Goal: Task Accomplishment & Management: Manage account settings

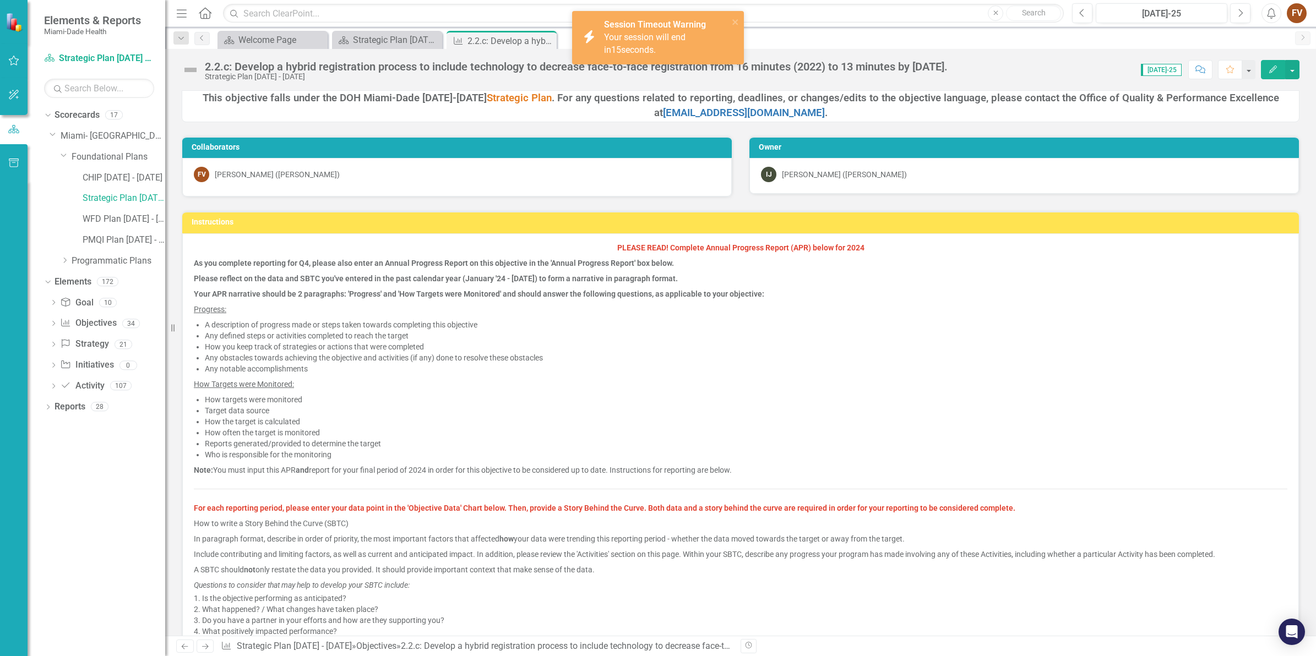
click at [560, 273] on p "Please reflect on the data and SBTC you've entered in the past calendar year (J…" at bounding box center [741, 278] width 1094 height 15
click at [109, 182] on link "CHIP [DATE] - [DATE]" at bounding box center [124, 178] width 83 height 13
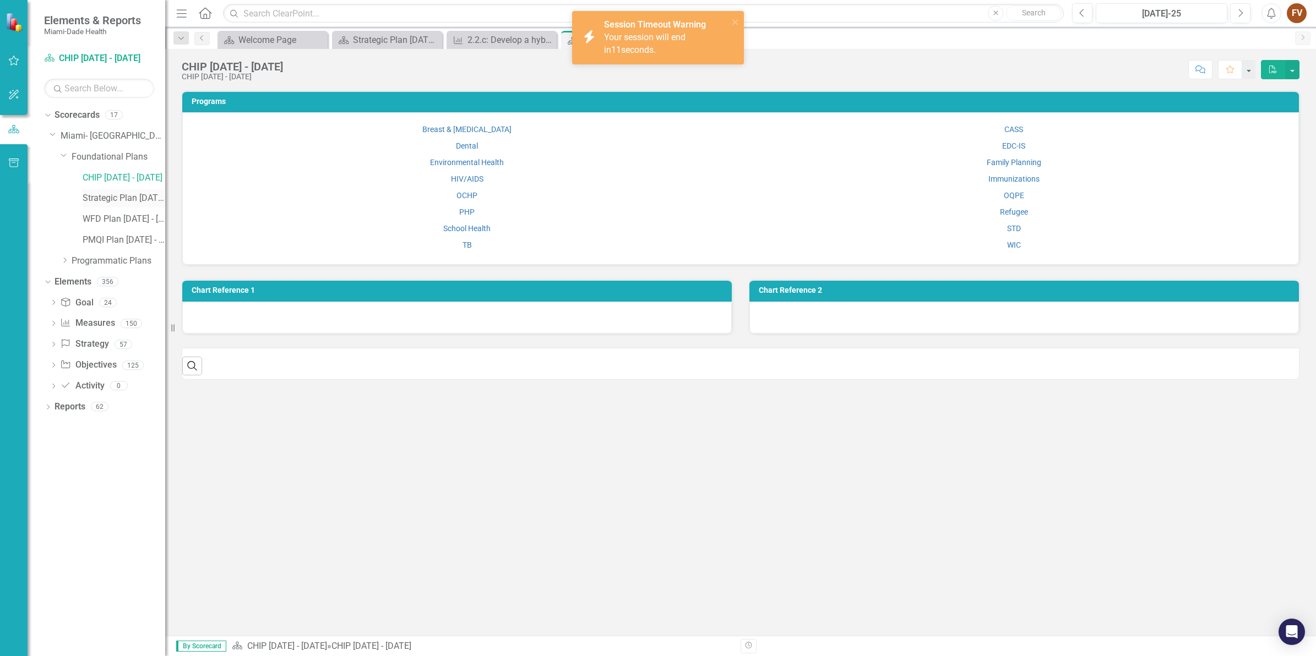
click at [108, 199] on link "Strategic Plan [DATE] - [DATE]" at bounding box center [124, 198] width 83 height 13
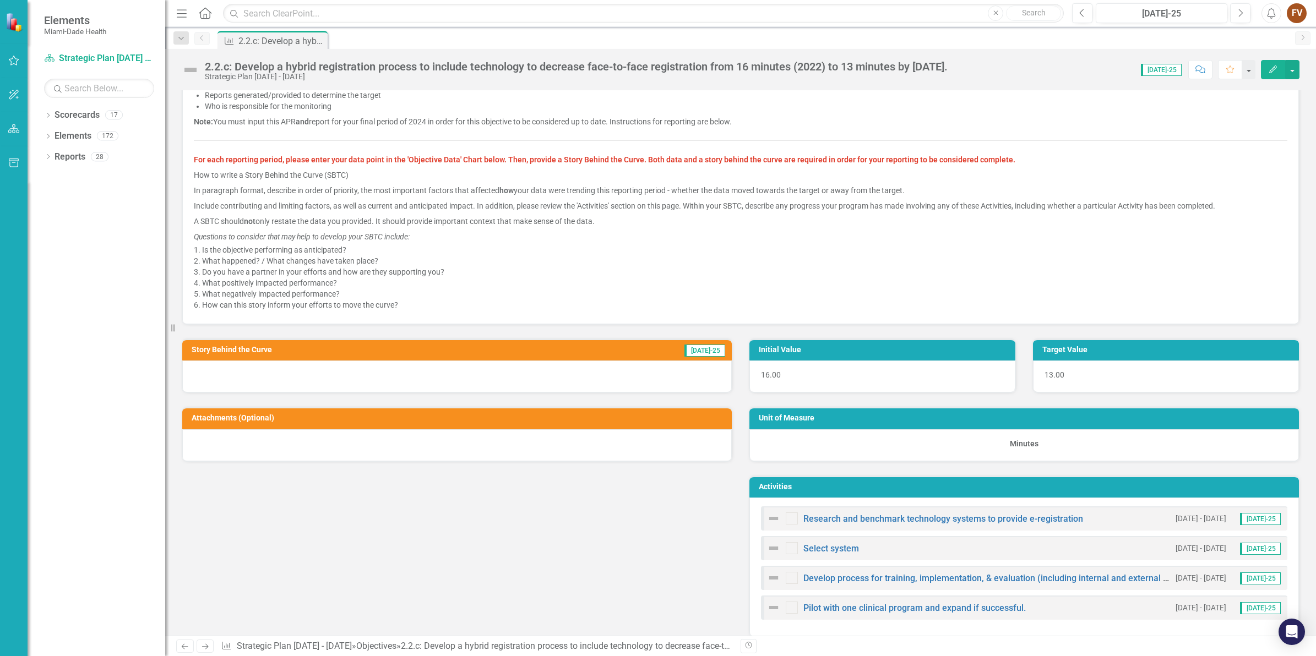
scroll to position [207, 0]
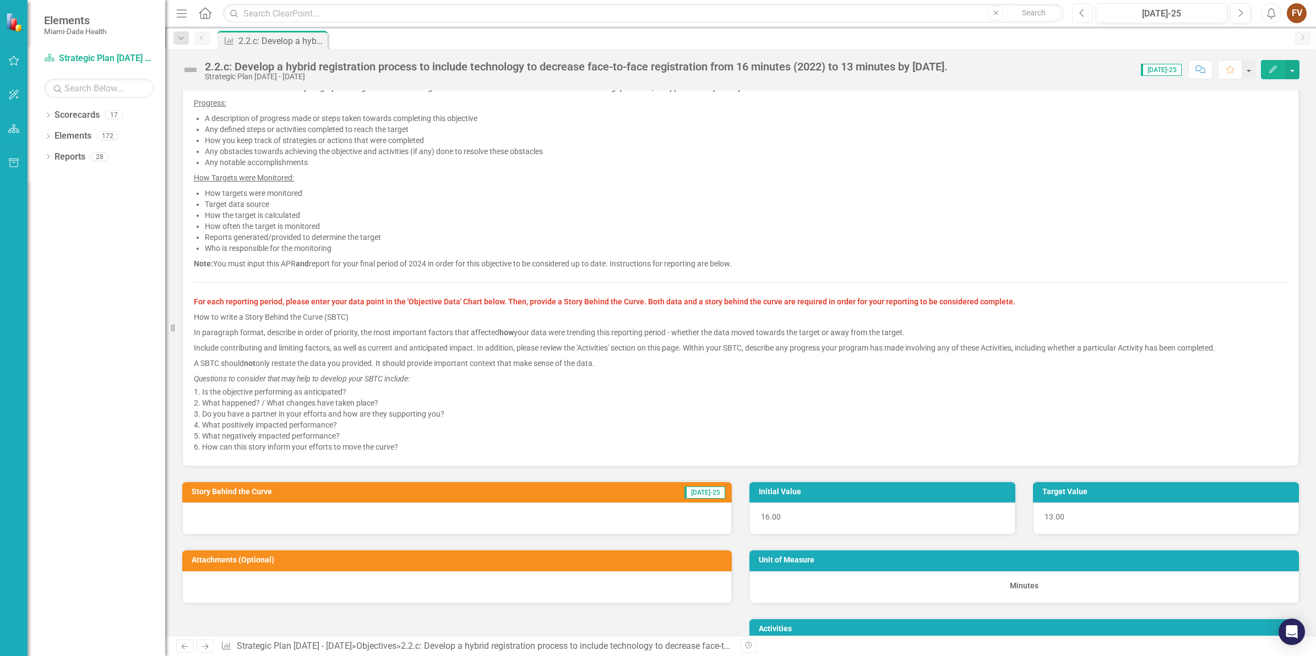
click at [1085, 12] on icon "Previous" at bounding box center [1082, 13] width 6 height 10
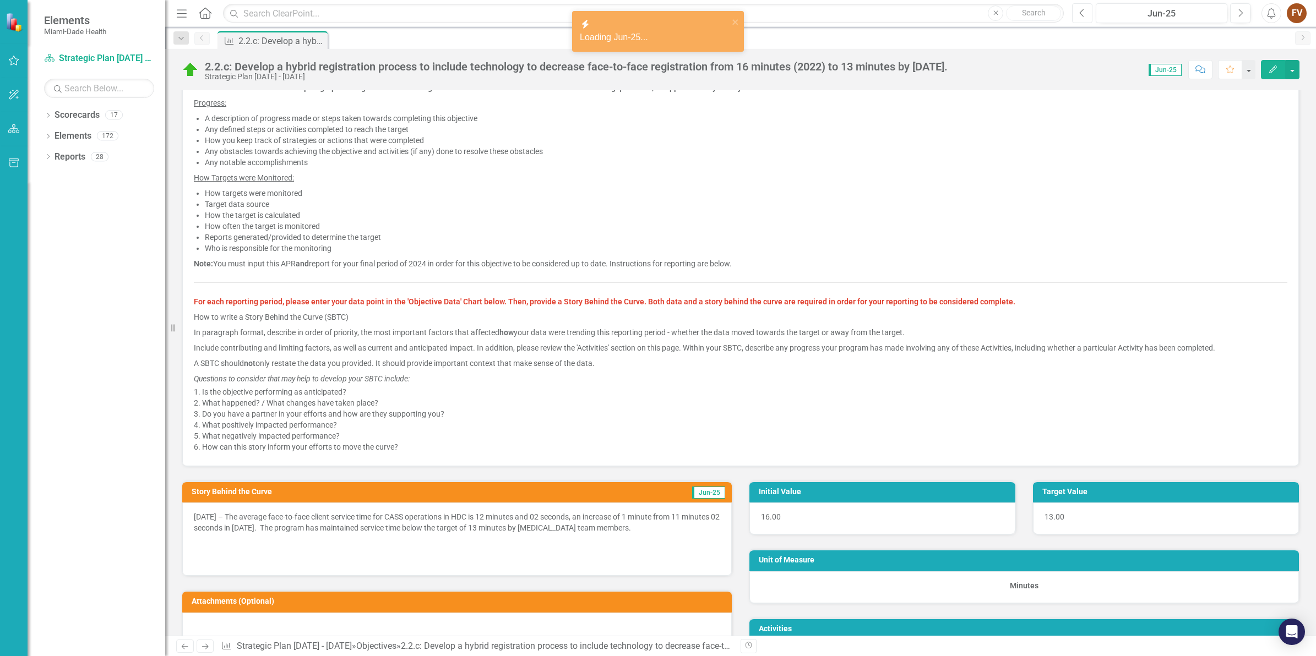
scroll to position [482, 0]
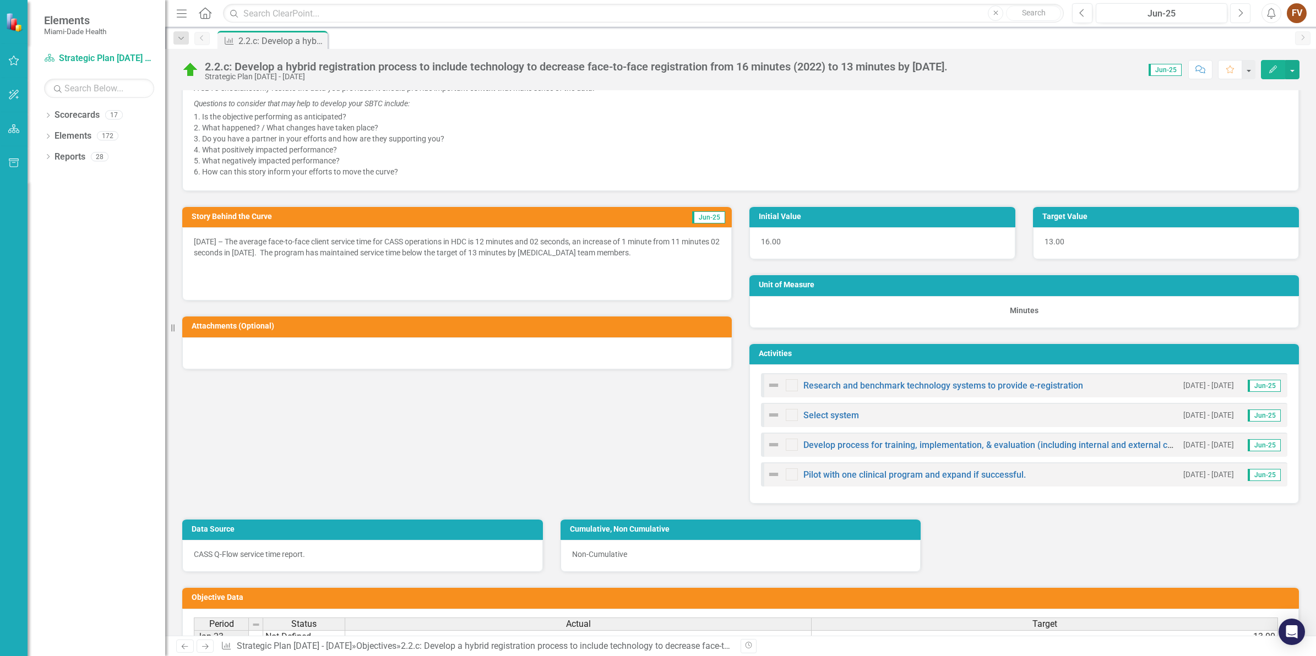
click at [1236, 12] on button "Next" at bounding box center [1240, 13] width 20 height 20
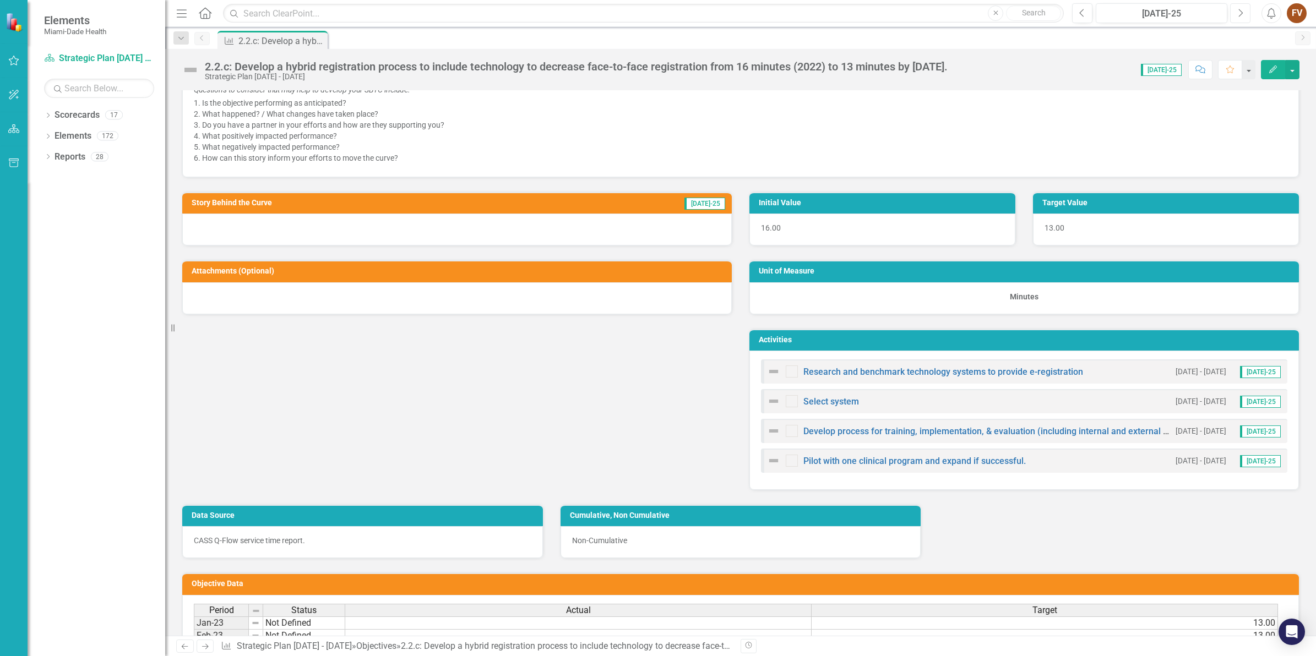
scroll to position [551, 0]
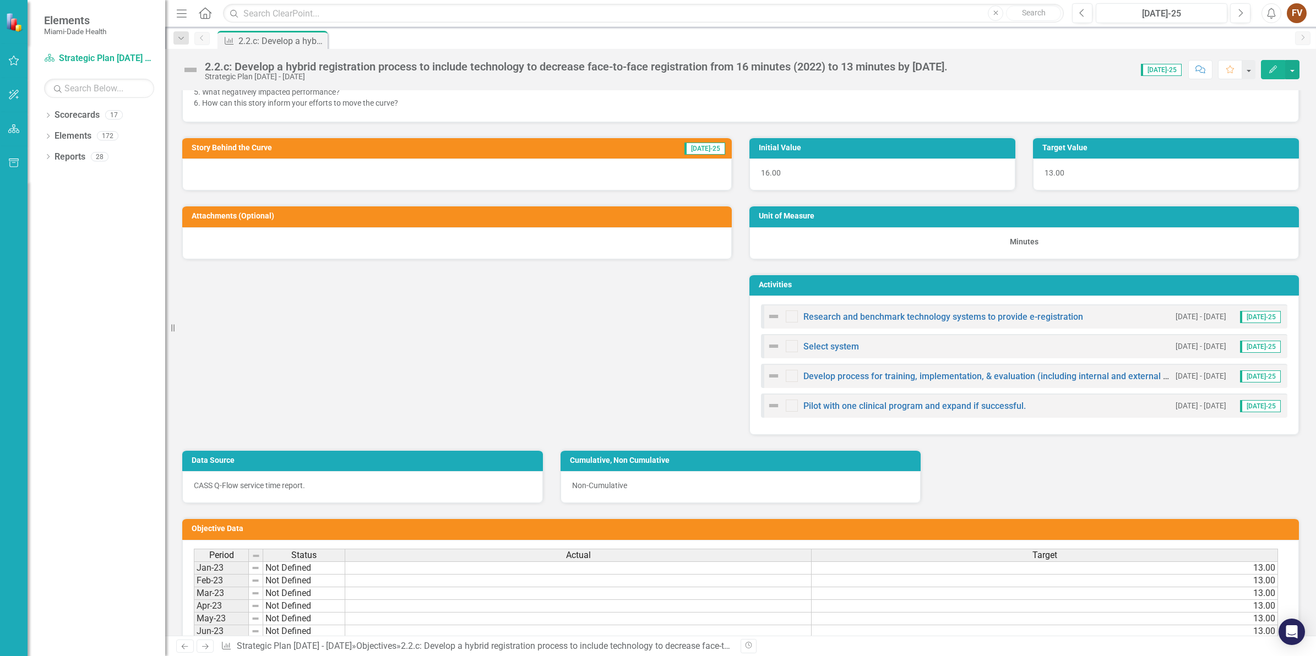
click at [615, 166] on div at bounding box center [457, 175] width 550 height 32
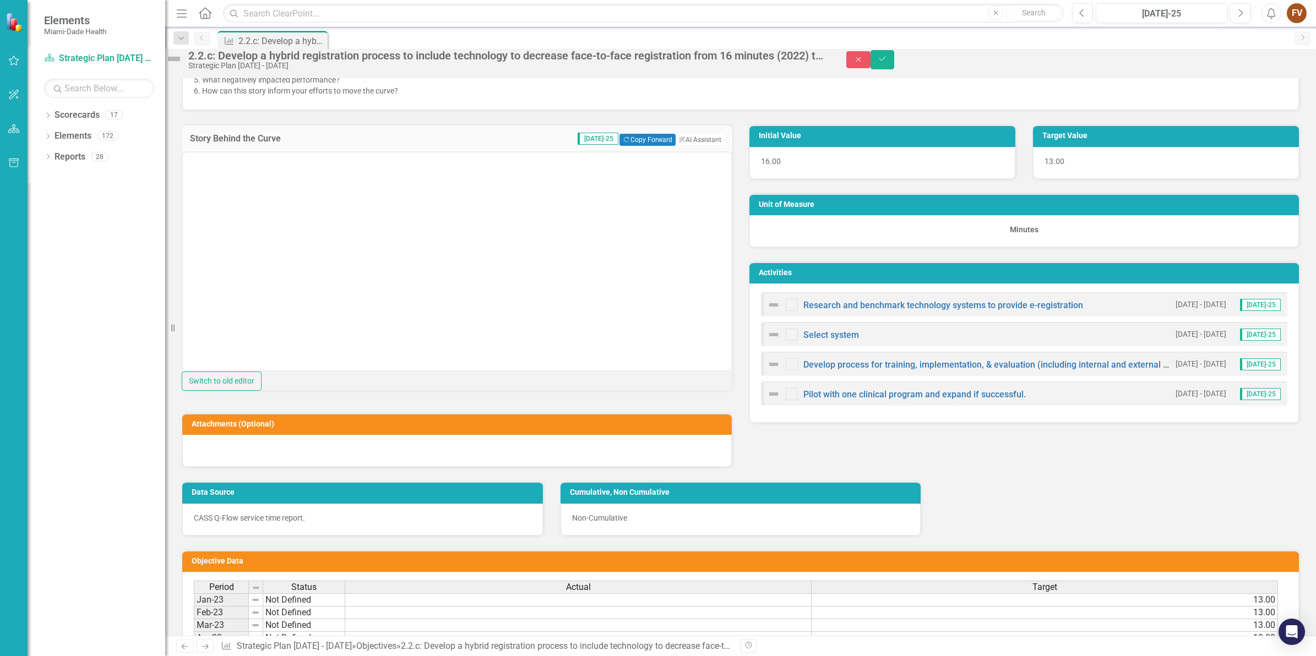
scroll to position [0, 0]
click at [623, 146] on button "Copy Forward Copy Forward" at bounding box center [648, 140] width 56 height 12
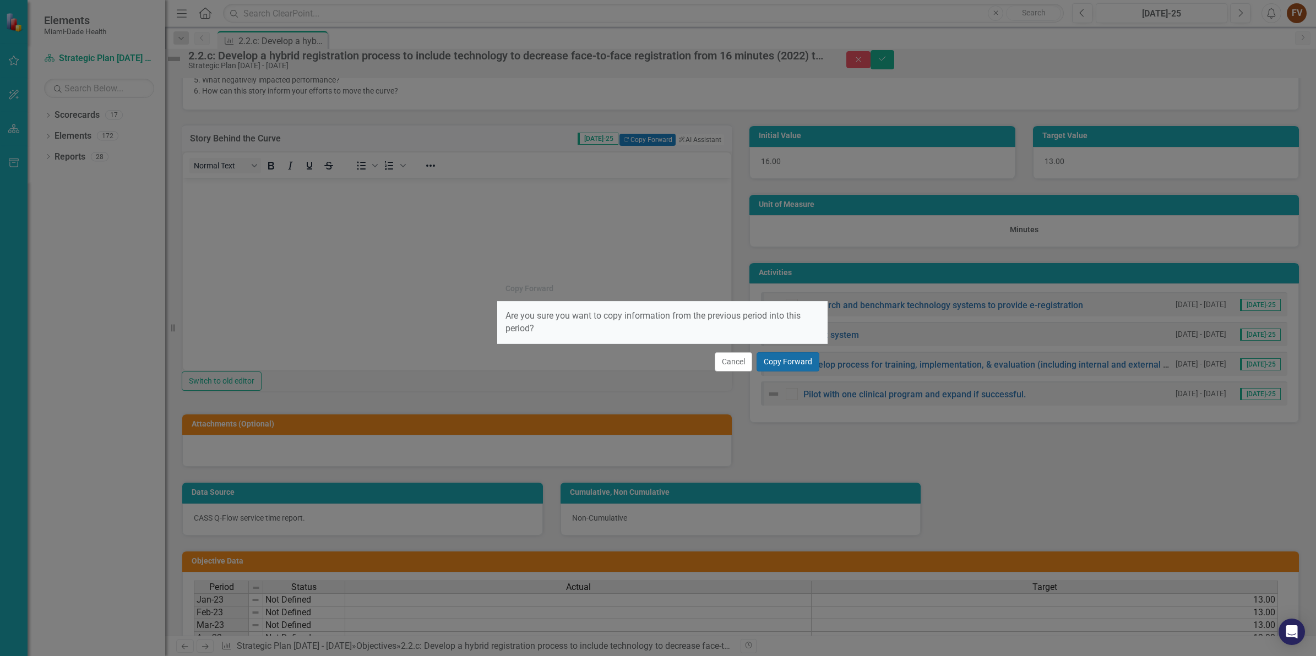
click at [786, 367] on button "Copy Forward" at bounding box center [788, 361] width 63 height 19
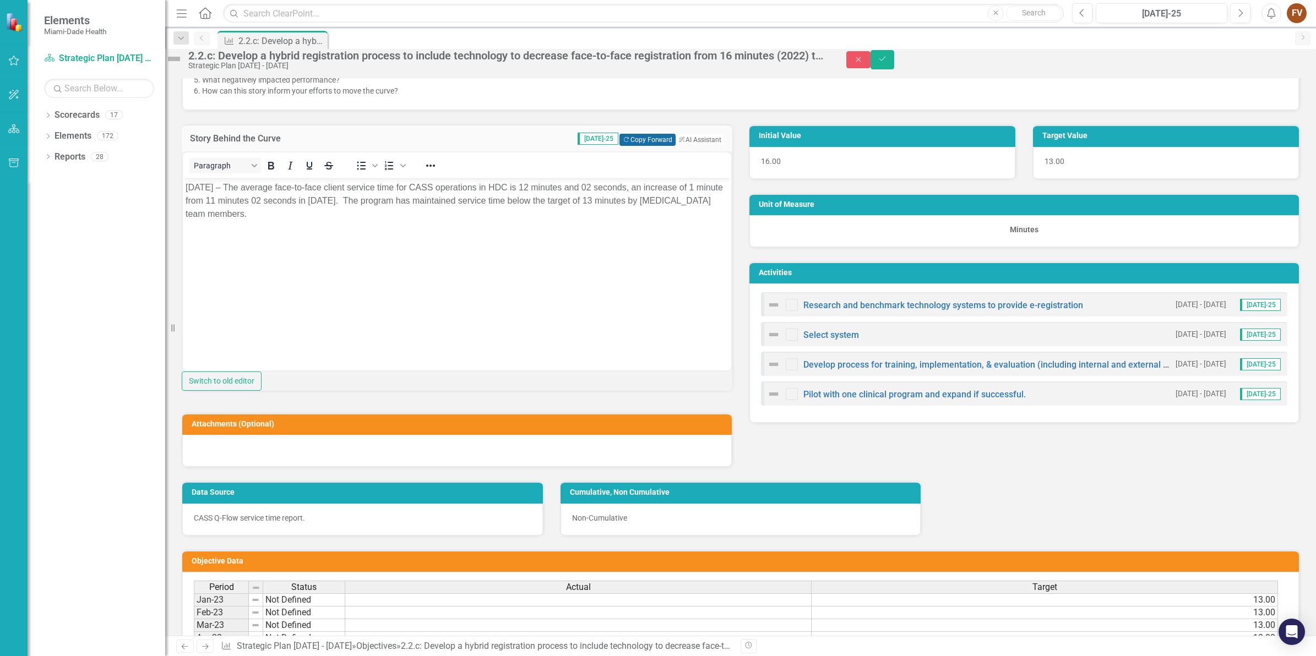
scroll to position [482, 0]
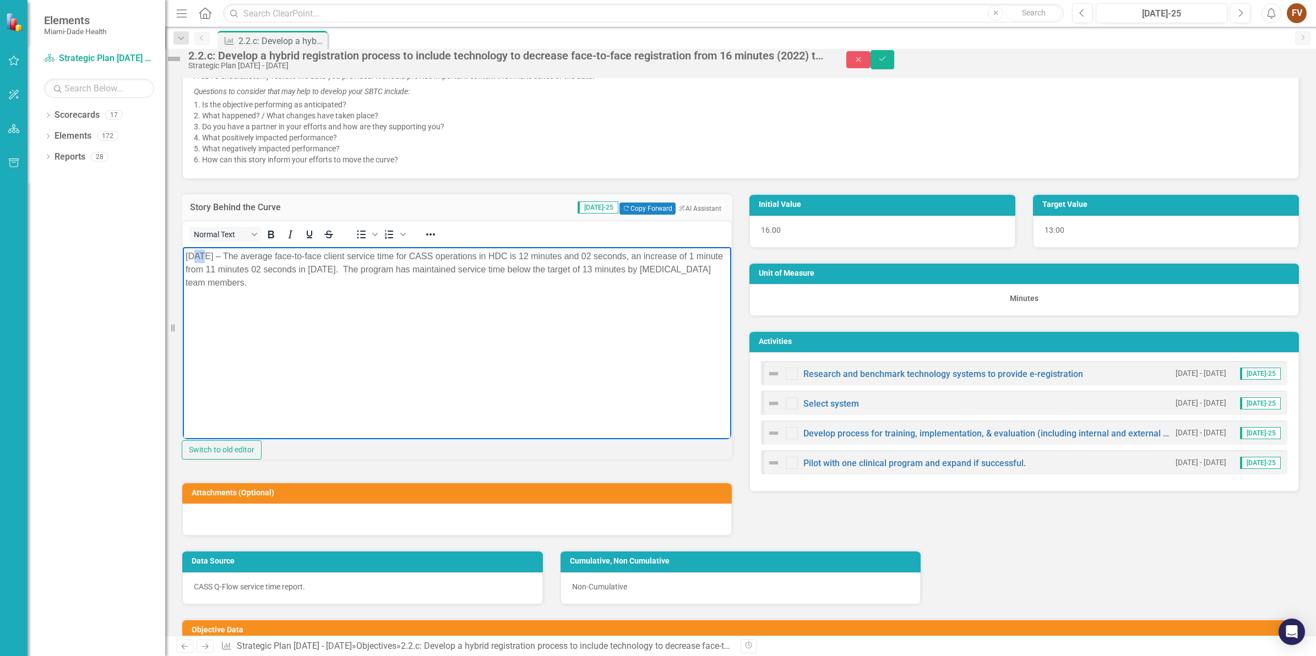
drag, startPoint x: 203, startPoint y: 255, endPoint x: 193, endPoint y: 253, distance: 10.0
click at [193, 253] on p "[DATE] – The average face-to-face client service time for CASS operations in HD…" at bounding box center [457, 269] width 543 height 40
drag, startPoint x: 252, startPoint y: 254, endPoint x: 588, endPoint y: 257, distance: 336.5
click at [588, 257] on p "[DATE] – The average face-to-face client service time for CASS operations in [G…" at bounding box center [457, 269] width 543 height 40
click at [402, 254] on p "[DATE] – The average face-to-face client service time for CASS operations in [G…" at bounding box center [457, 269] width 543 height 40
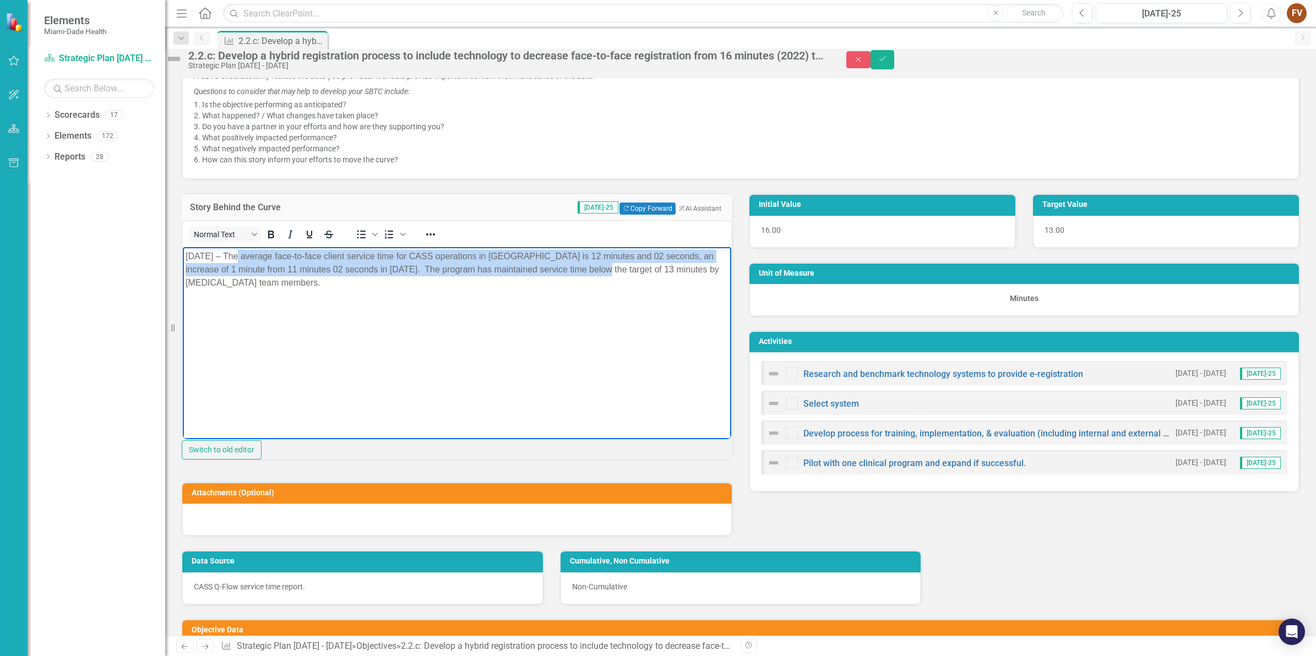
drag, startPoint x: 232, startPoint y: 254, endPoint x: 611, endPoint y: 264, distance: 379.0
click at [611, 264] on p "[DATE] – The average face-to-face client service time for CASS operations in [G…" at bounding box center [457, 269] width 543 height 40
click at [523, 262] on p "[DATE] – The average face-to-face client service time for CASS operations in [G…" at bounding box center [457, 269] width 543 height 40
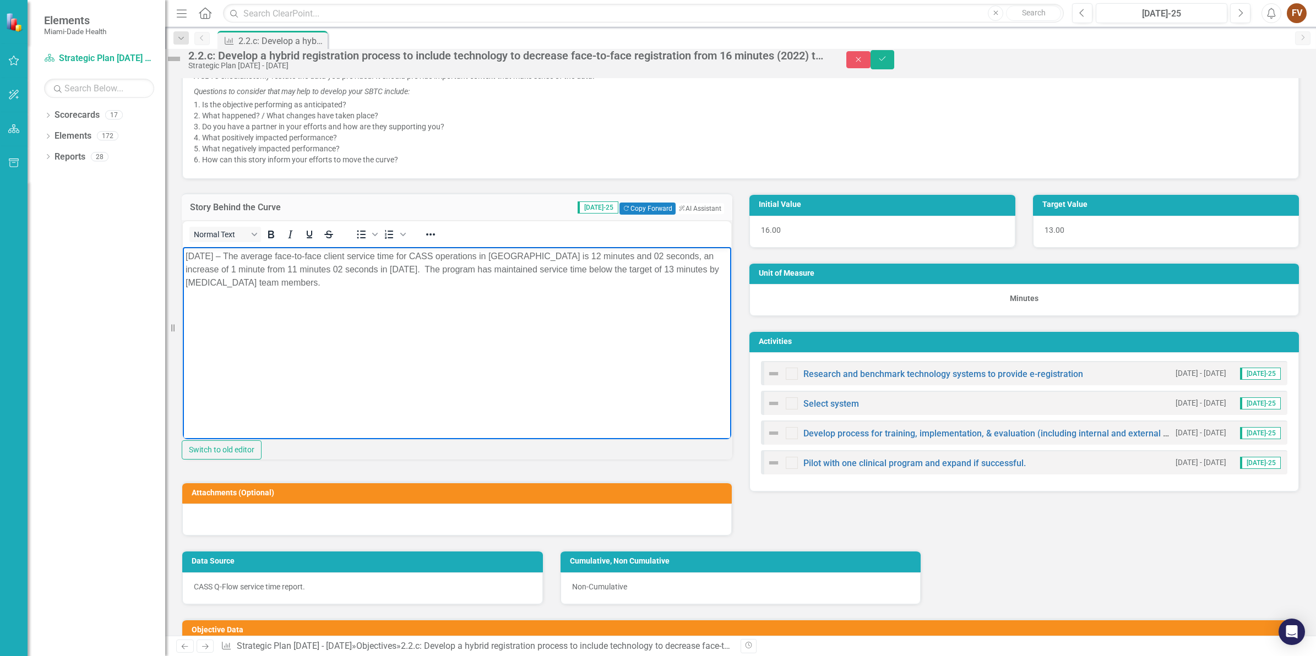
click at [534, 254] on p "[DATE] – The average face-to-face client service time for CASS operations in [G…" at bounding box center [457, 269] width 543 height 40
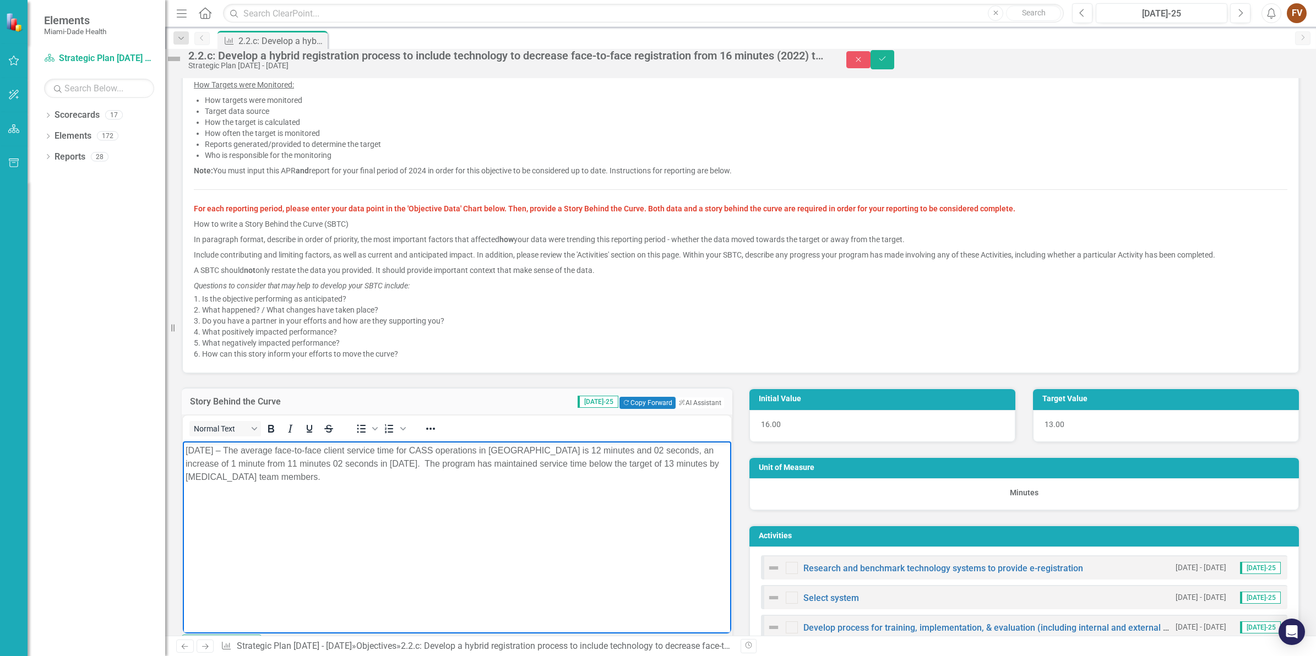
scroll to position [275, 0]
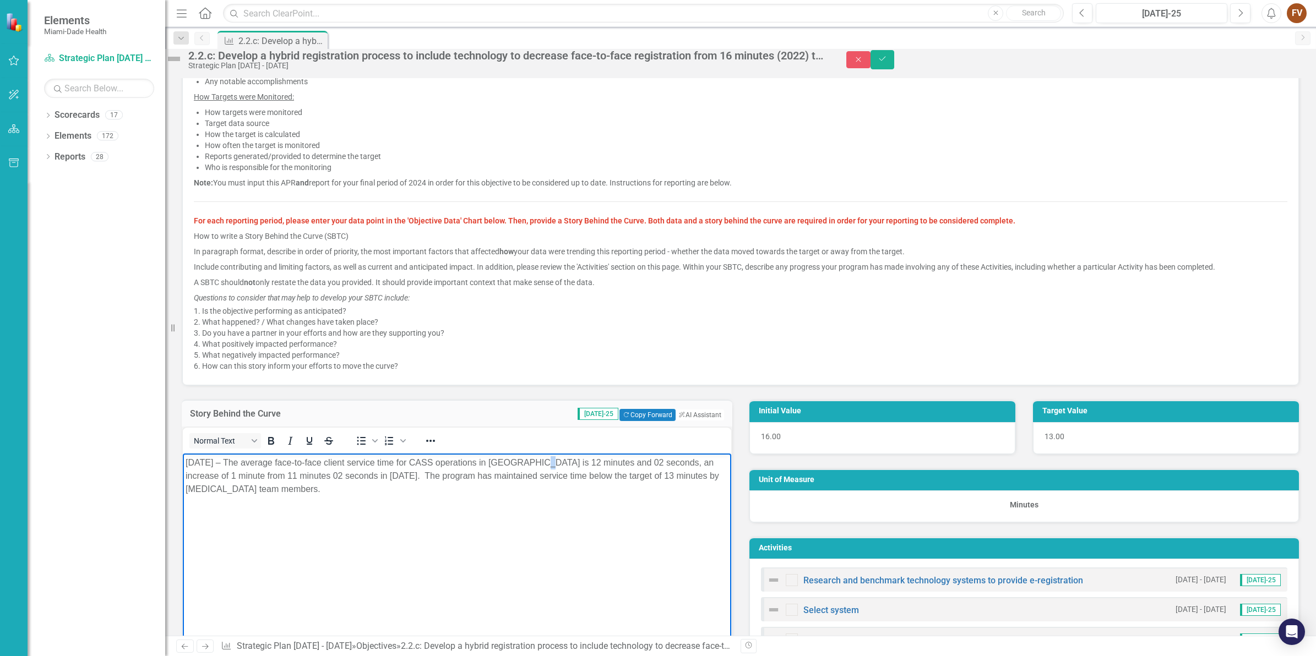
click at [536, 456] on p "[DATE] – The average face-to-face client service time for CASS operations in [G…" at bounding box center [457, 476] width 543 height 40
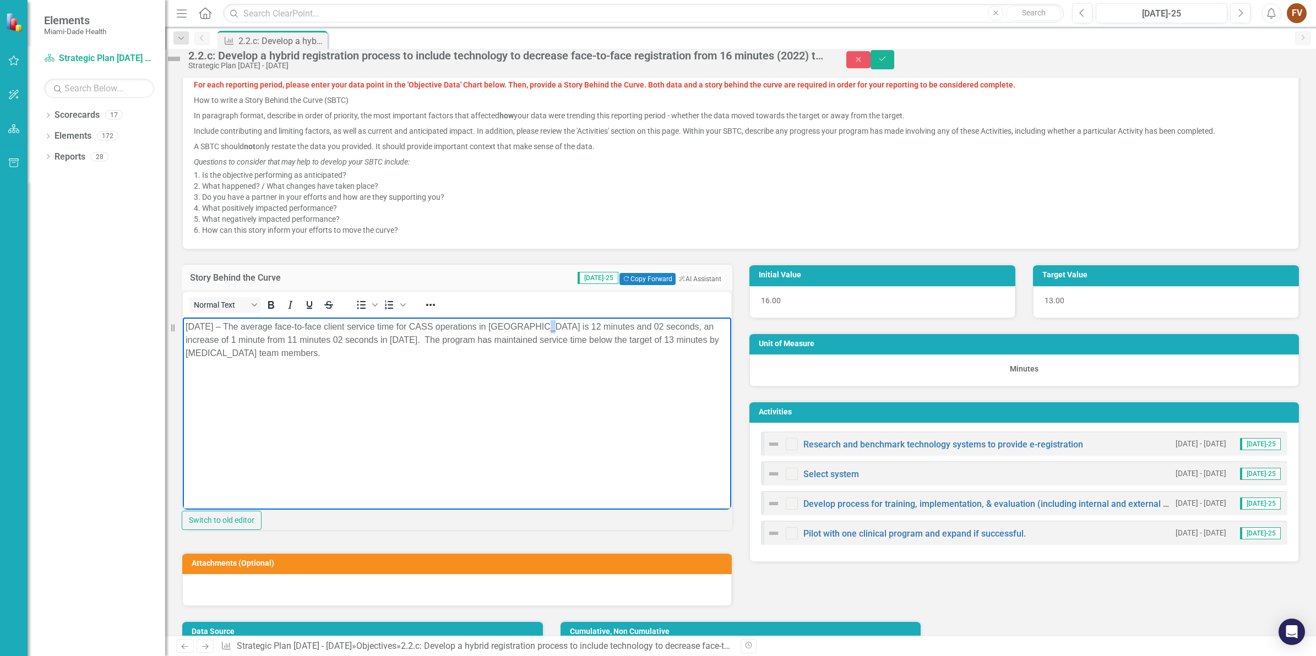
scroll to position [413, 0]
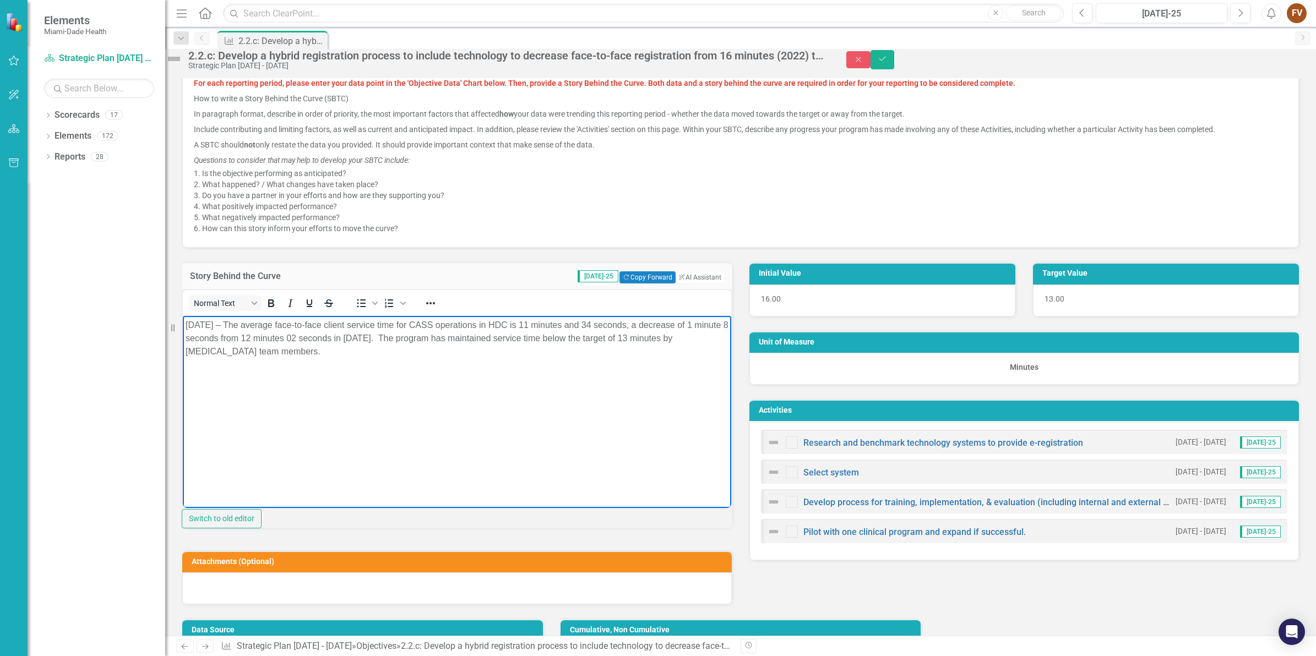
click at [296, 365] on body "[DATE] – The average face-to-face client service time for CASS operations in HD…" at bounding box center [457, 398] width 548 height 165
drag, startPoint x: 688, startPoint y: 324, endPoint x: 214, endPoint y: 336, distance: 474.3
click at [214, 336] on p "[DATE] – The average face-to-face client service time for CASS operations in HD…" at bounding box center [457, 338] width 543 height 40
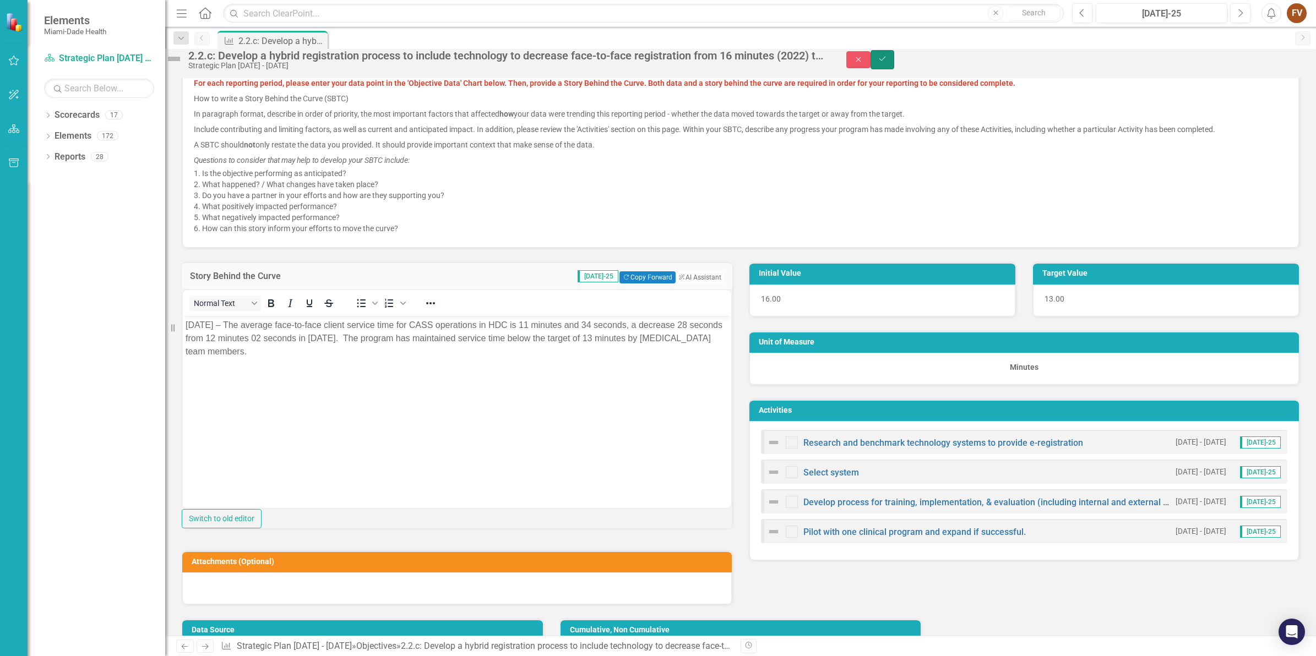
click at [895, 69] on button "Save" at bounding box center [883, 59] width 24 height 19
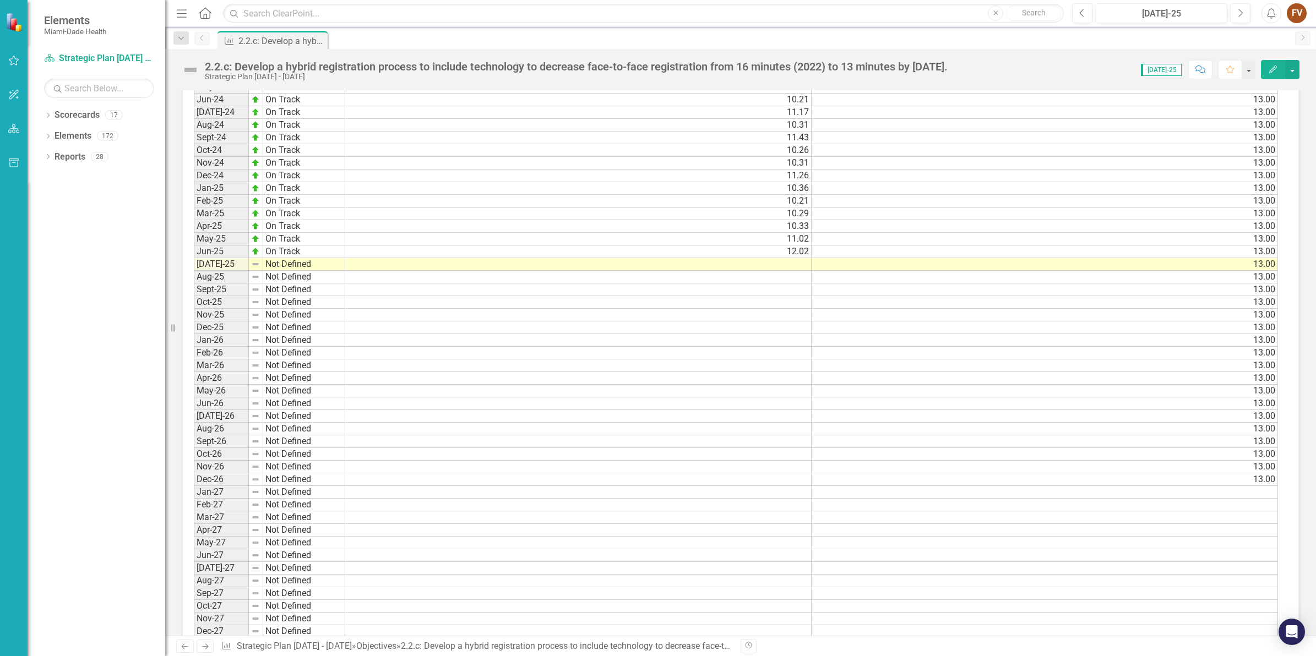
scroll to position [1239, 0]
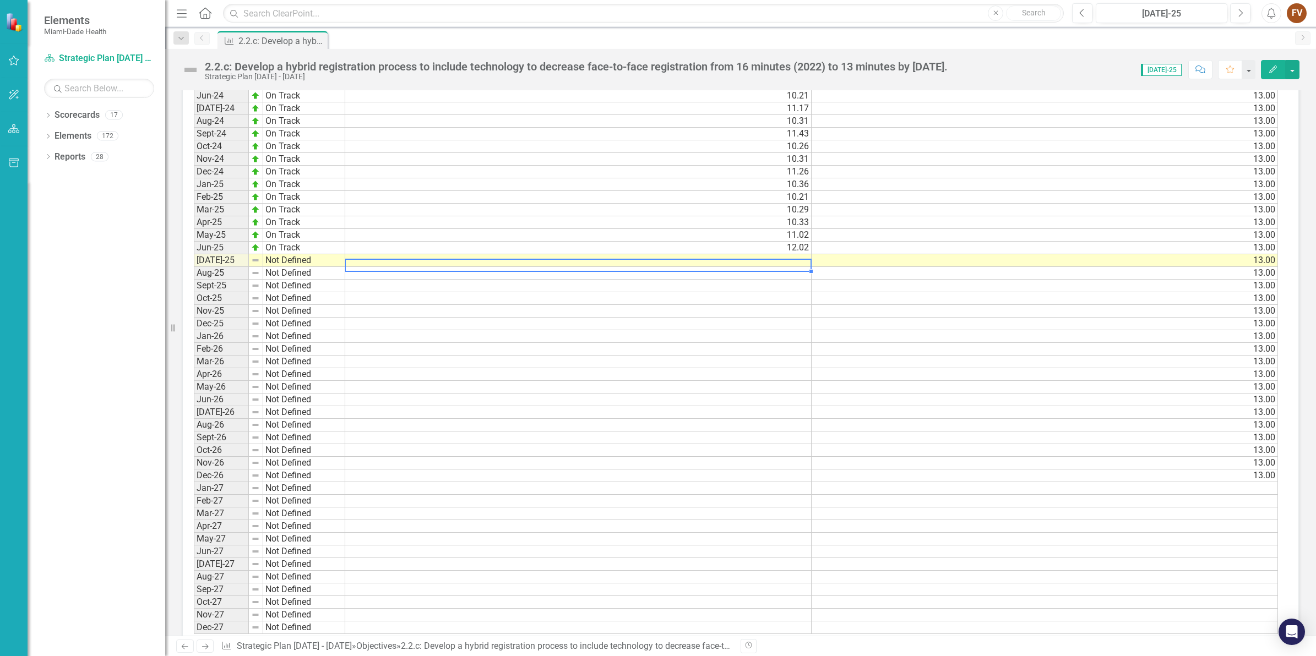
click at [764, 256] on td at bounding box center [578, 260] width 466 height 13
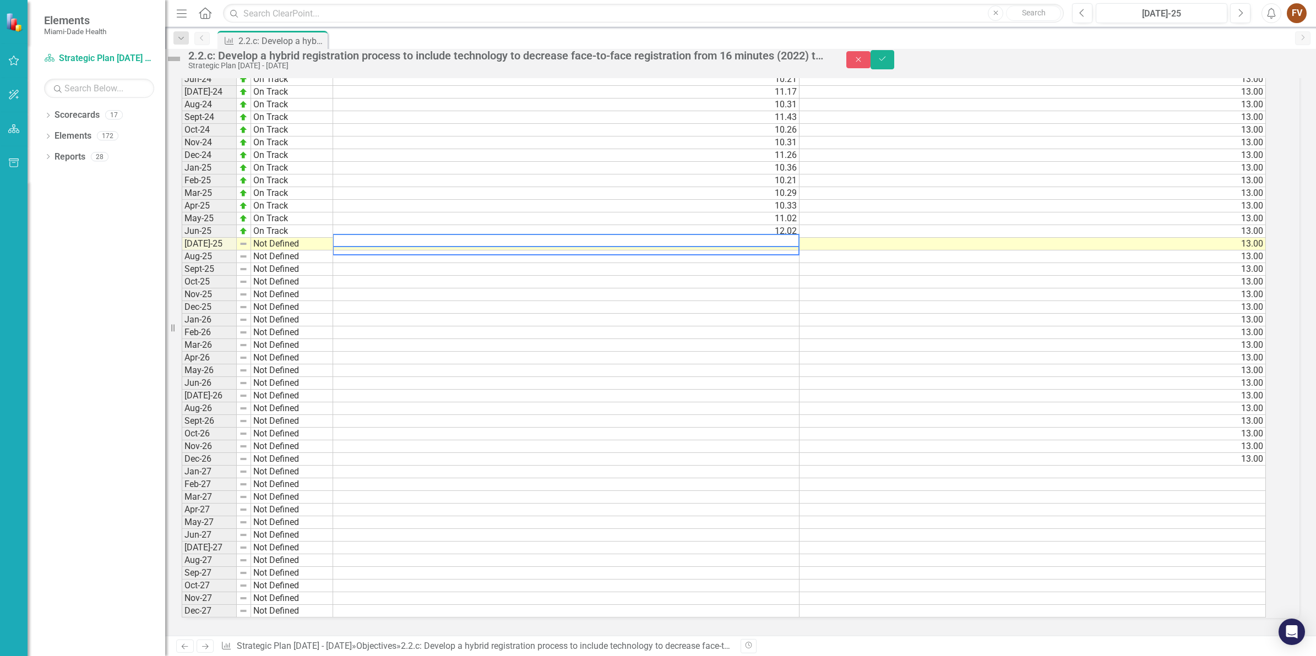
scroll to position [1242, 0]
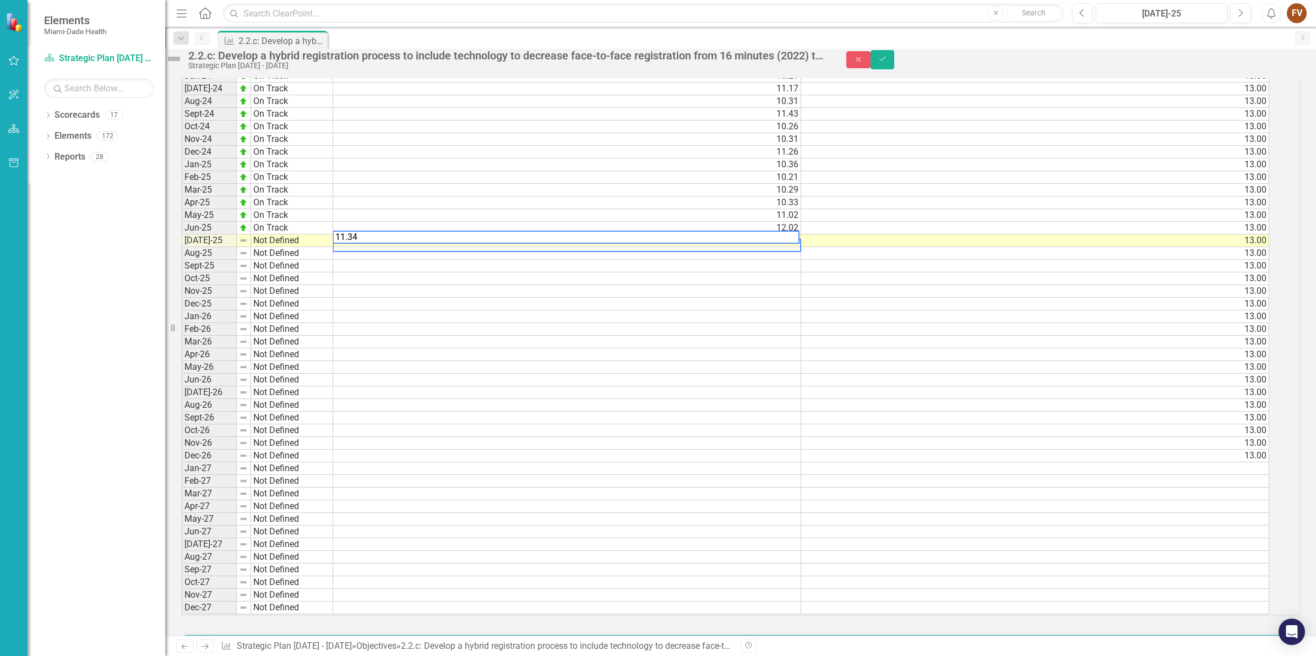
type textarea "11.34"
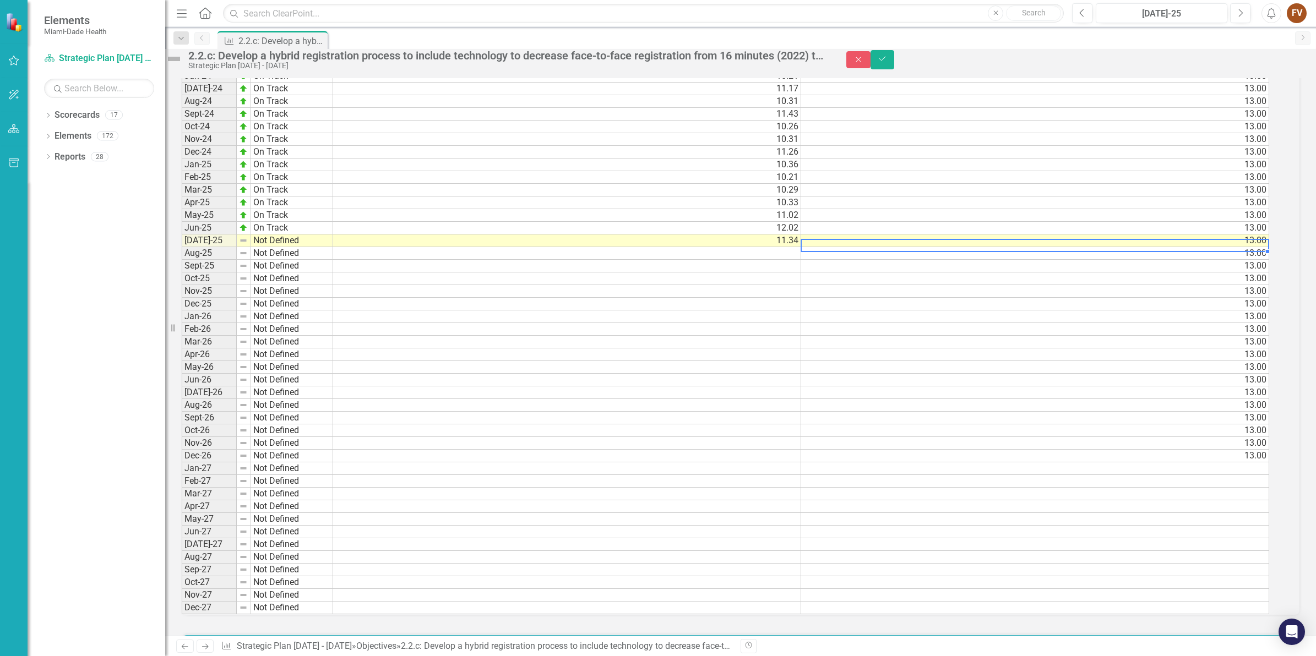
click at [920, 247] on td "13.00" at bounding box center [1035, 241] width 468 height 13
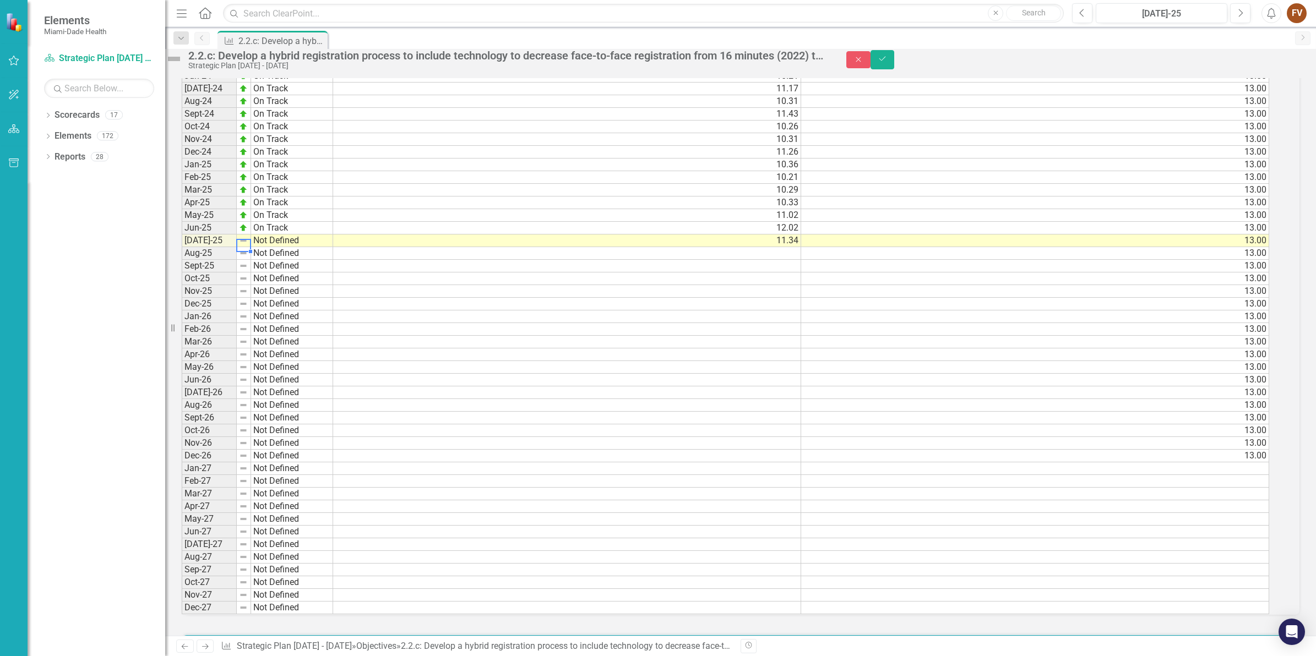
click at [248, 245] on img at bounding box center [243, 240] width 9 height 9
click at [253, 254] on div at bounding box center [250, 251] width 4 height 4
click at [248, 245] on img at bounding box center [243, 240] width 9 height 9
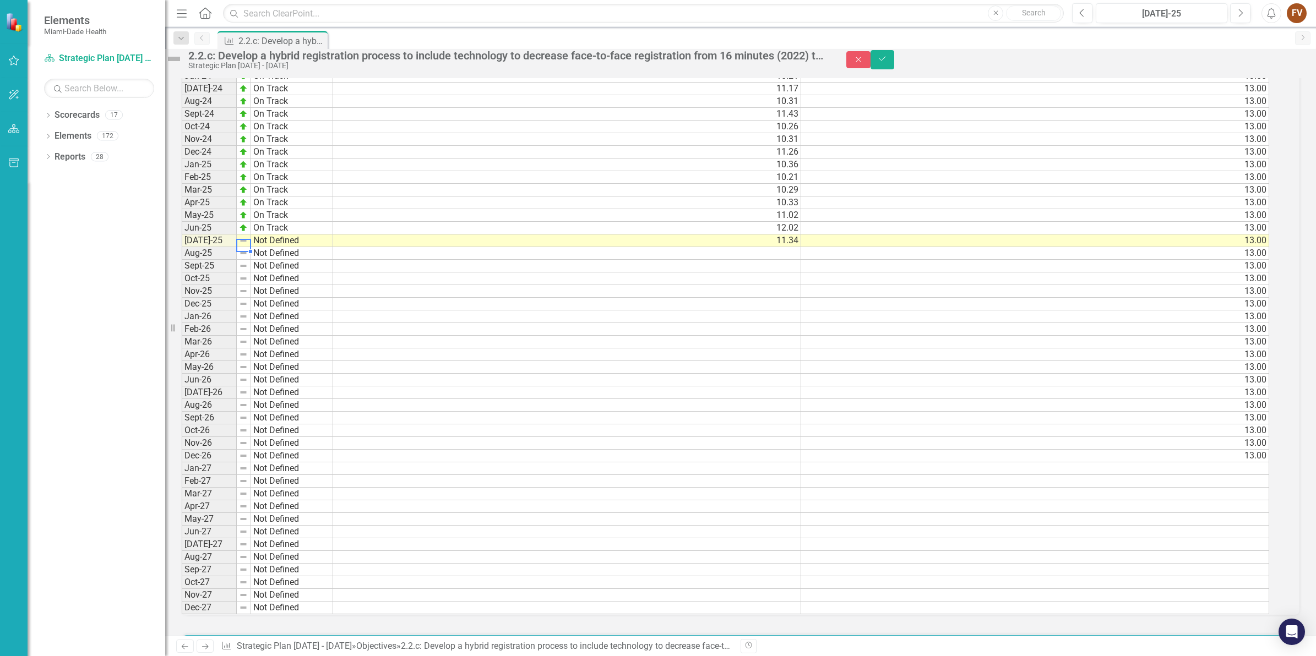
click at [253, 254] on div at bounding box center [250, 251] width 4 height 4
click at [182, 271] on div "Period Status Jan-23 Not Defined Feb-23 Not Defined Mar-23 Not Defined Apr-23 N…" at bounding box center [182, 228] width 0 height 774
click at [248, 245] on img at bounding box center [243, 240] width 9 height 9
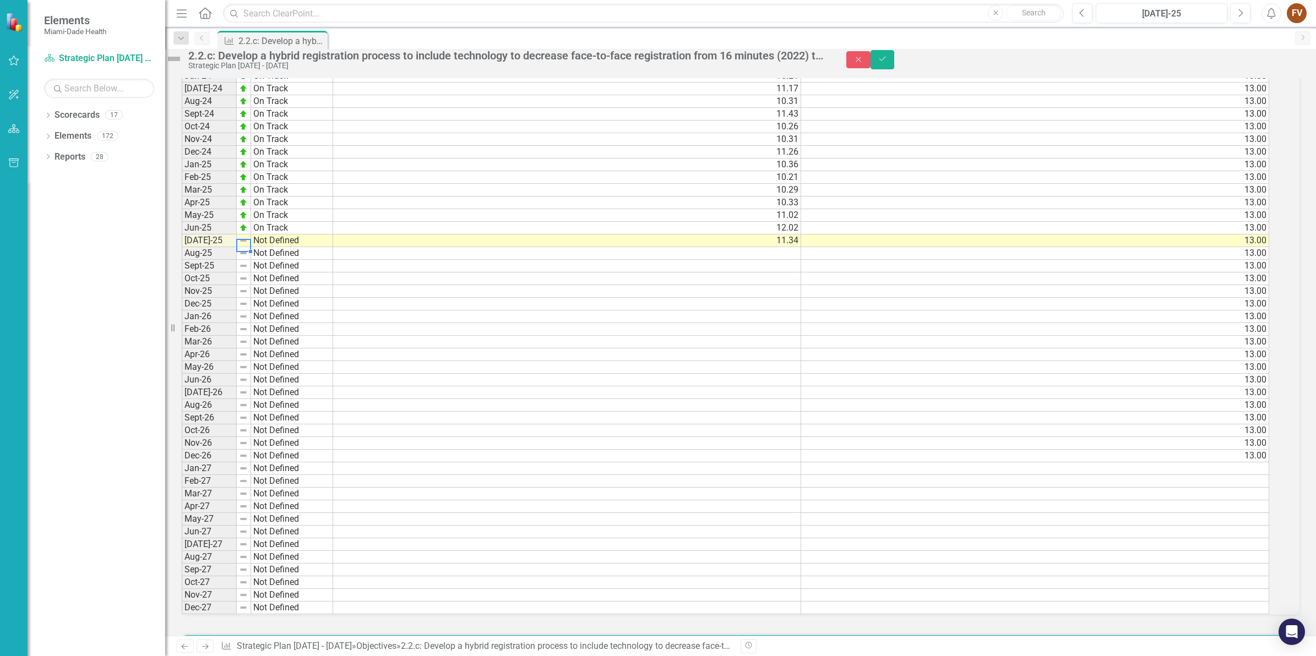
click at [248, 245] on img at bounding box center [243, 240] width 9 height 9
click at [251, 247] on td at bounding box center [244, 241] width 14 height 13
click at [280, 247] on td "Not Defined" at bounding box center [292, 241] width 82 height 13
drag, startPoint x: 280, startPoint y: 264, endPoint x: 292, endPoint y: 265, distance: 12.2
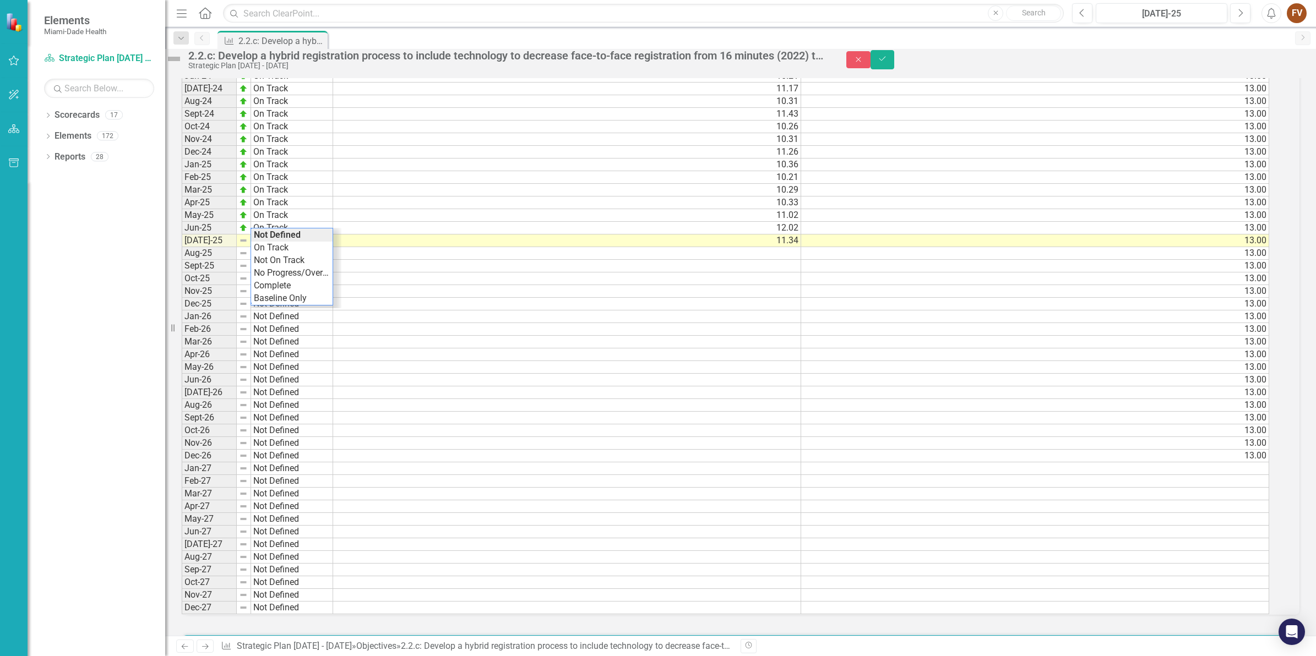
click at [285, 265] on div "Period Status Actual Target Jan-23 Not Defined 13.00 Feb-23 Not Defined 13.00 M…" at bounding box center [726, 228] width 1088 height 774
click at [295, 247] on td "On Track" at bounding box center [292, 241] width 82 height 13
drag, startPoint x: 1290, startPoint y: 64, endPoint x: 1290, endPoint y: 72, distance: 7.7
click at [895, 69] on button "Save" at bounding box center [883, 59] width 24 height 19
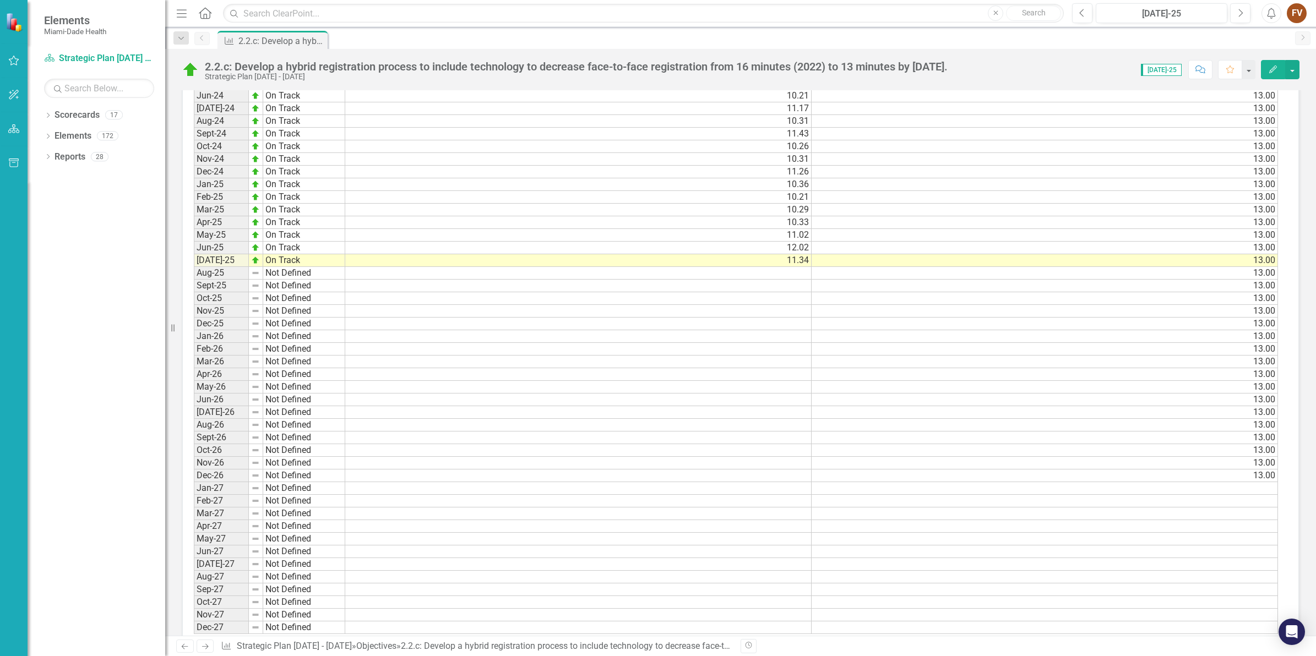
scroll to position [1308, 0]
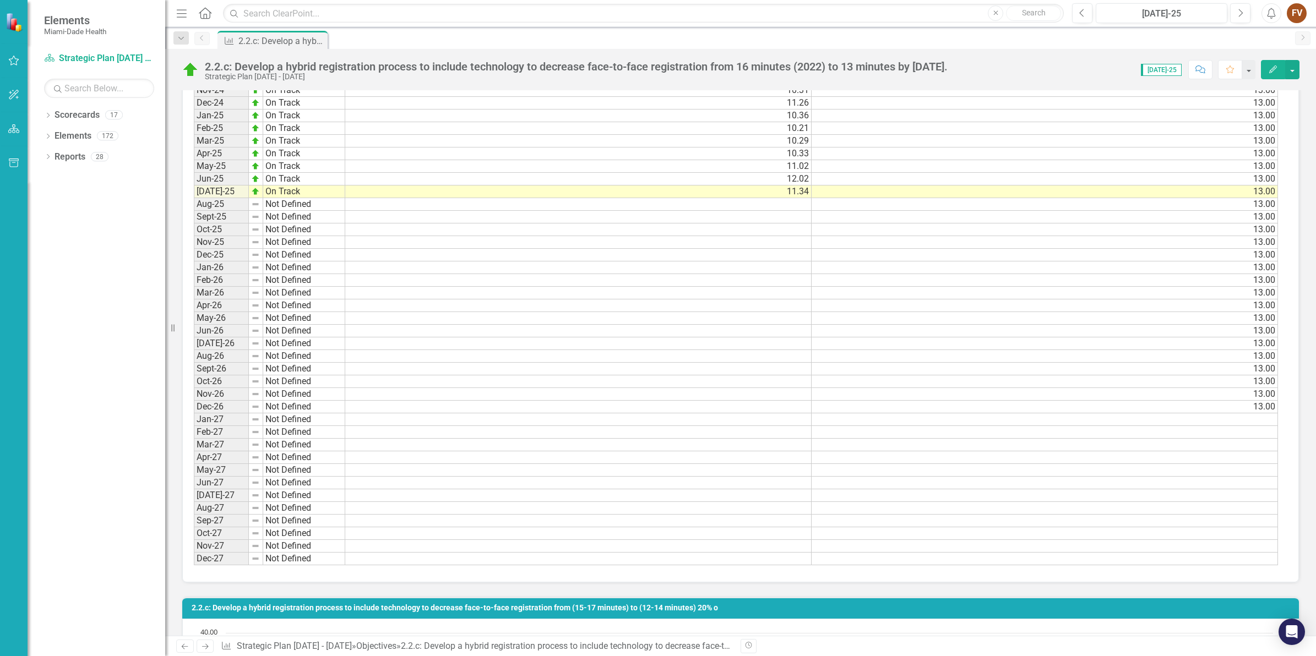
click at [778, 201] on td at bounding box center [578, 204] width 466 height 13
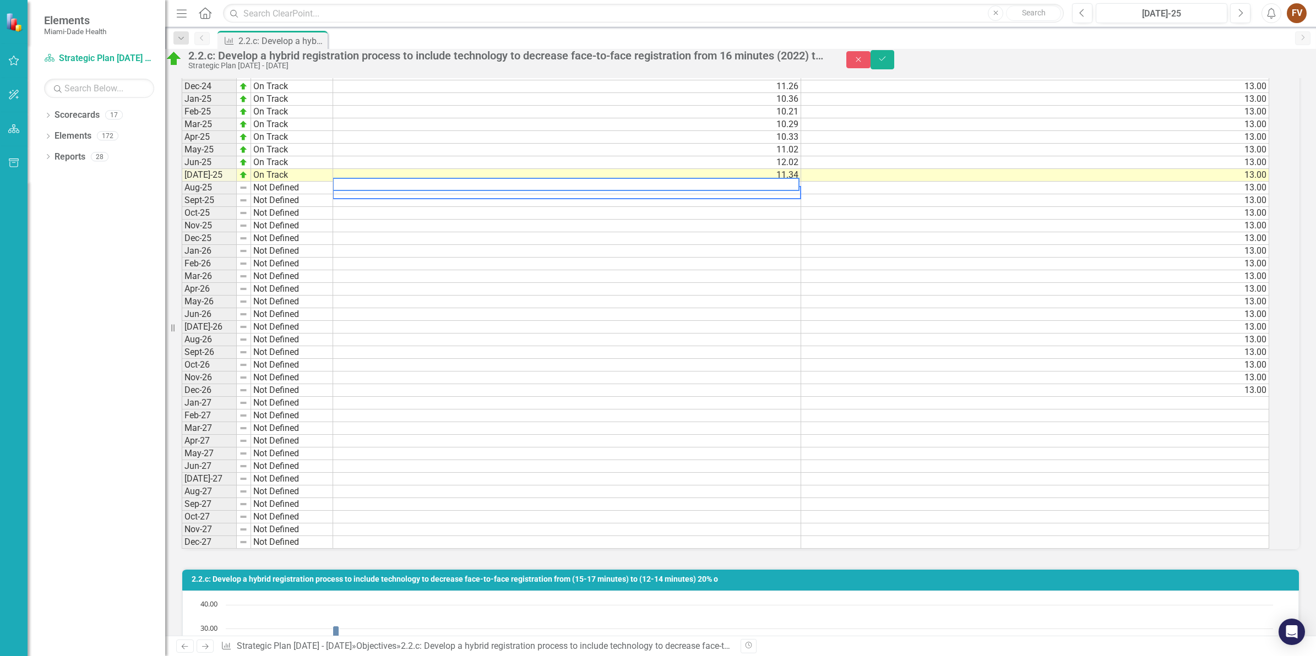
scroll to position [1311, 0]
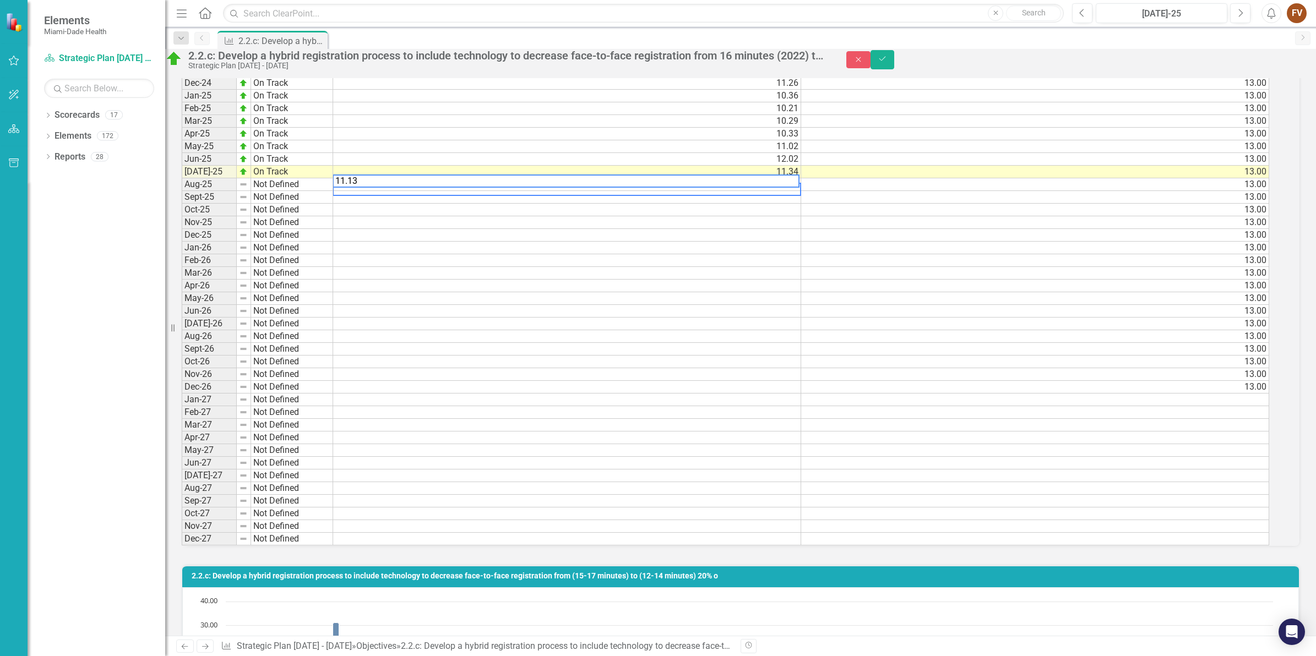
type textarea "11.13"
click at [281, 191] on td "Not Defined" at bounding box center [292, 184] width 82 height 13
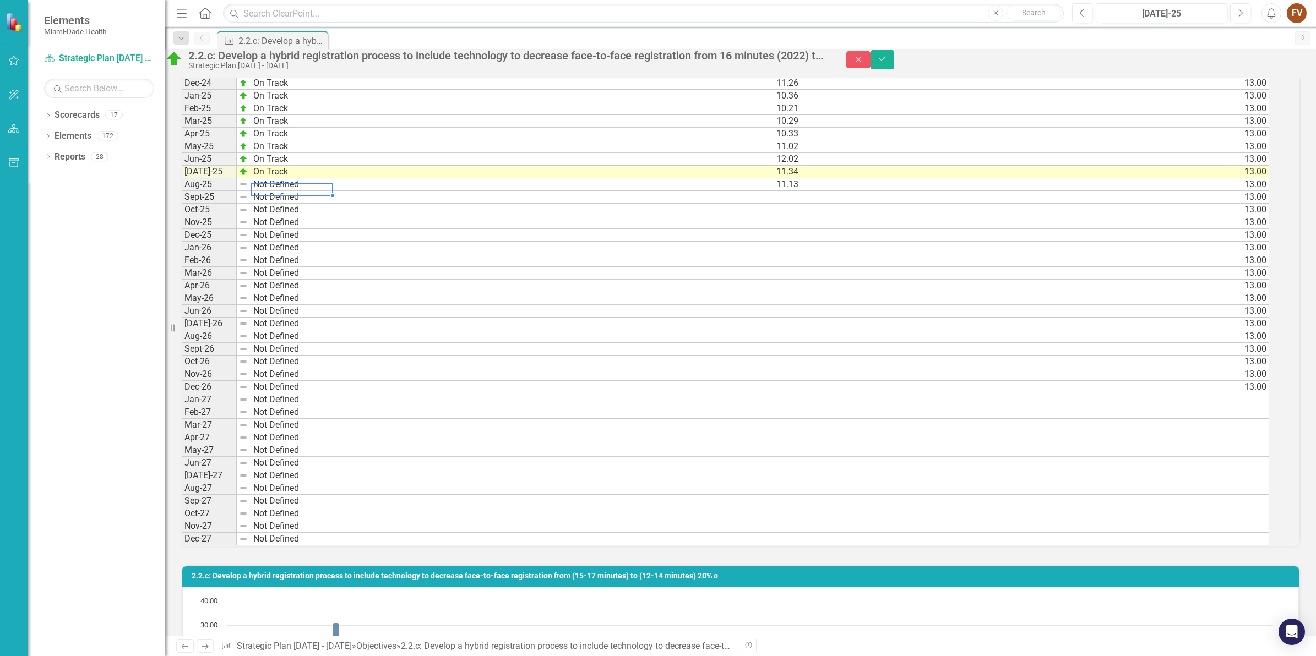
click at [281, 191] on td "Not Defined" at bounding box center [292, 184] width 82 height 13
click at [303, 210] on div "Period Status Actual Target Jan-23 Not Defined 13.00 Feb-23 Not Defined 13.00 M…" at bounding box center [726, 159] width 1088 height 774
click at [895, 58] on button "Save" at bounding box center [883, 59] width 24 height 19
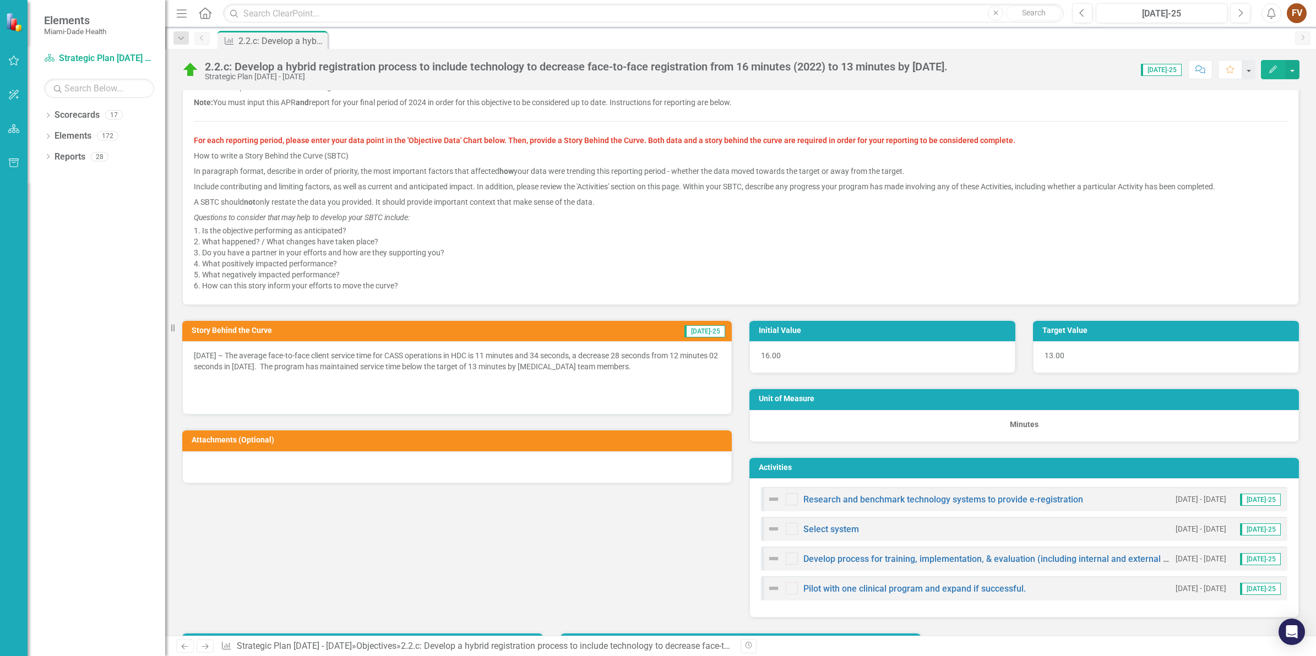
scroll to position [344, 0]
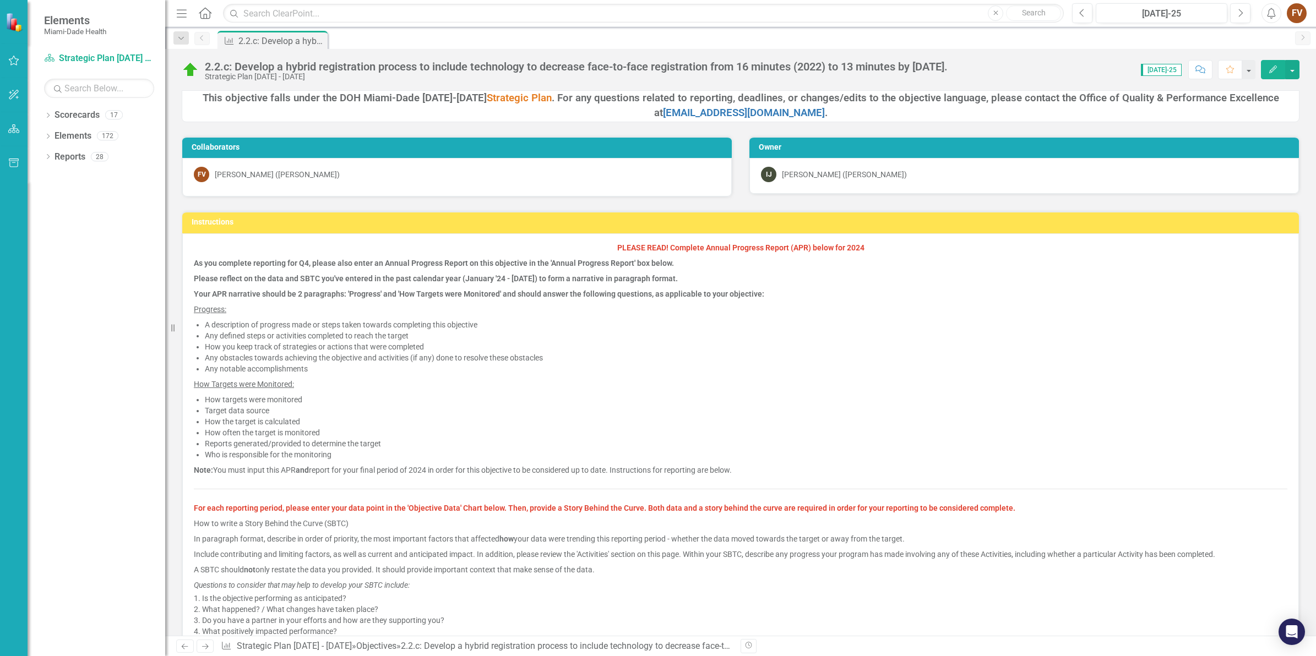
scroll to position [344, 0]
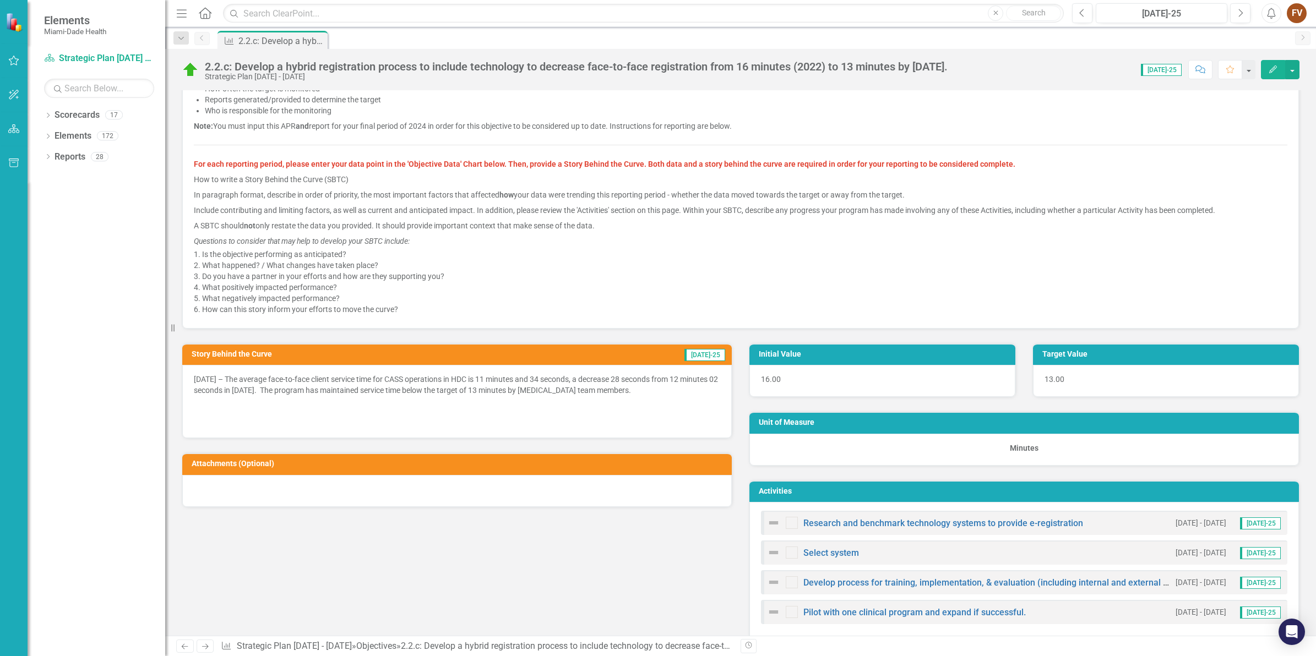
click at [1242, 12] on icon "button" at bounding box center [1241, 13] width 4 height 8
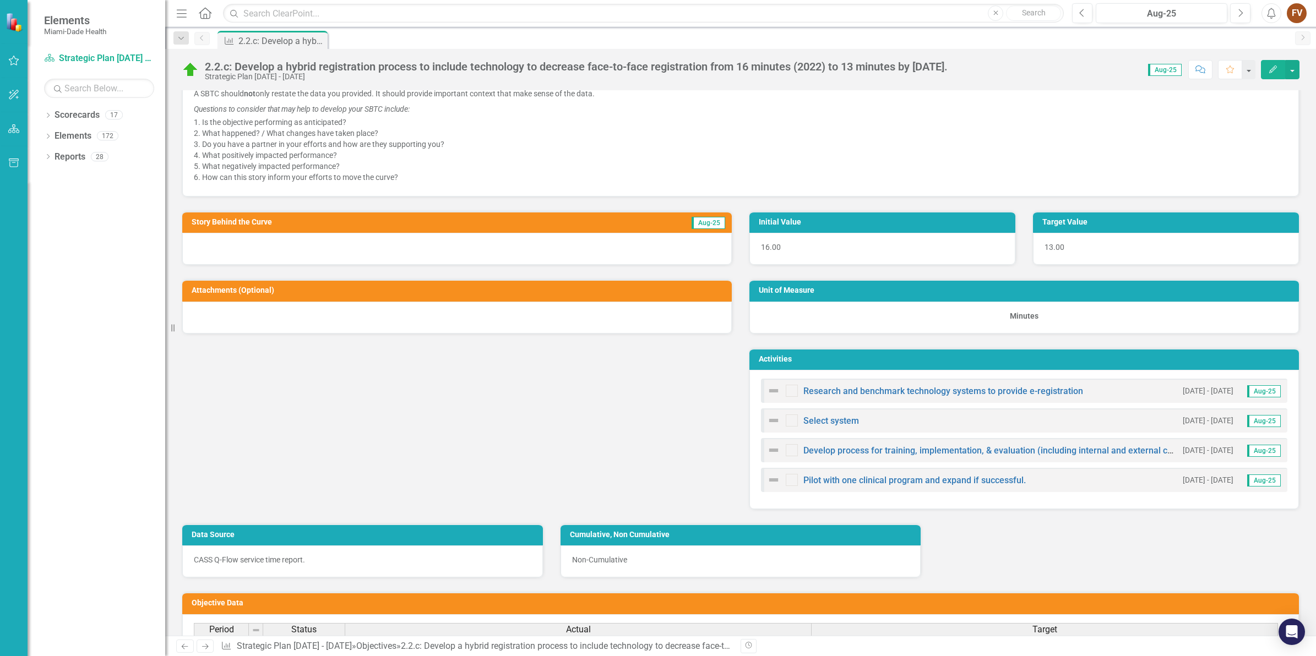
scroll to position [482, 0]
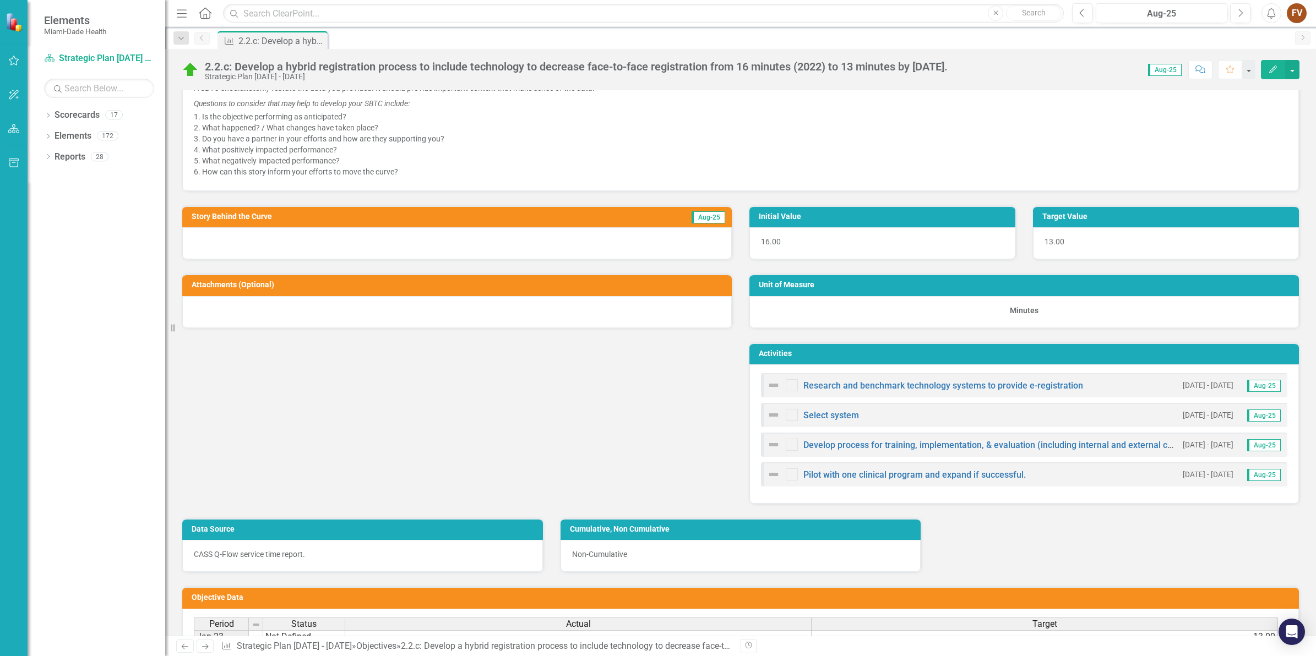
click at [646, 231] on div at bounding box center [457, 243] width 550 height 32
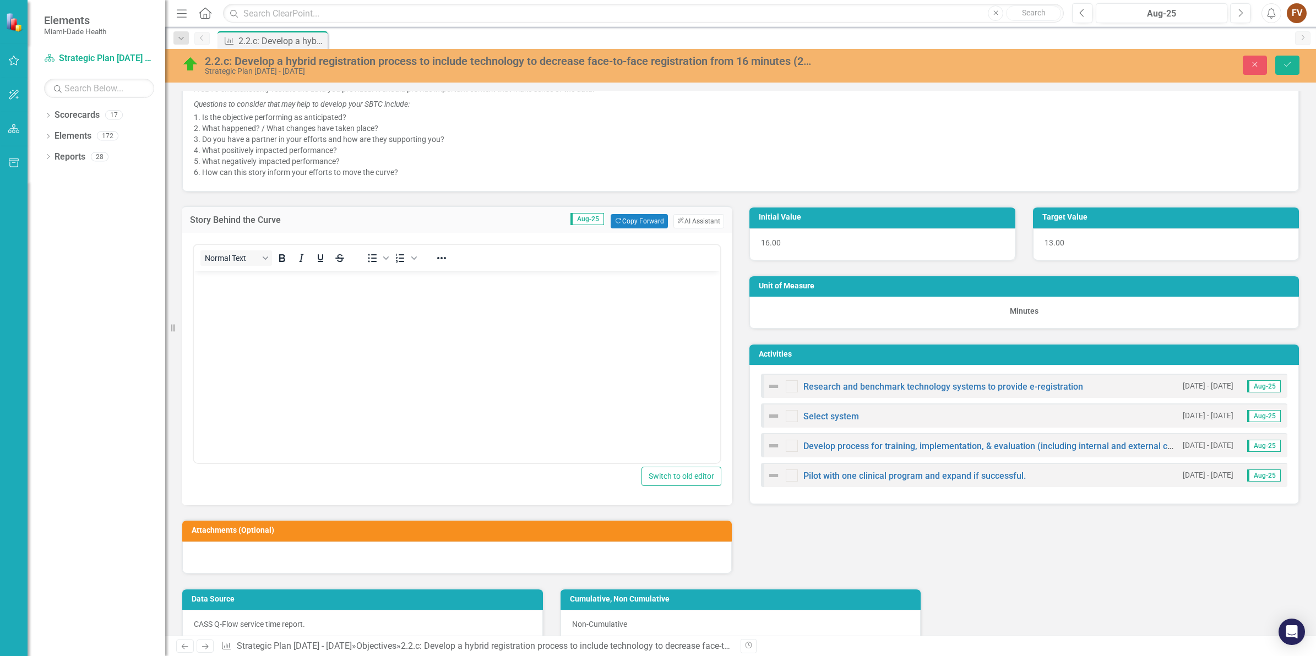
scroll to position [0, 0]
click at [632, 216] on button "Copy Forward Copy Forward" at bounding box center [639, 221] width 57 height 14
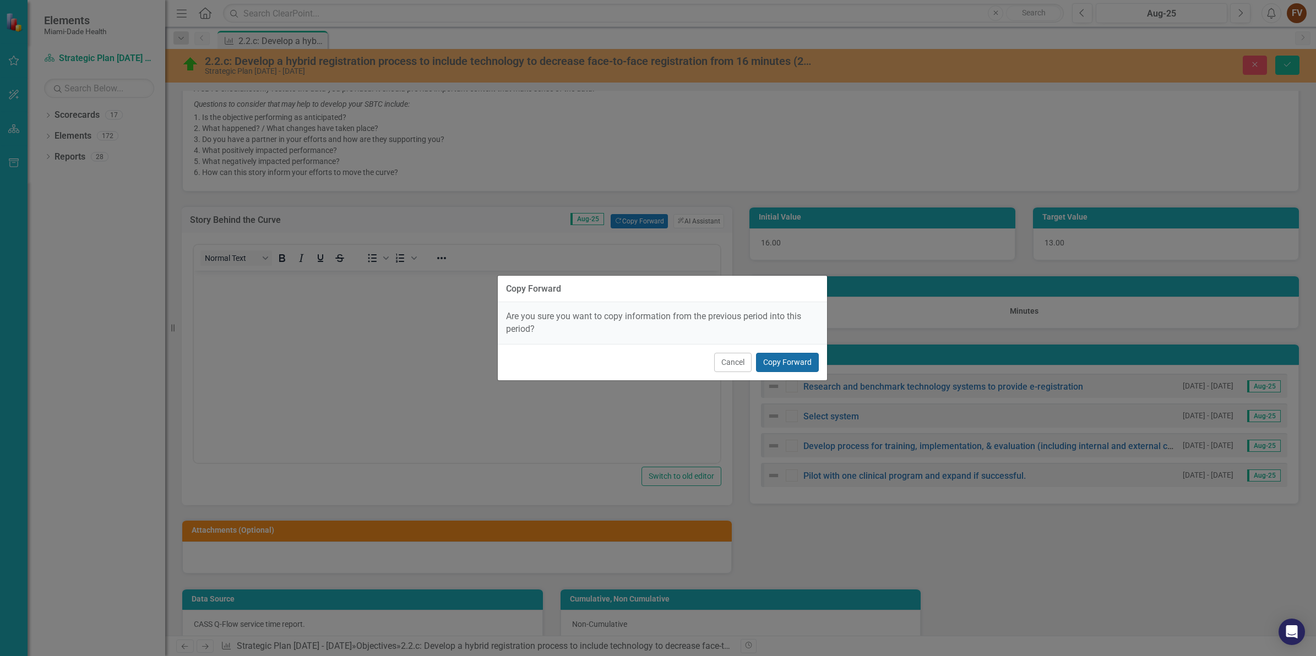
click at [799, 367] on button "Copy Forward" at bounding box center [787, 362] width 63 height 19
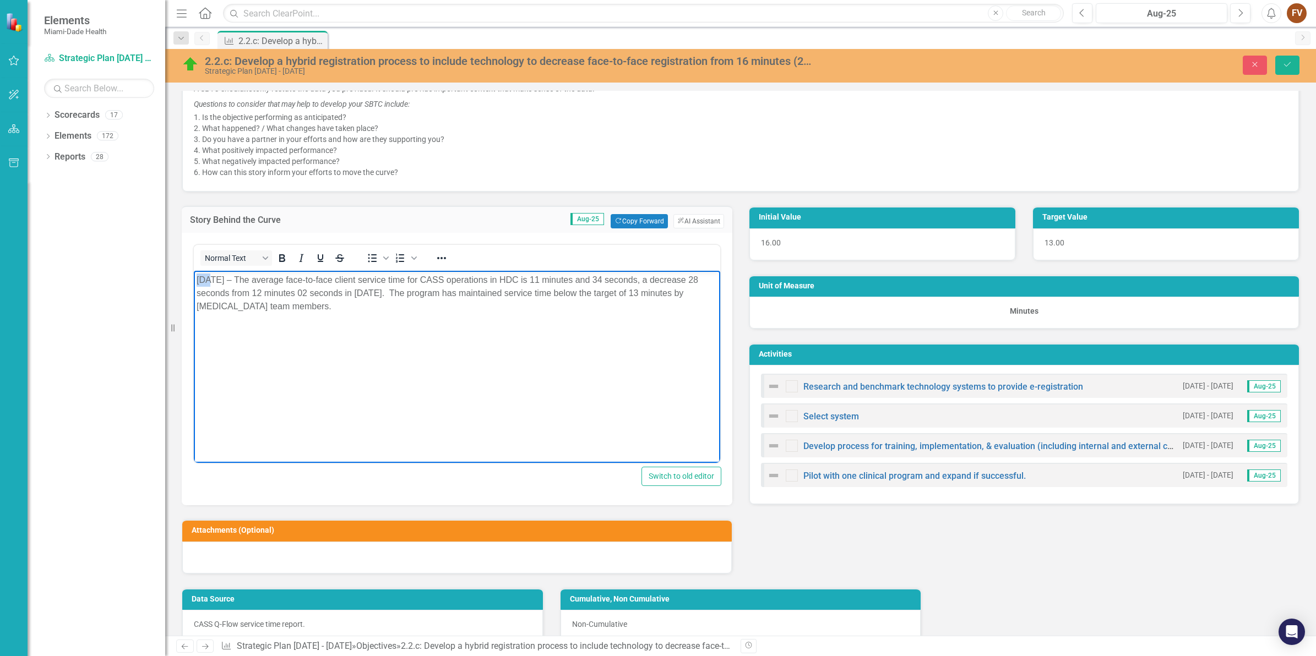
drag, startPoint x: 209, startPoint y: 281, endPoint x: 385, endPoint y: 550, distance: 321.4
click at [194, 278] on html "[DATE] – The average face-to-face client service time for CASS operations in HD…" at bounding box center [457, 353] width 526 height 165
drag, startPoint x: 211, startPoint y: 280, endPoint x: 181, endPoint y: 268, distance: 32.6
click at [194, 271] on html "[DATE] – The average face-to-face client service time for CASS operations in HD…" at bounding box center [457, 353] width 526 height 165
click at [709, 281] on p "[DATE] – The average face-to-face client service time for CASS operations in [G…" at bounding box center [457, 294] width 521 height 40
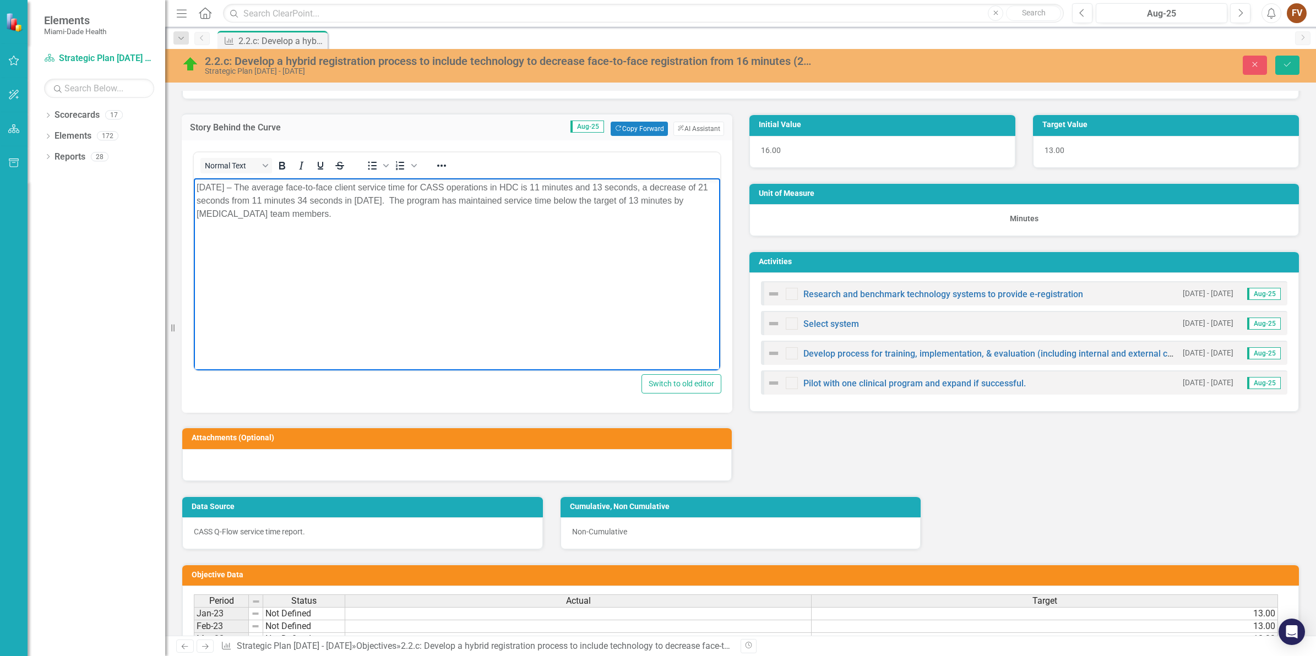
scroll to position [551, 0]
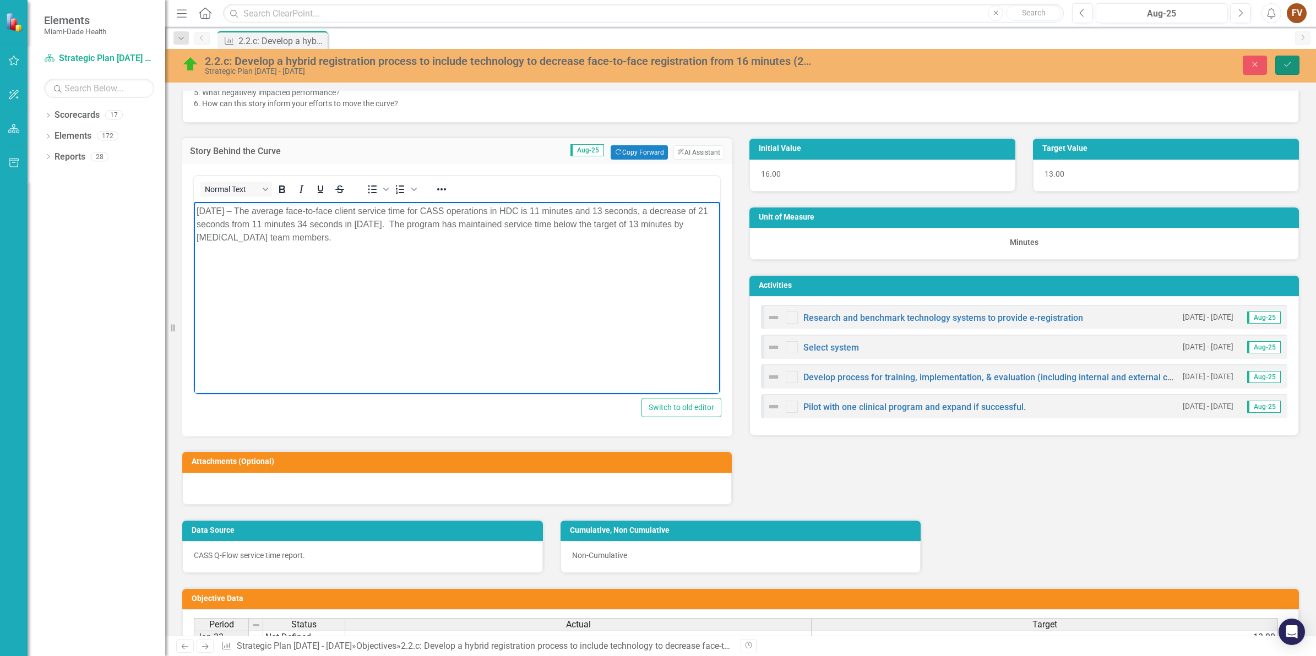
click at [1288, 69] on button "Save" at bounding box center [1287, 65] width 24 height 19
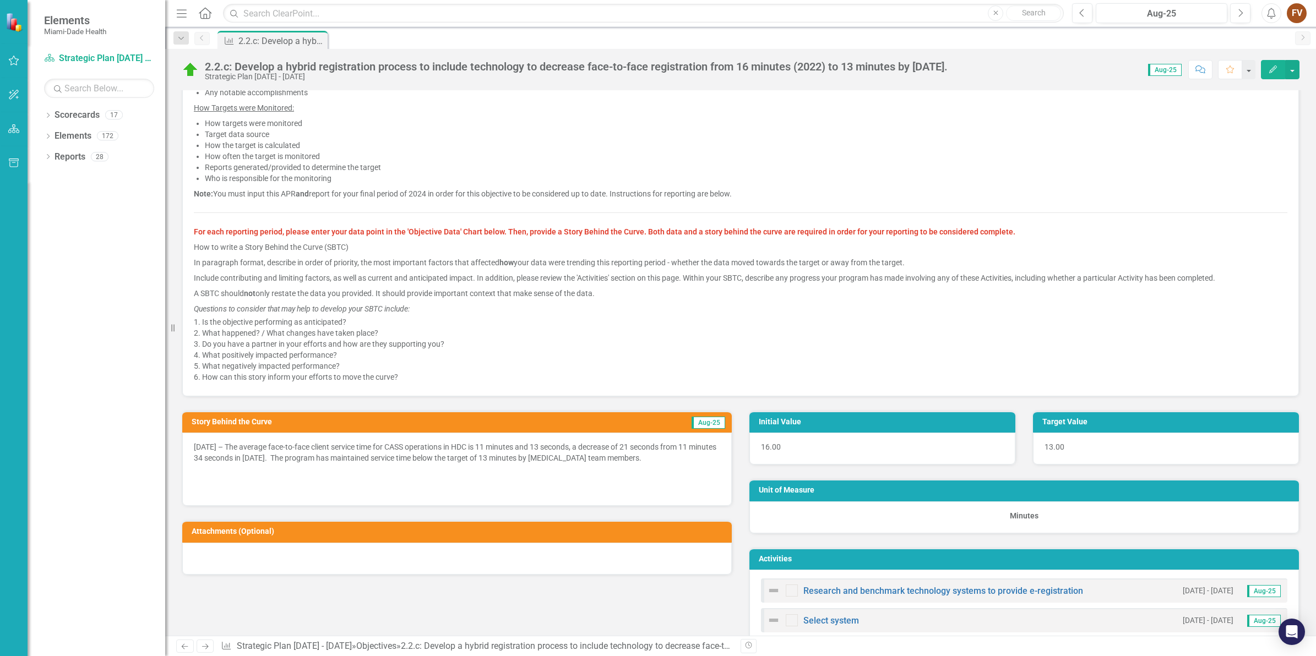
scroll to position [275, 0]
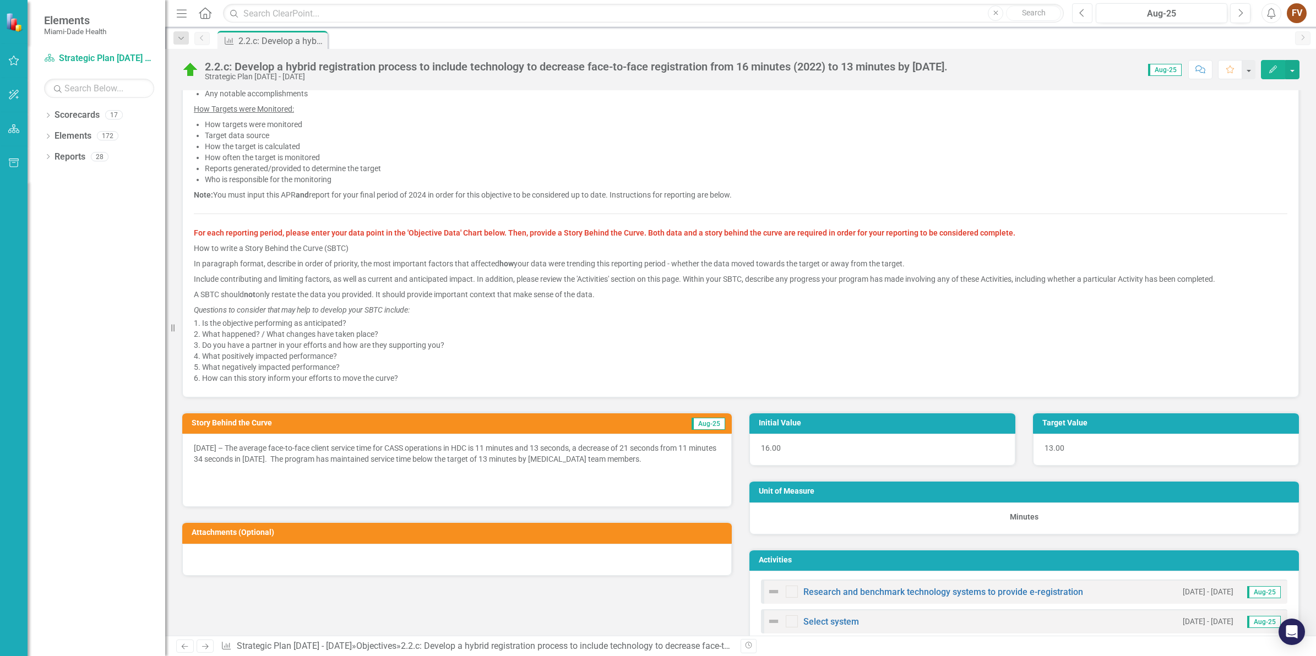
click at [1085, 14] on button "Previous" at bounding box center [1082, 13] width 20 height 20
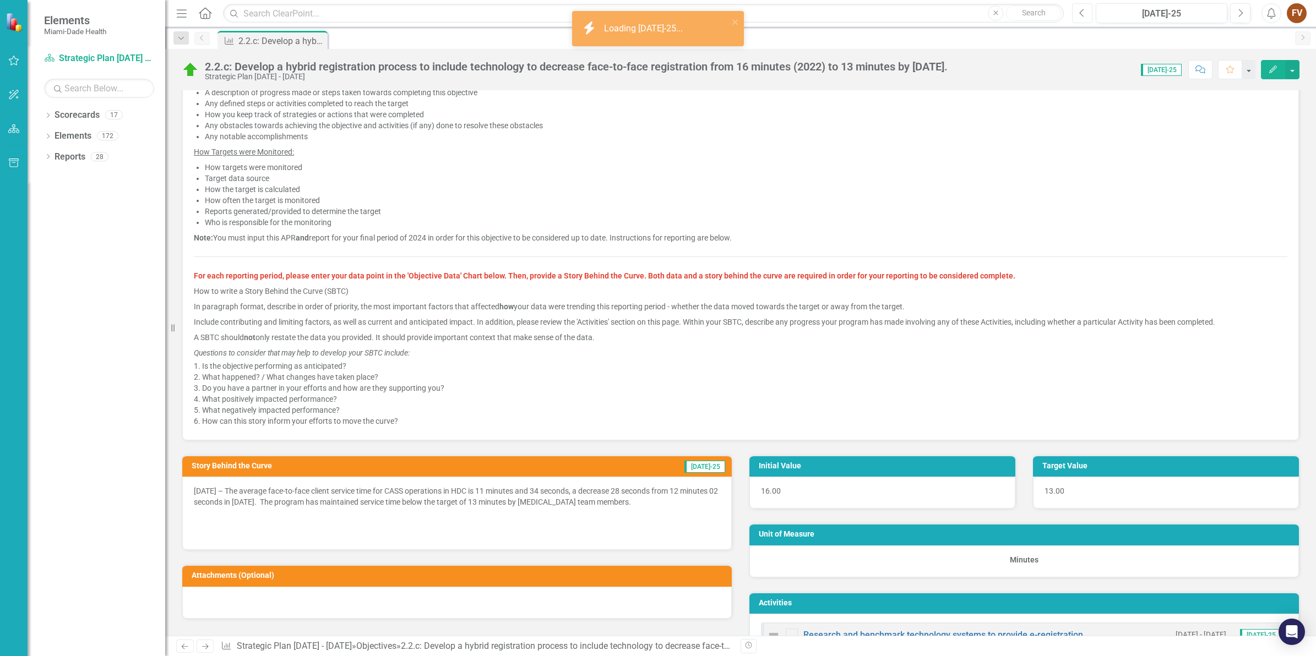
scroll to position [275, 0]
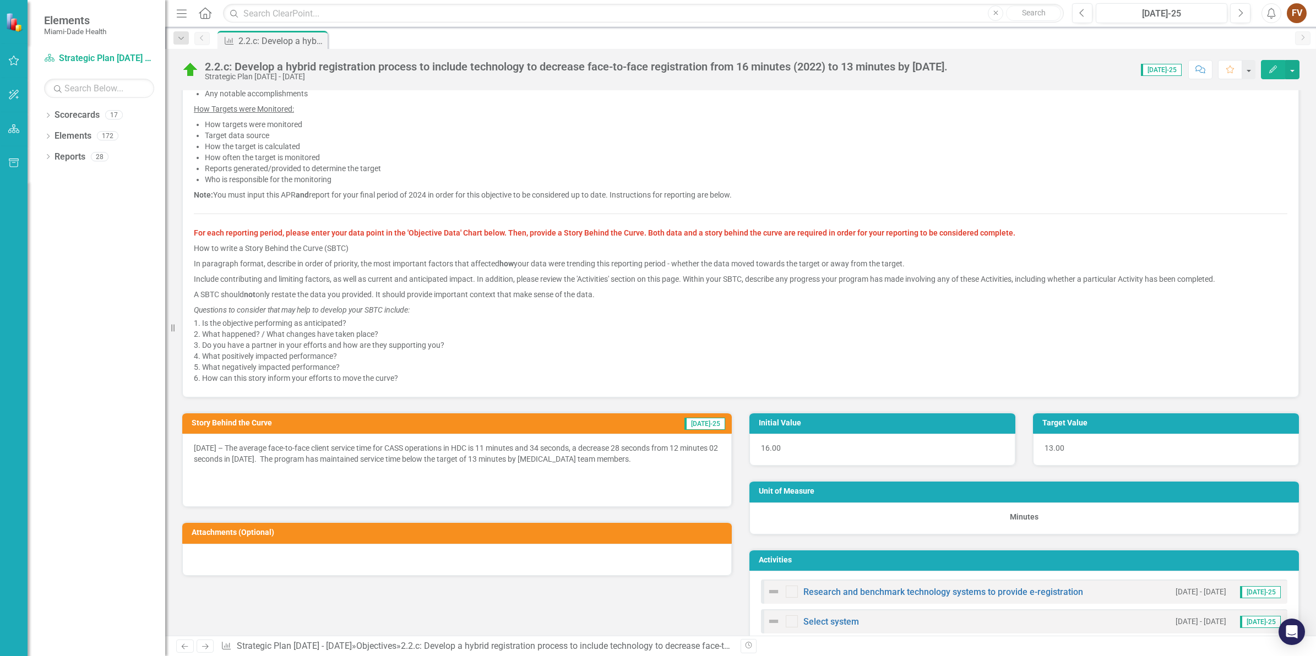
click at [520, 452] on p "[DATE] – The average face-to-face client service time for CASS operations in HD…" at bounding box center [457, 455] width 526 height 24
click at [580, 452] on p "[DATE] – The average face-to-face client service time for CASS operations in HD…" at bounding box center [457, 455] width 526 height 24
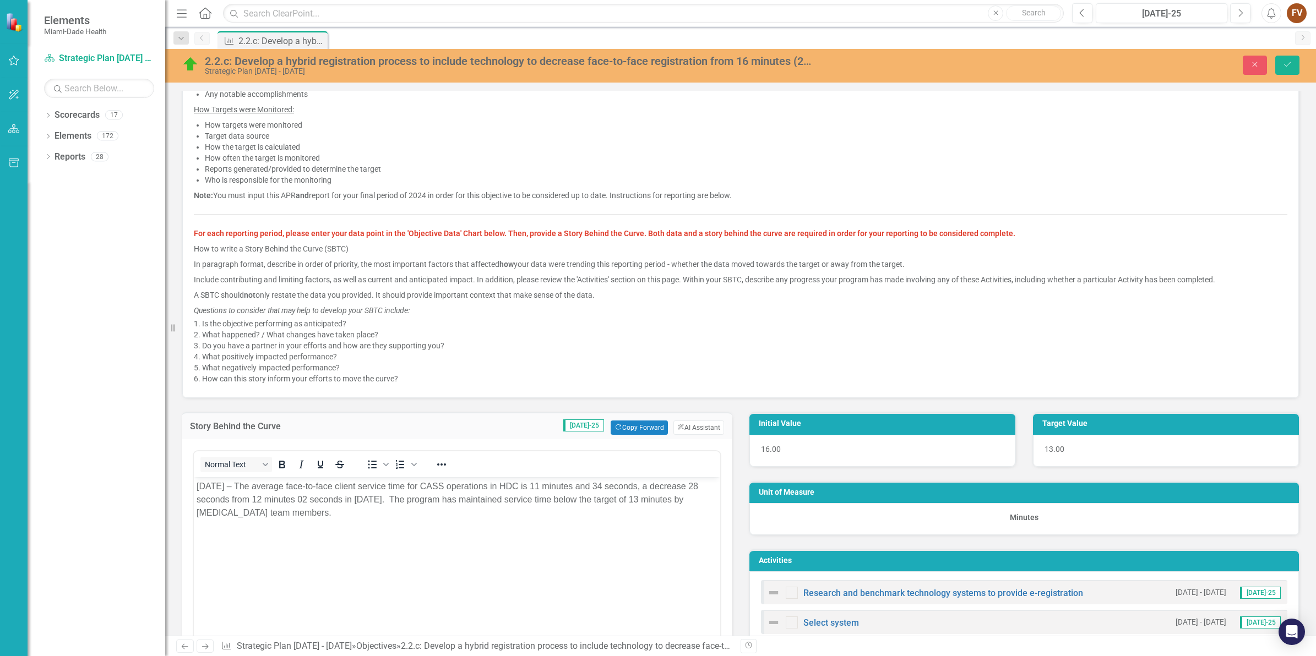
scroll to position [0, 0]
click at [697, 486] on p "[DATE] – The average face-to-face client service time for CASS operations in HD…" at bounding box center [457, 500] width 521 height 40
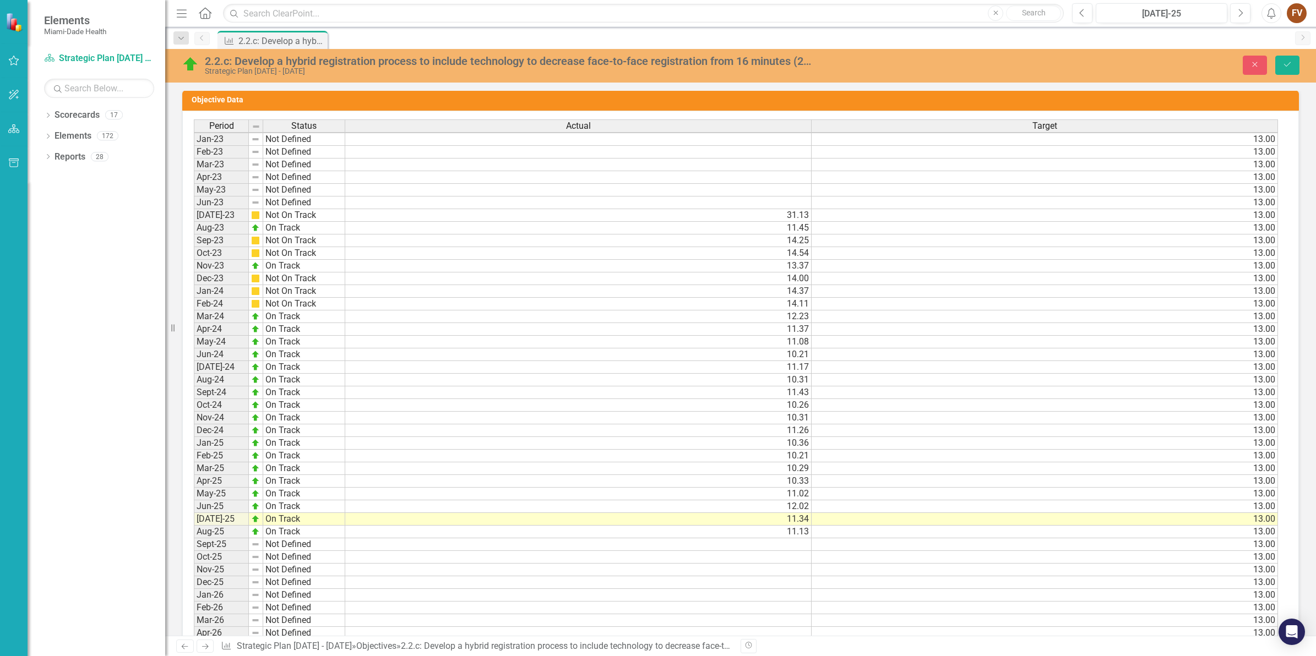
scroll to position [1239, 0]
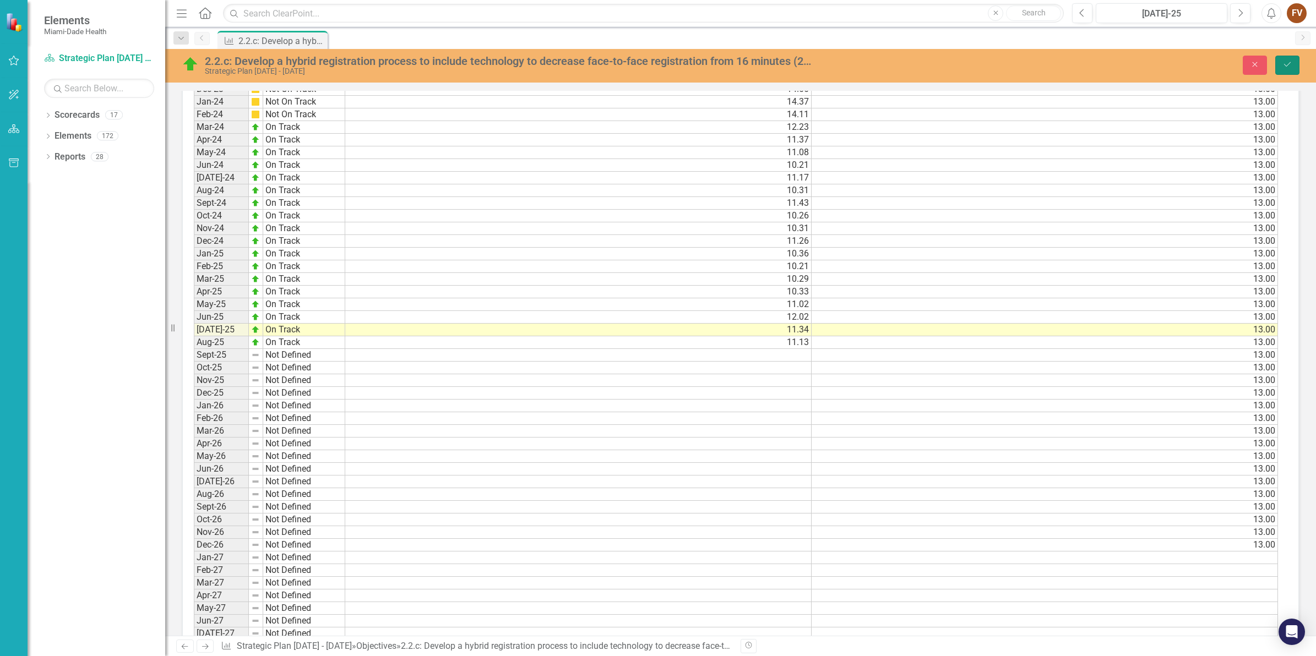
click at [1295, 61] on button "Save" at bounding box center [1287, 65] width 24 height 19
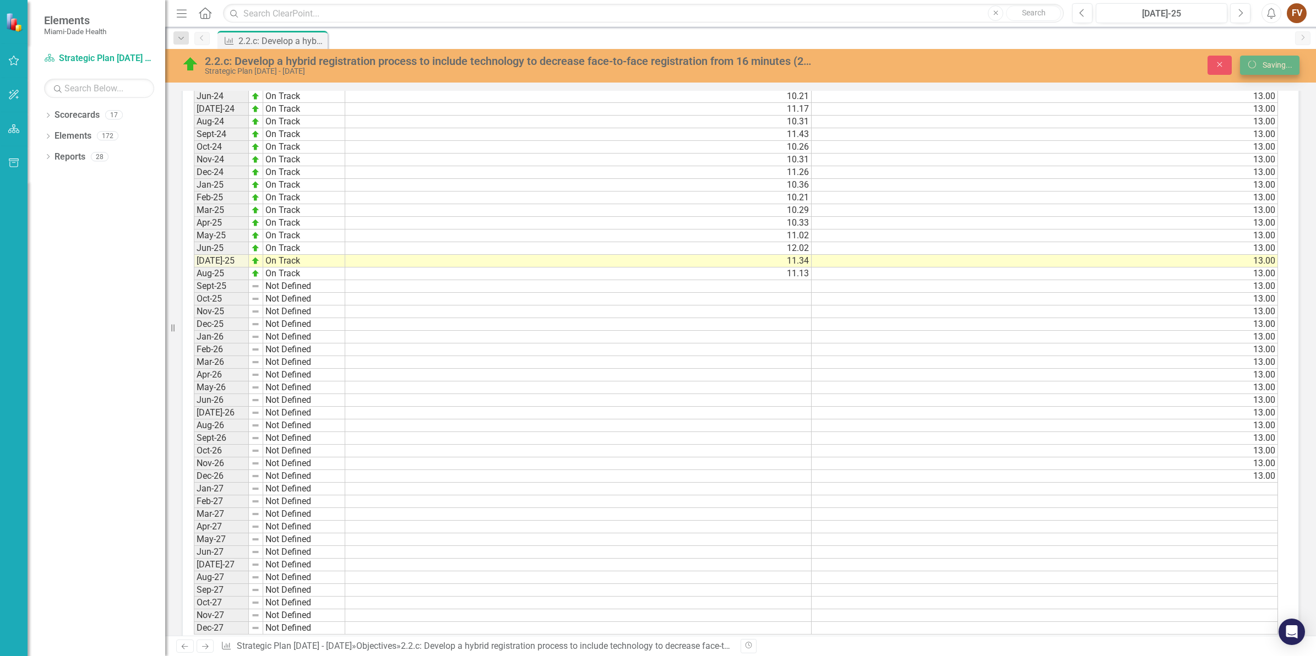
scroll to position [1170, 0]
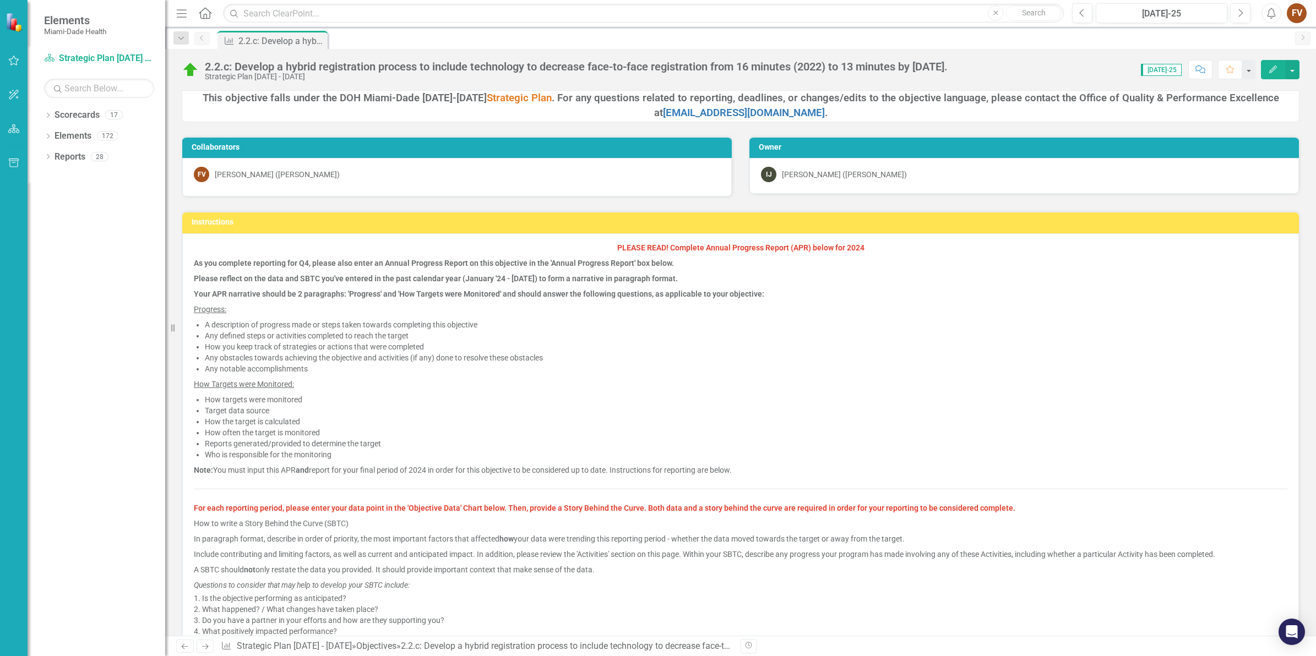
click at [11, 54] on button "button" at bounding box center [14, 61] width 25 height 23
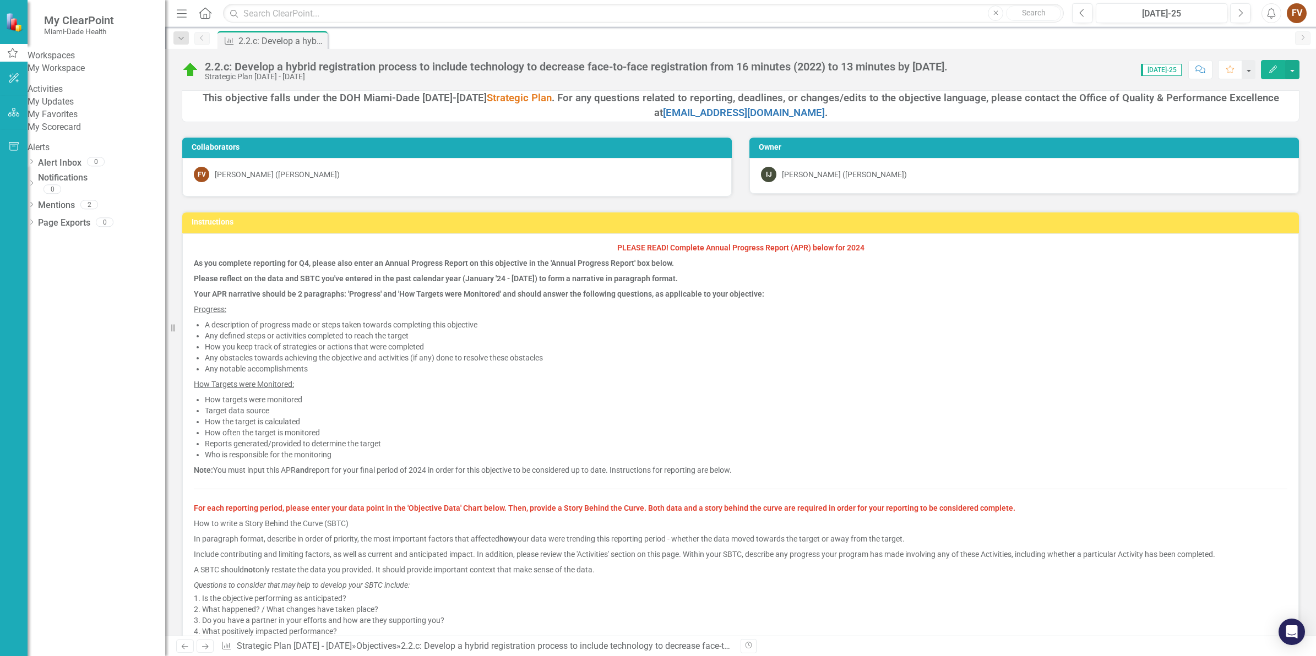
click at [75, 75] on link "My Workspace" at bounding box center [97, 68] width 138 height 13
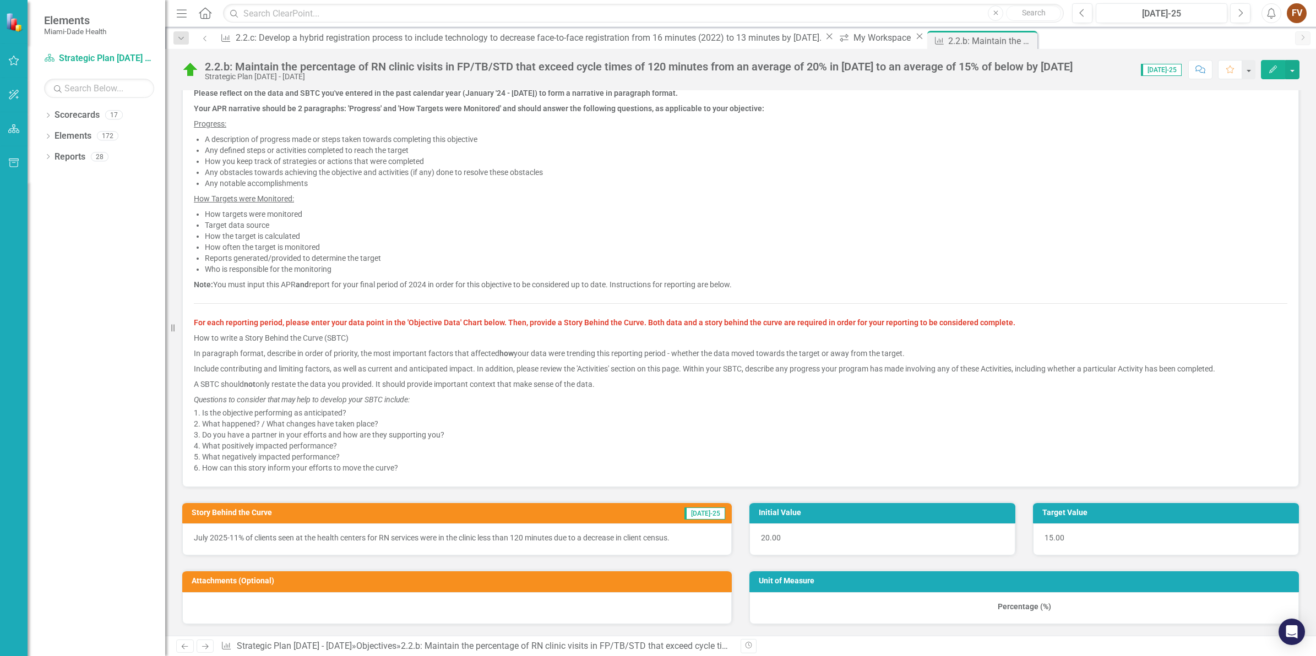
scroll to position [275, 0]
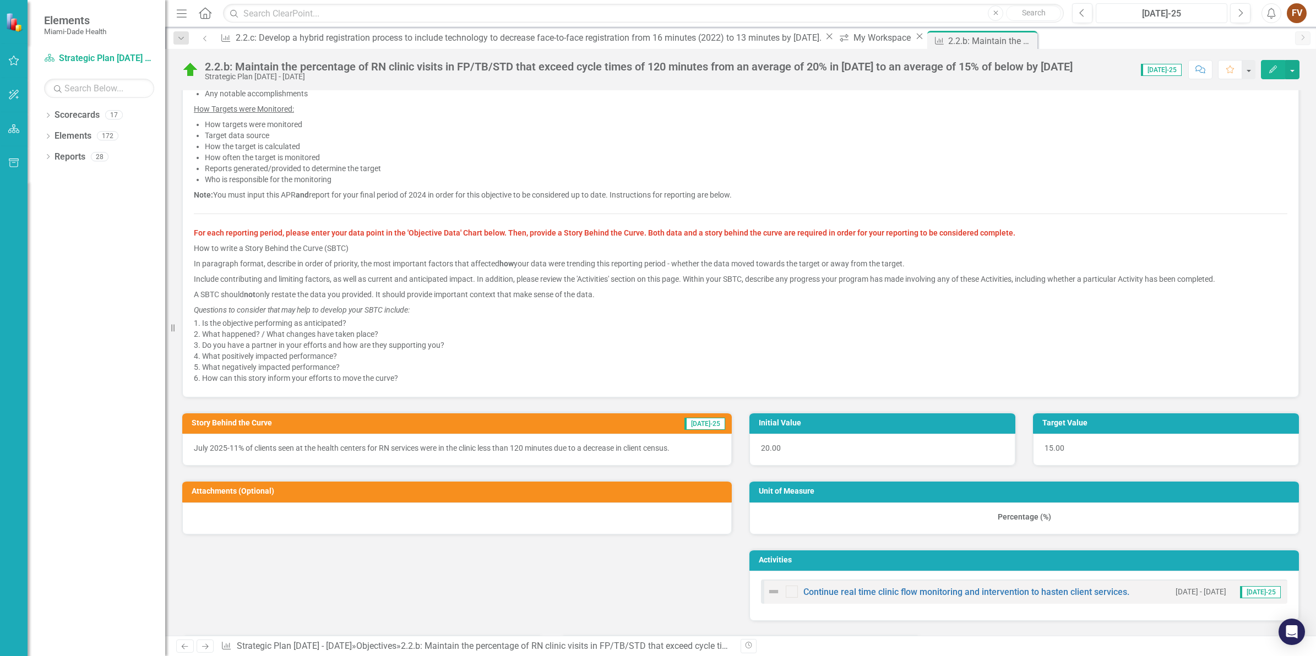
click at [1165, 10] on div "[DATE]-25" at bounding box center [1162, 13] width 124 height 13
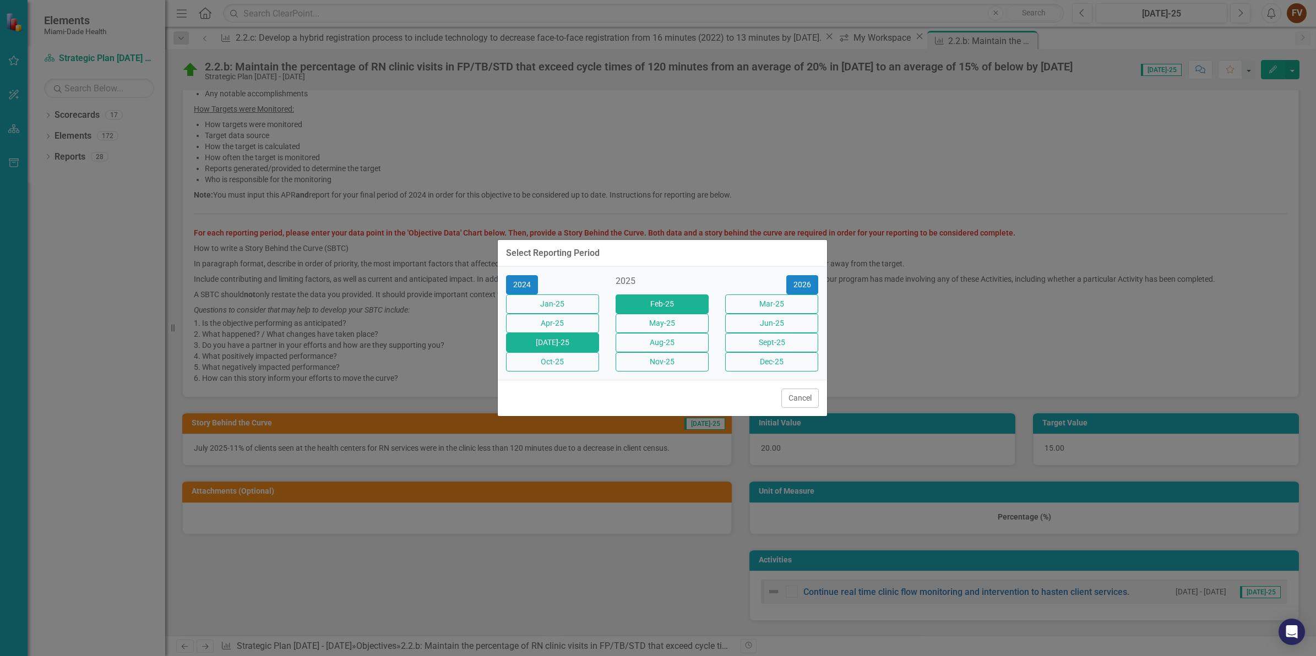
click at [670, 296] on button "Feb-25" at bounding box center [662, 304] width 93 height 19
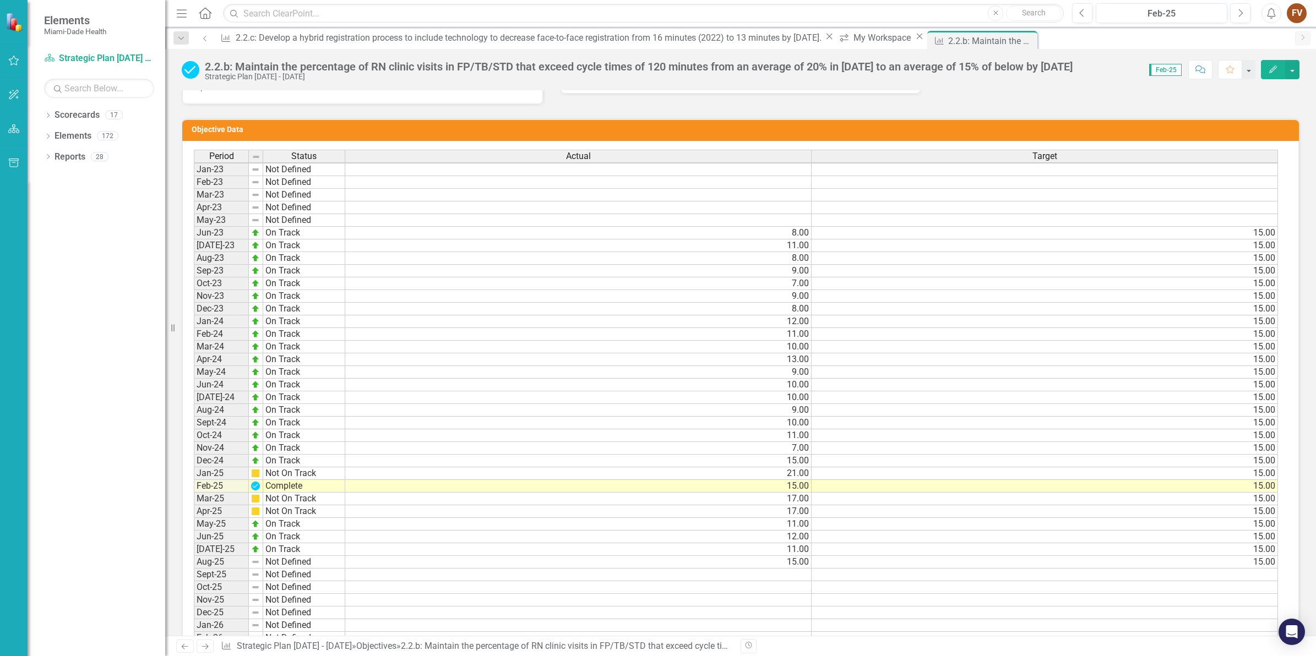
scroll to position [895, 0]
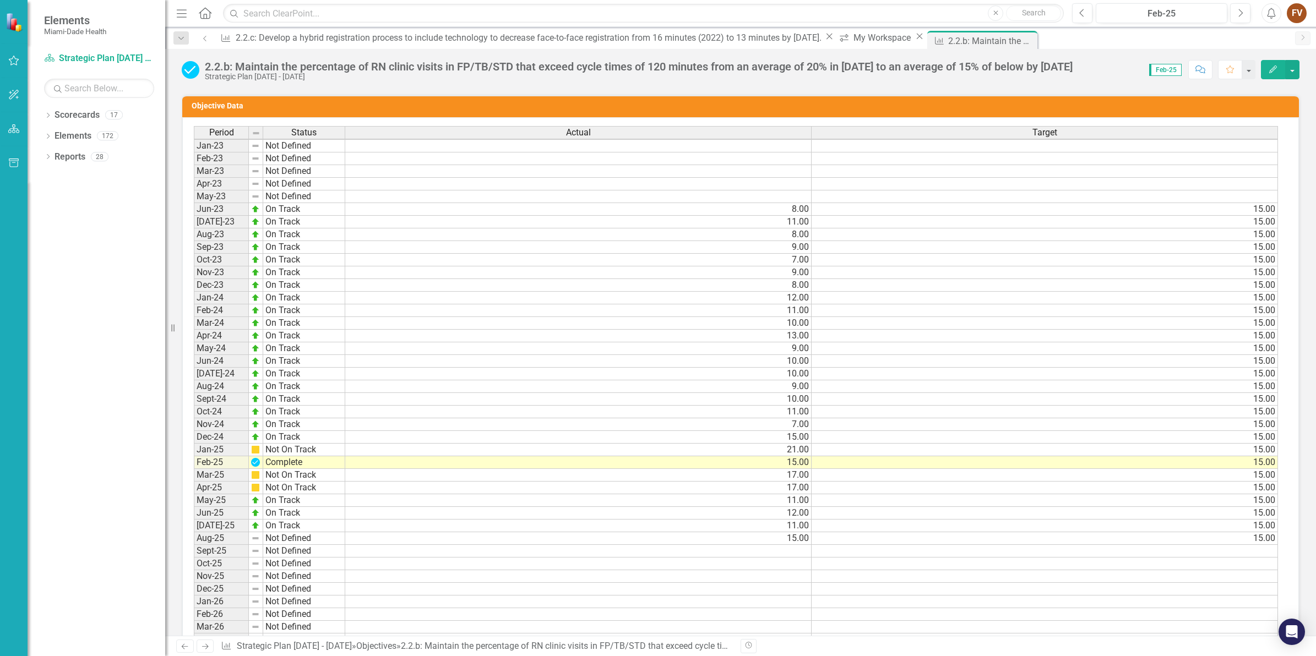
click at [278, 535] on td "Not Defined" at bounding box center [304, 539] width 82 height 13
click at [290, 533] on td "Not Defined" at bounding box center [304, 539] width 82 height 13
click at [315, 533] on td "Not Defined" at bounding box center [304, 539] width 82 height 13
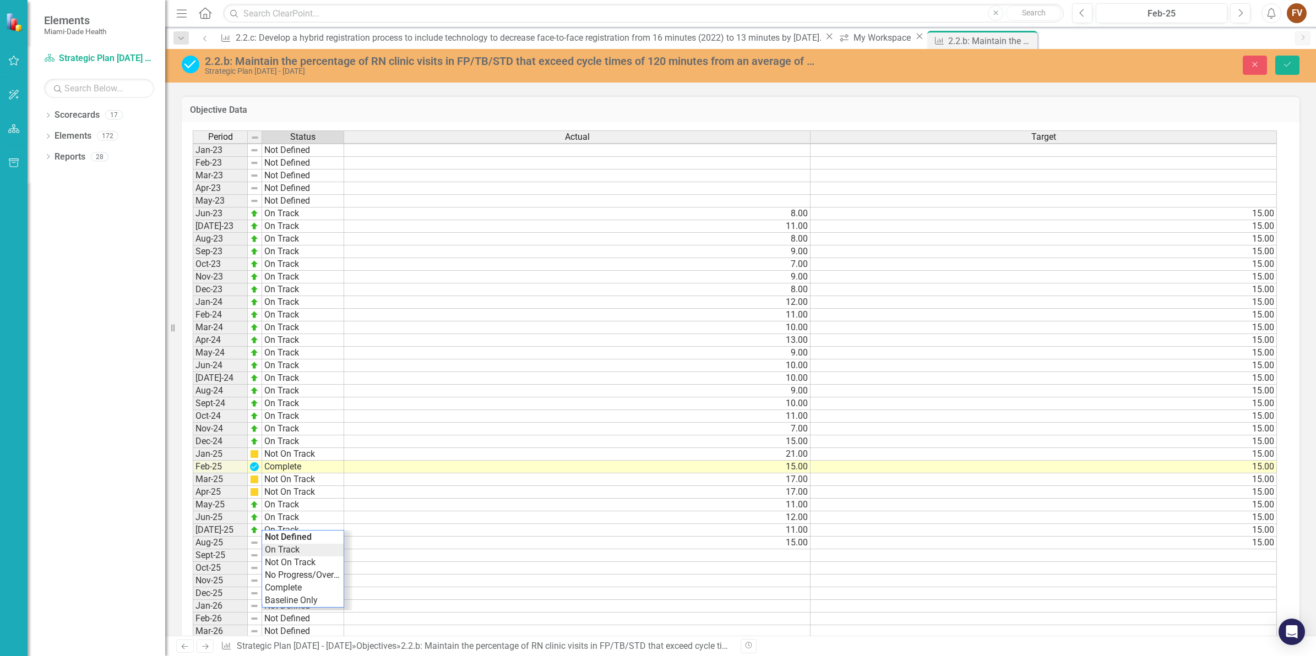
type textarea "On Track"
click at [332, 535] on div "Period Status Actual Target Jan-23 Not Defined Feb-23 Not Defined Mar-23 Not De…" at bounding box center [735, 518] width 1085 height 774
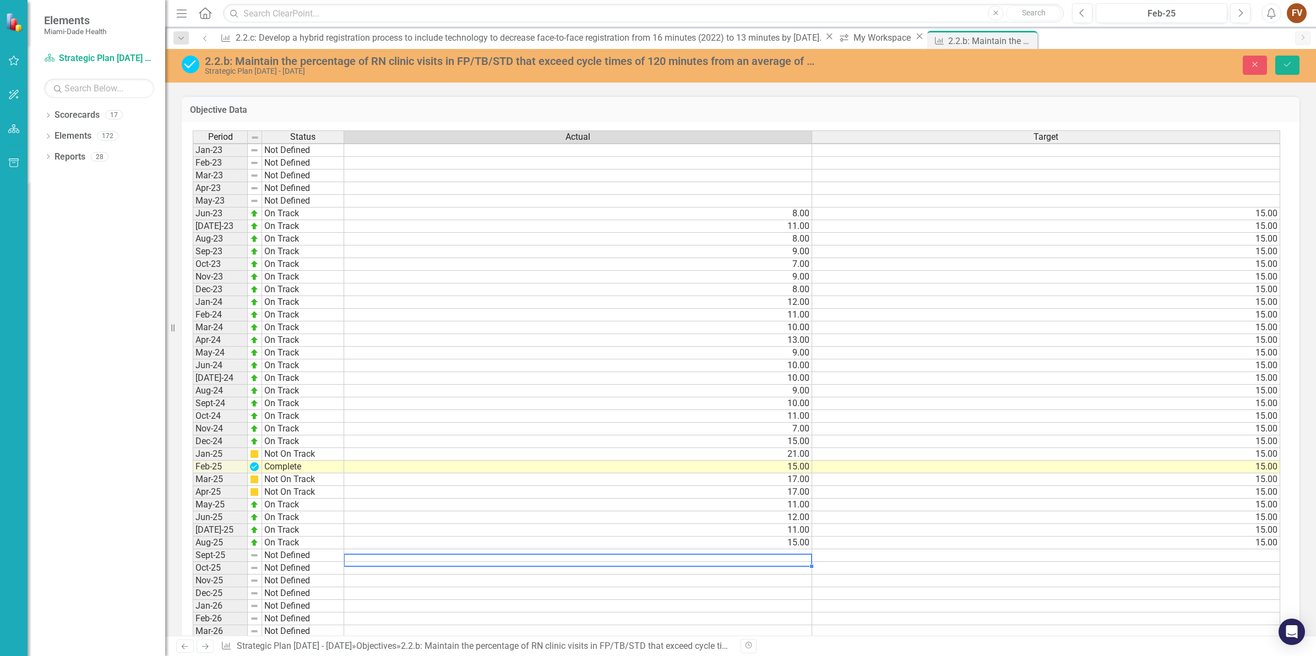
click at [750, 550] on td at bounding box center [578, 556] width 468 height 13
type textarea "15"
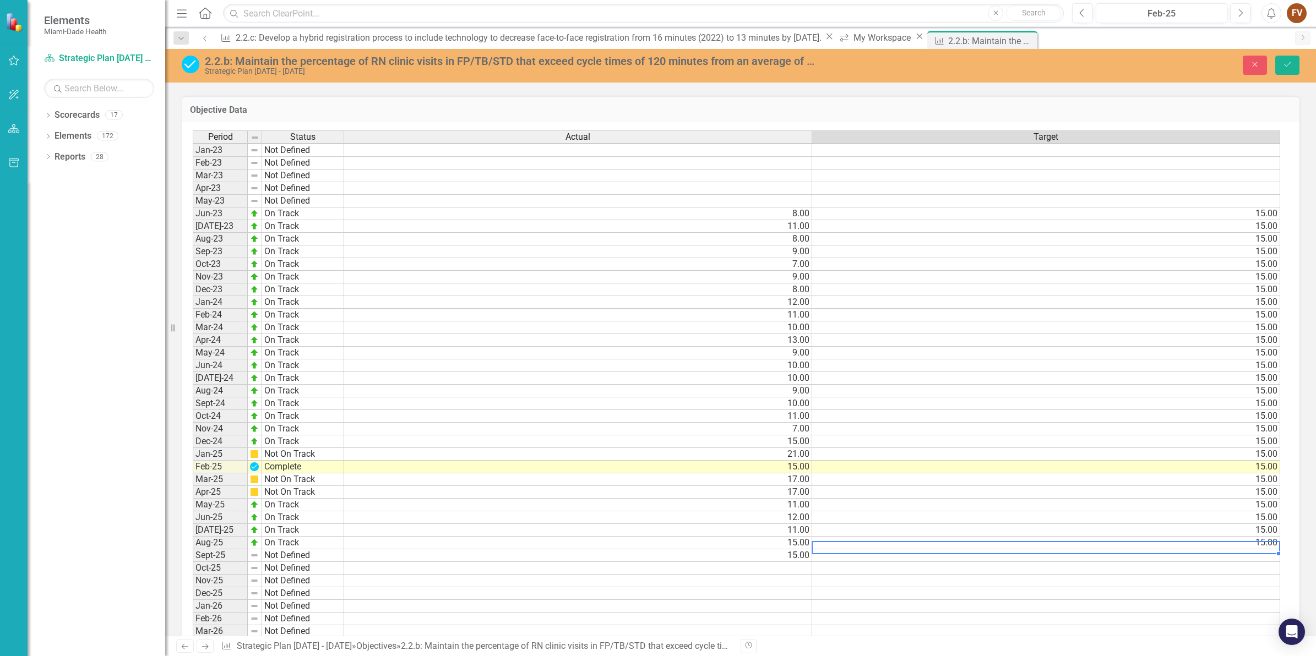
click at [193, 535] on div "Period Status Actual Target Jan-23 Not Defined Feb-23 Not Defined Mar-23 Not De…" at bounding box center [193, 518] width 0 height 774
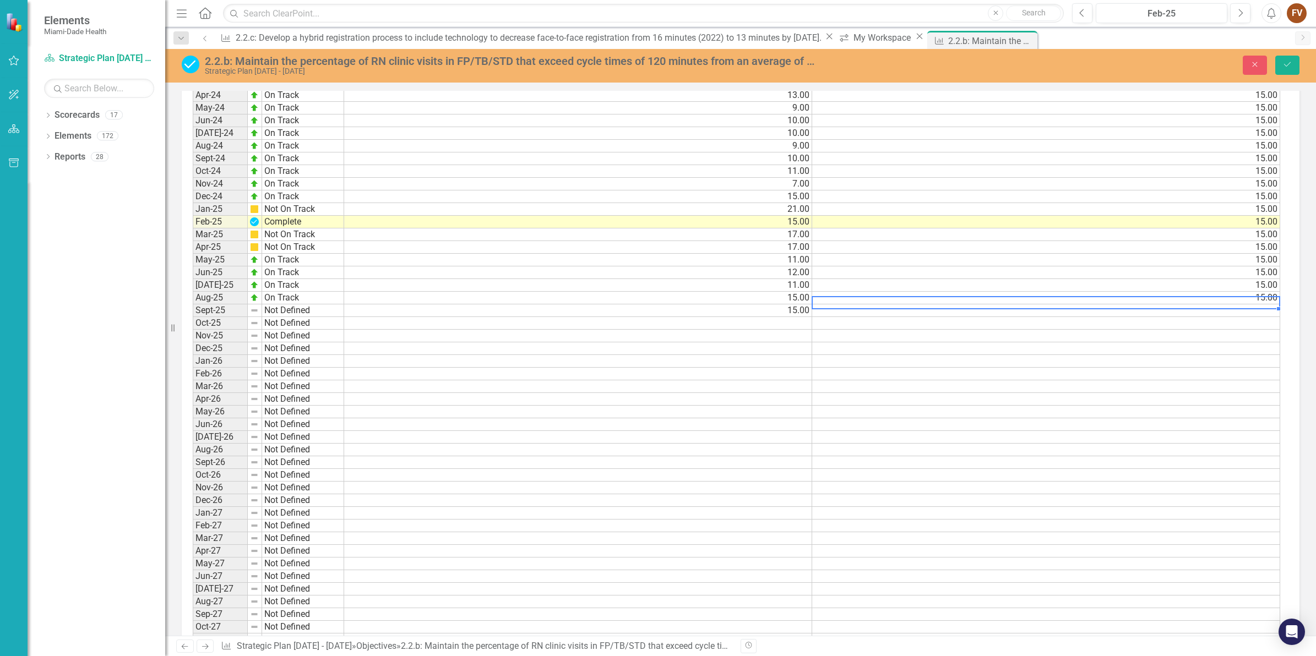
scroll to position [1170, 0]
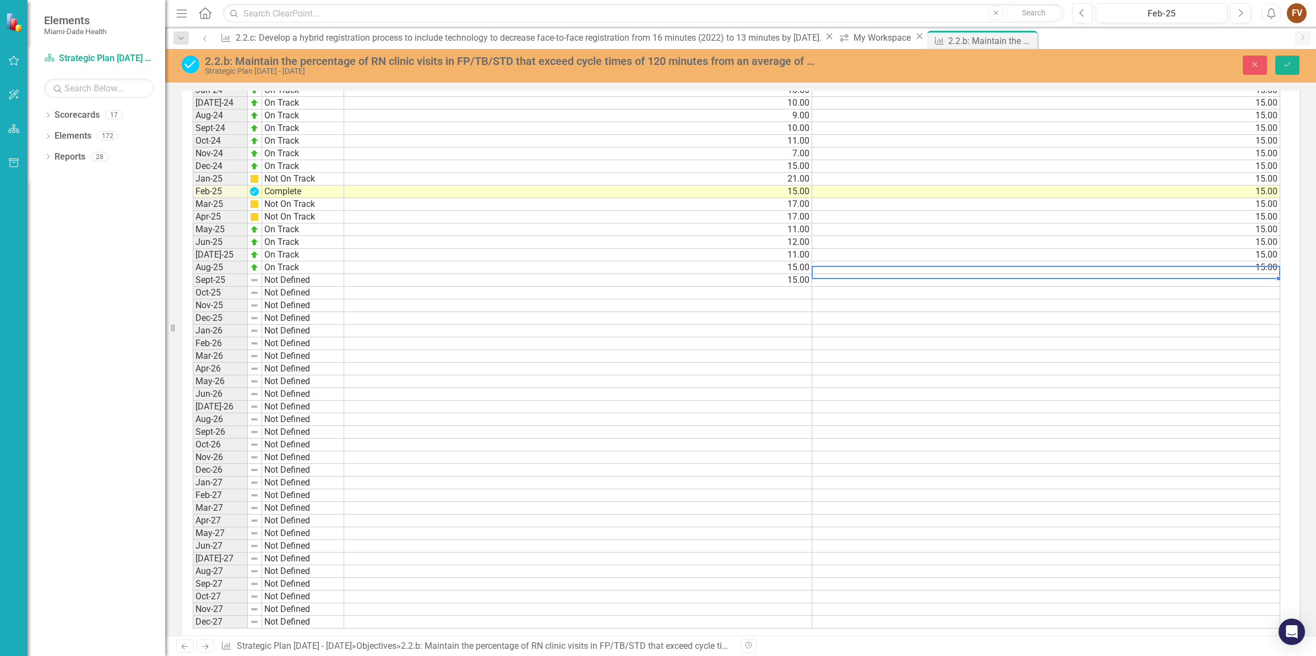
click at [714, 274] on td "15.00" at bounding box center [578, 280] width 468 height 13
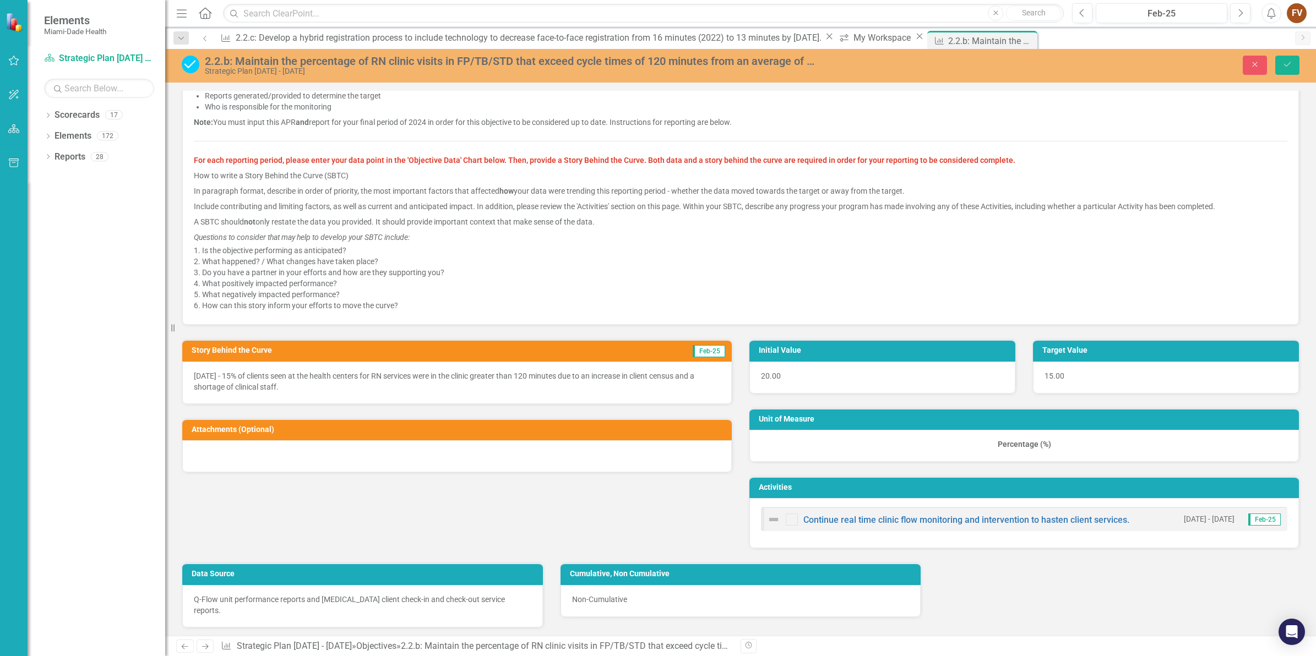
scroll to position [337, 0]
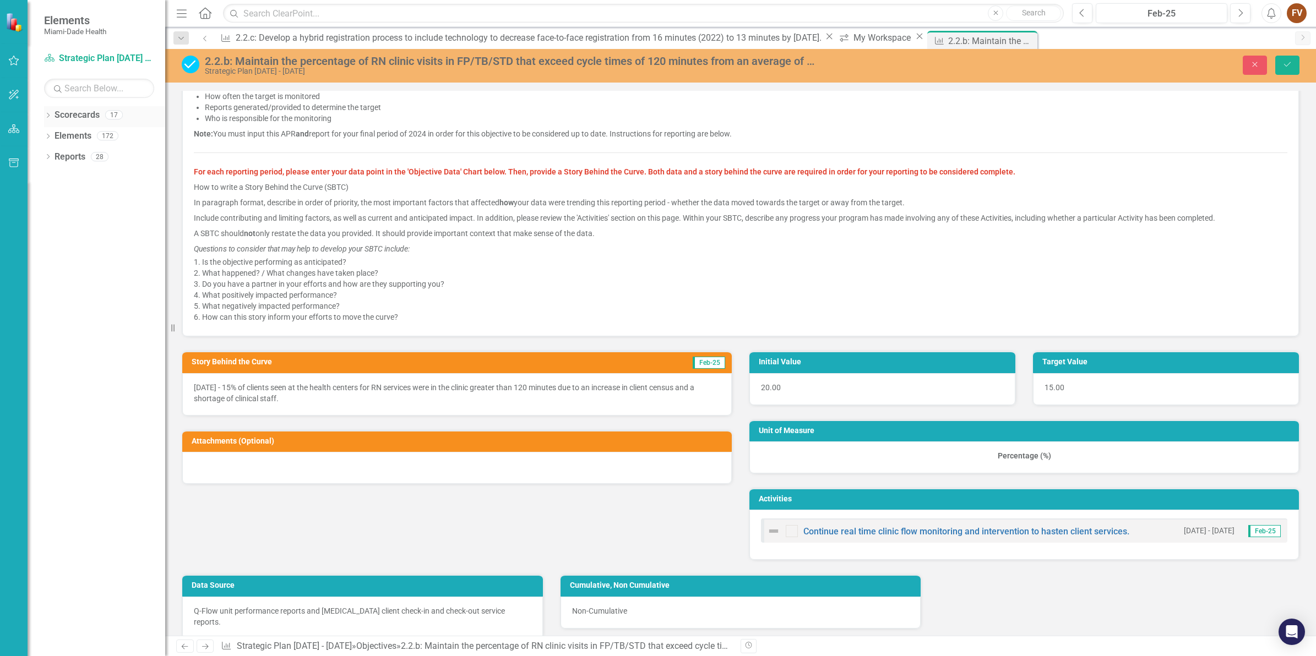
click at [75, 116] on link "Scorecards" at bounding box center [77, 115] width 45 height 13
click at [45, 114] on icon "Dropdown" at bounding box center [48, 116] width 8 height 6
click at [41, 136] on icon "Dropdown" at bounding box center [37, 135] width 8 height 7
drag, startPoint x: 70, startPoint y: 178, endPoint x: 87, endPoint y: 177, distance: 17.1
click at [86, 178] on div "Dropdown Programmatic Plans" at bounding box center [99, 181] width 132 height 22
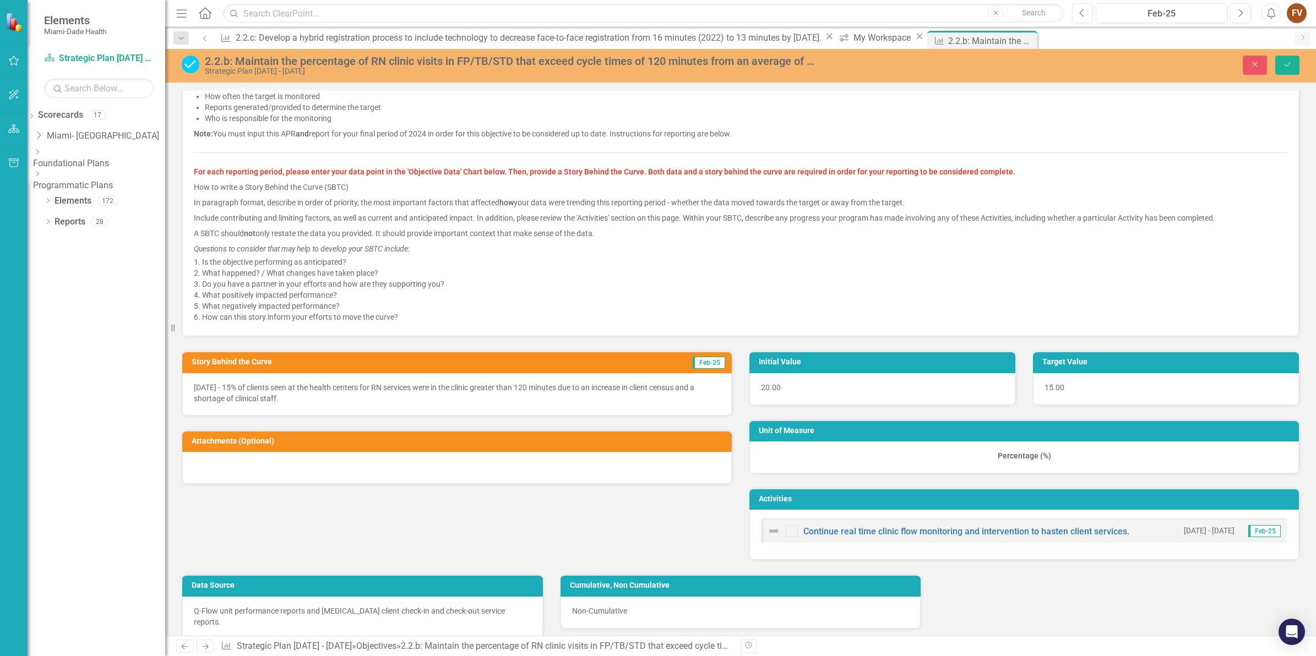
drag, startPoint x: 87, startPoint y: 177, endPoint x: 62, endPoint y: 176, distance: 25.4
click at [41, 176] on icon "Dropdown" at bounding box center [37, 174] width 8 height 7
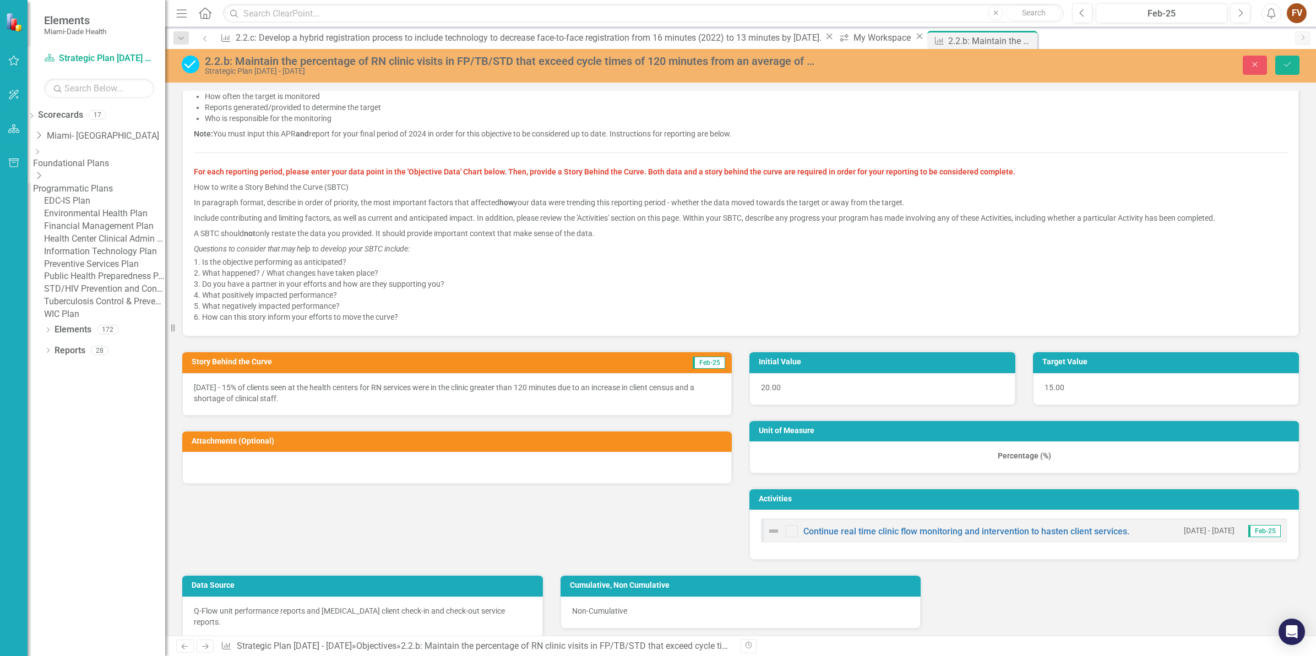
click at [116, 246] on link "Health Center Clinical Admin Support Plan" at bounding box center [104, 239] width 121 height 13
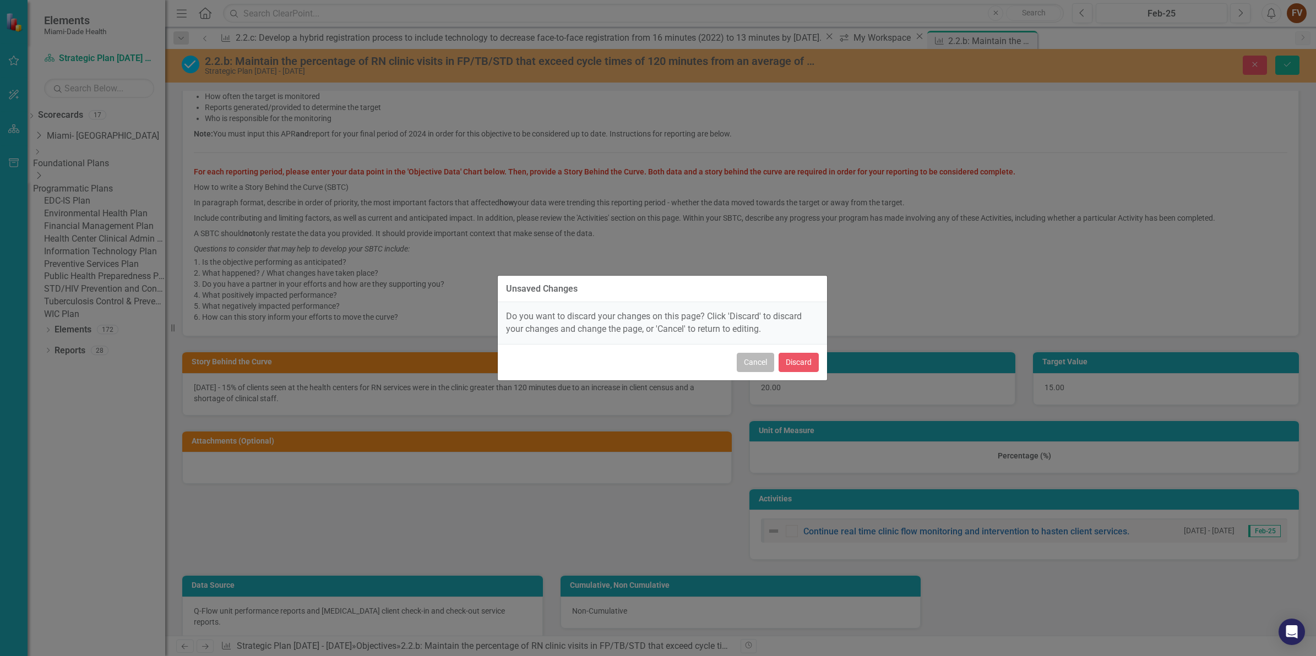
click at [749, 359] on button "Cancel" at bounding box center [755, 362] width 37 height 19
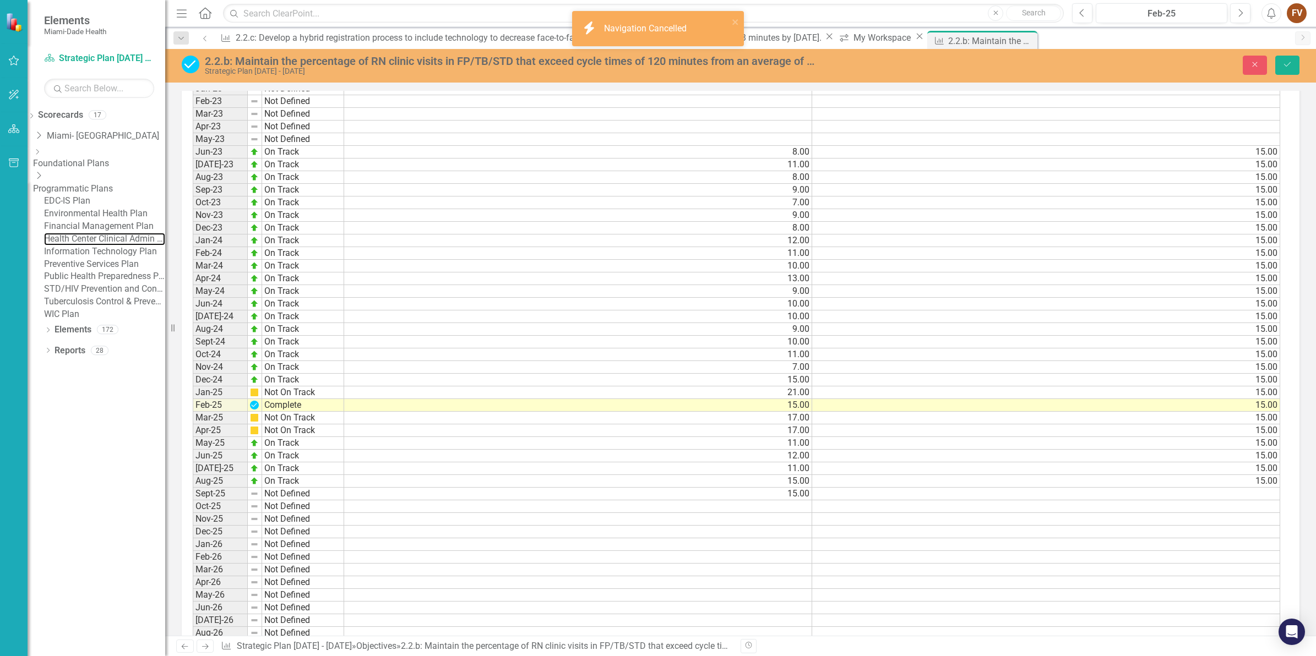
scroll to position [0, 0]
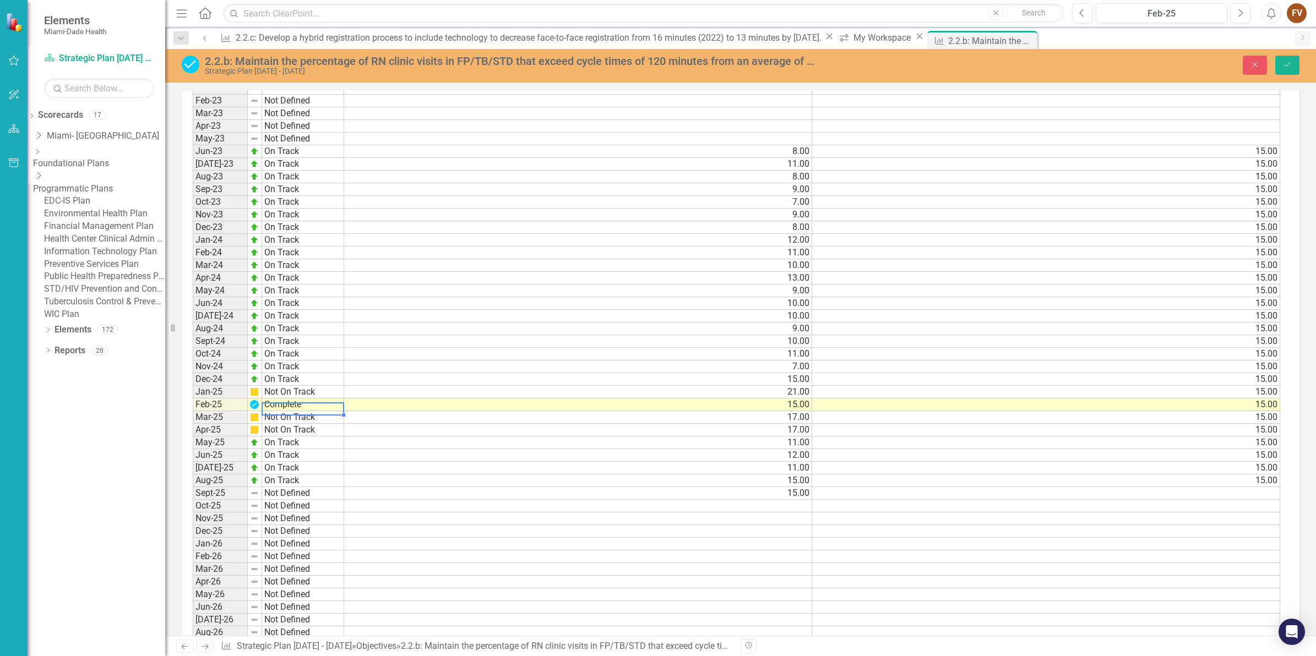
click at [301, 399] on td "Complete" at bounding box center [303, 405] width 82 height 13
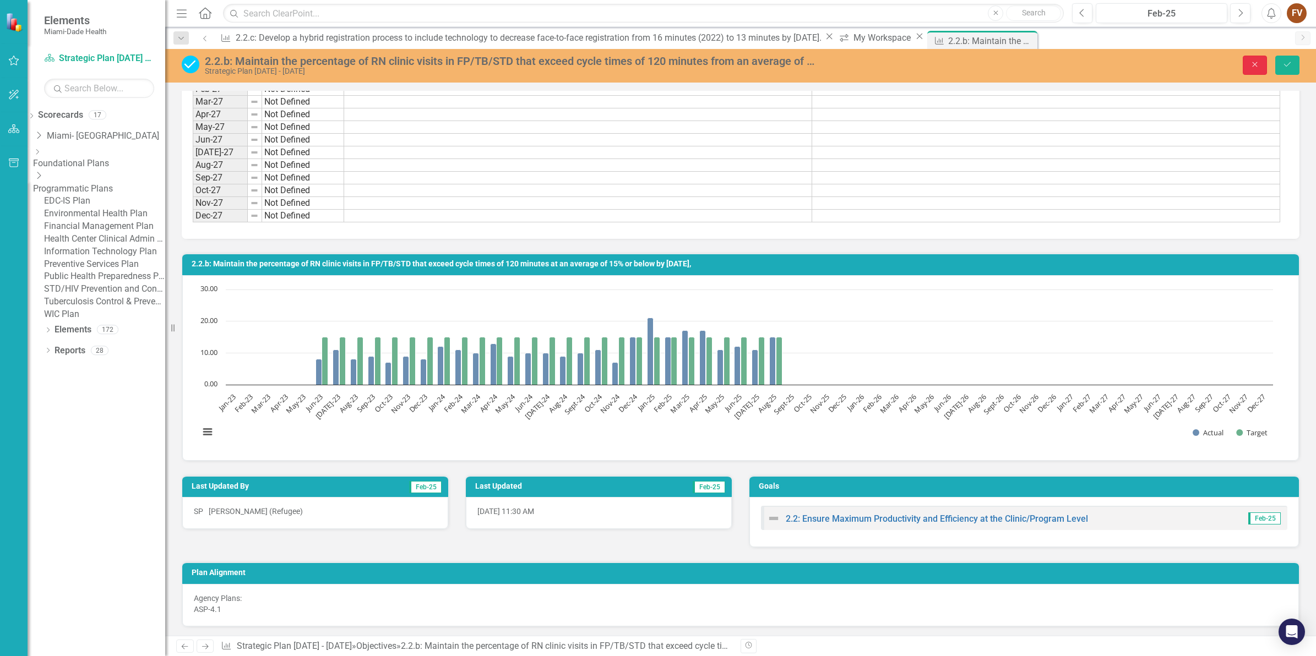
click at [1255, 62] on icon "Close" at bounding box center [1255, 65] width 10 height 8
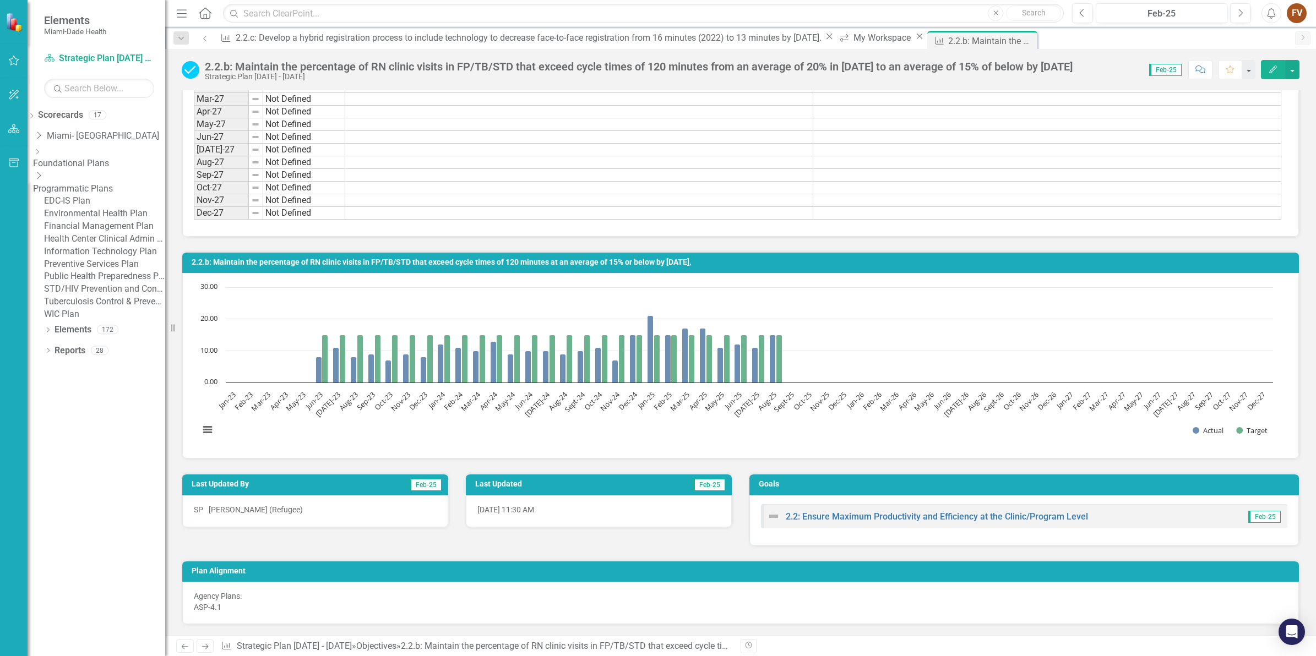
type textarea "Complete"
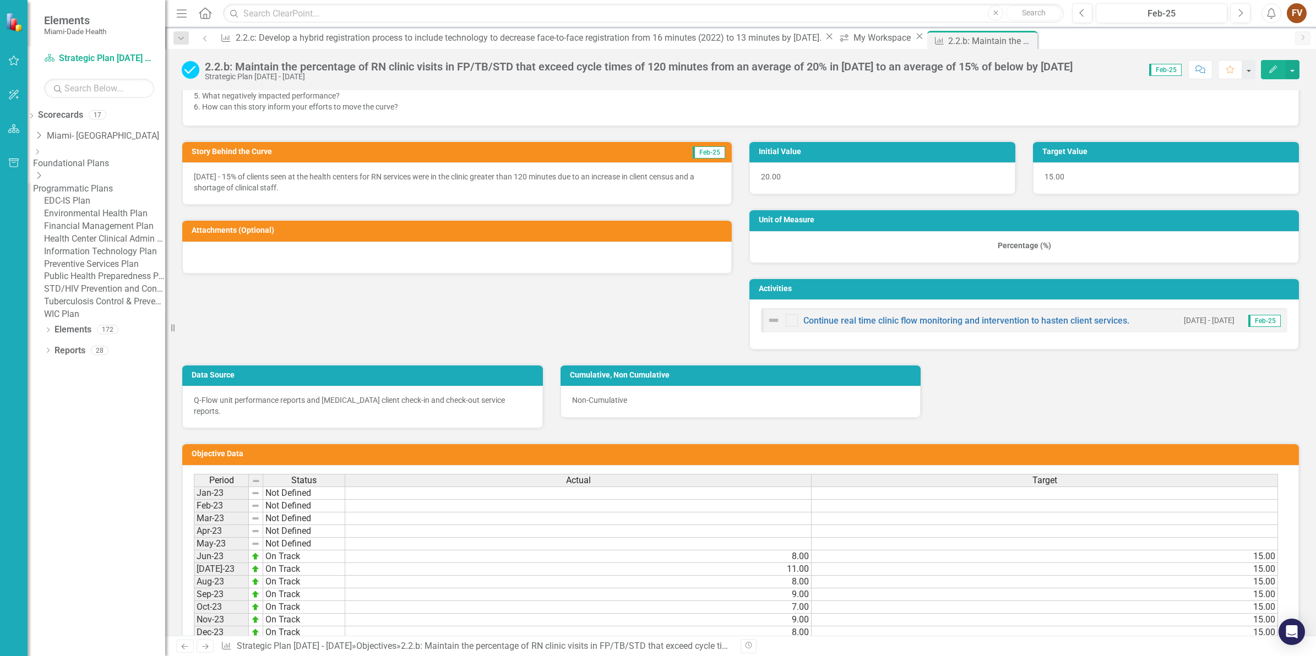
scroll to position [540, 0]
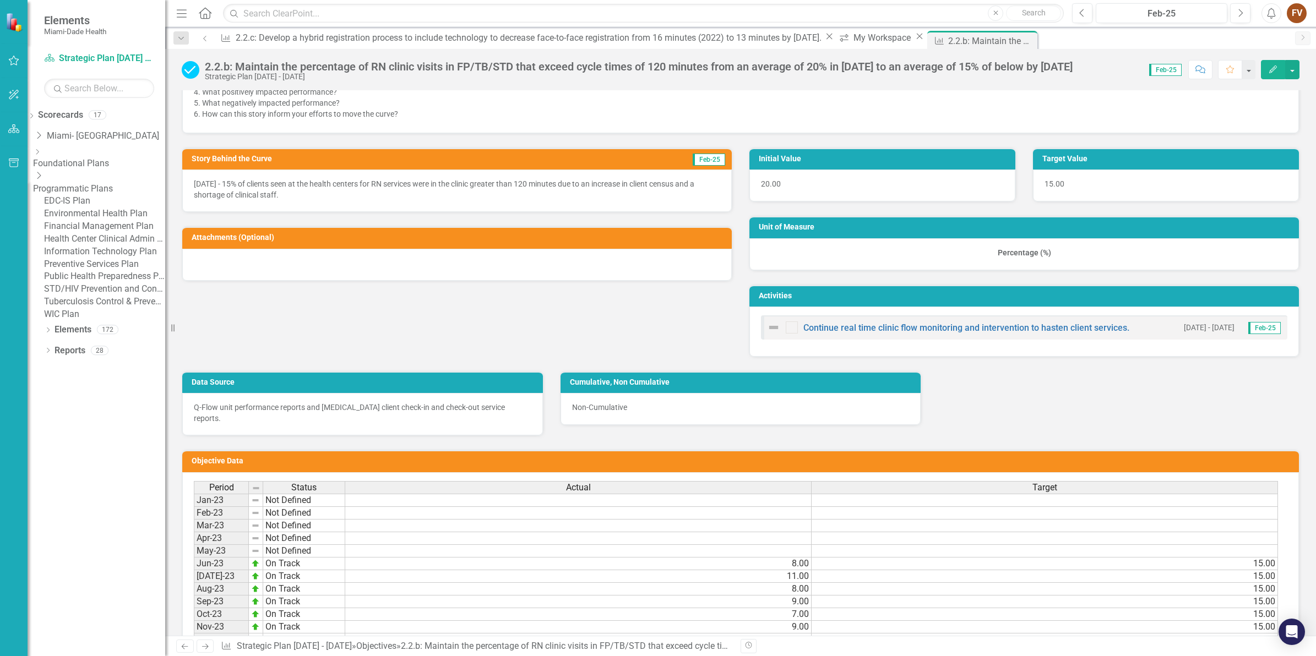
click at [123, 246] on link "Health Center Clinical Admin Support Plan" at bounding box center [104, 239] width 121 height 13
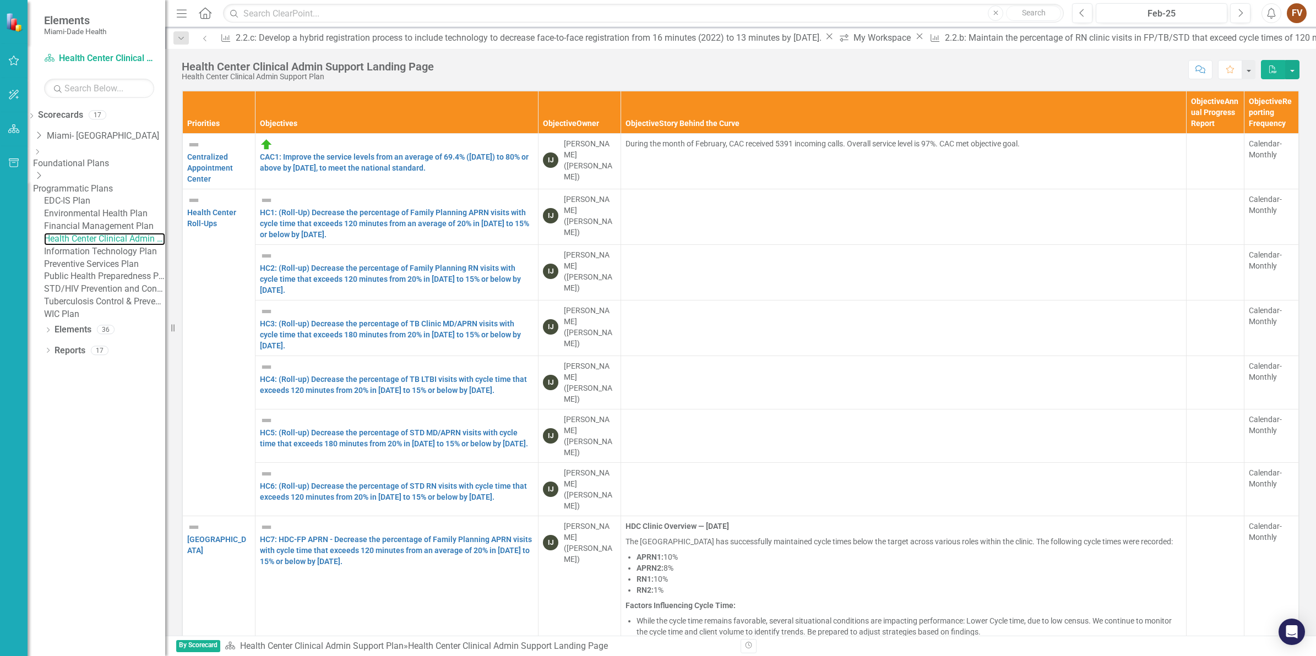
scroll to position [69, 0]
click at [1221, 15] on div "Feb-25" at bounding box center [1162, 13] width 124 height 13
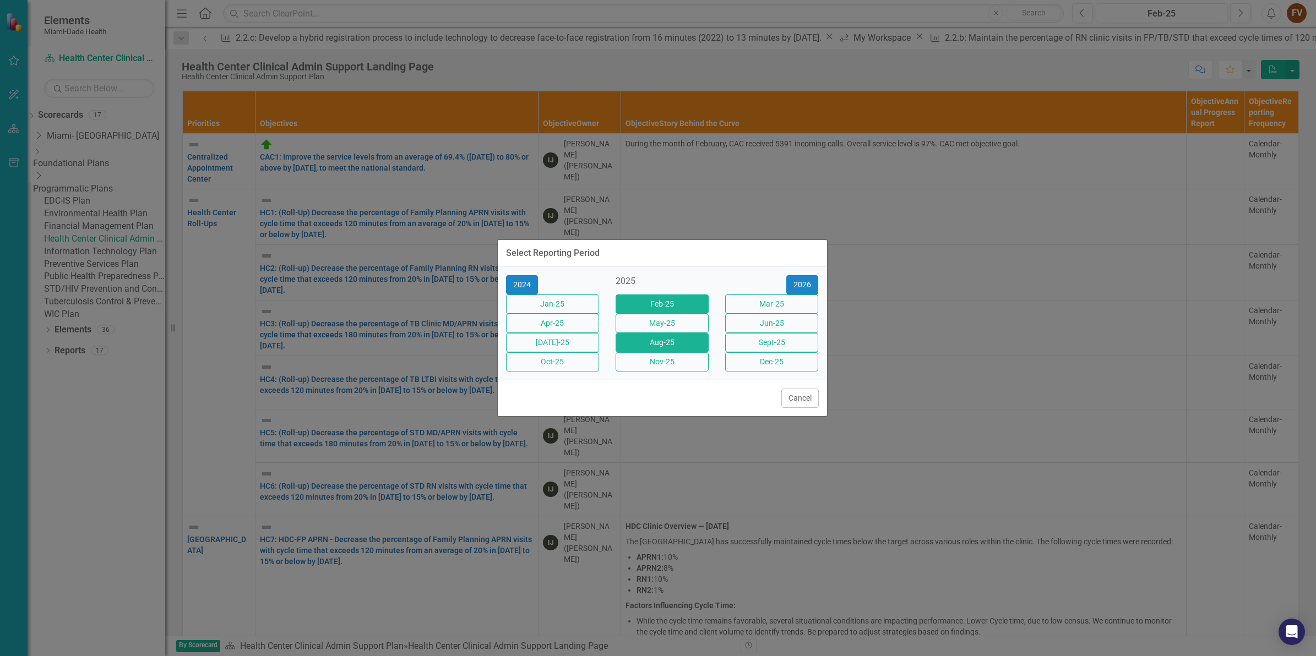
click at [659, 349] on button "Aug-25" at bounding box center [662, 342] width 93 height 19
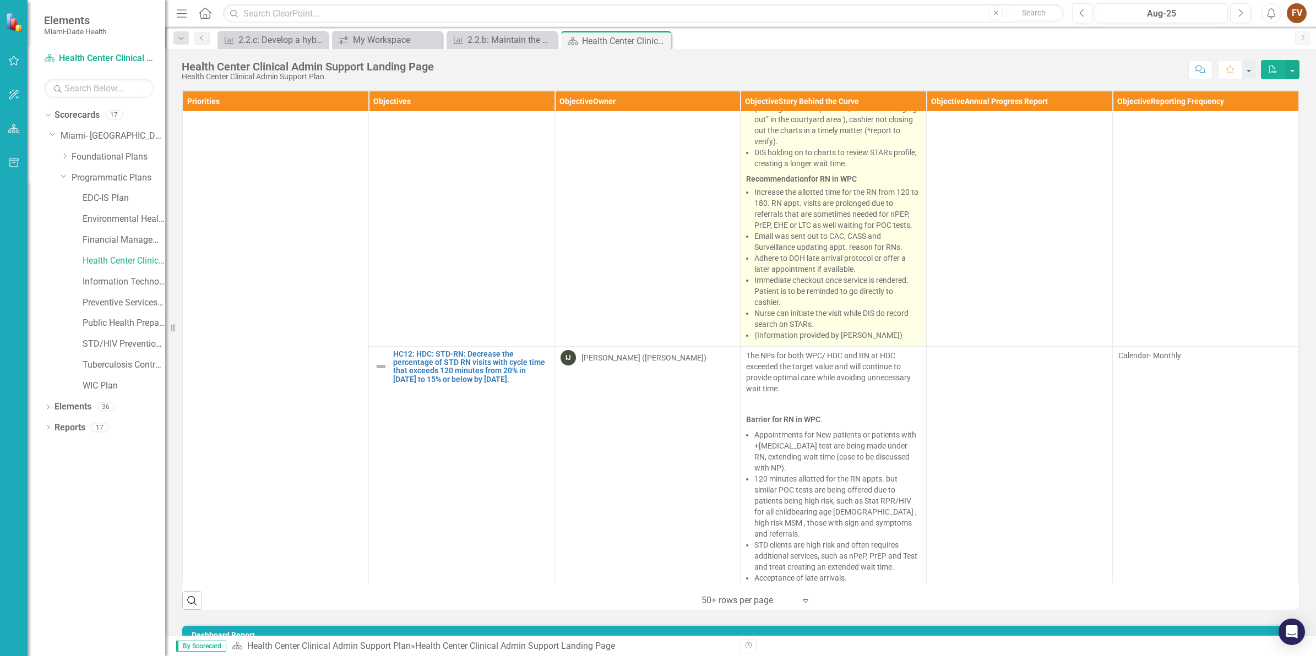
scroll to position [1514, 0]
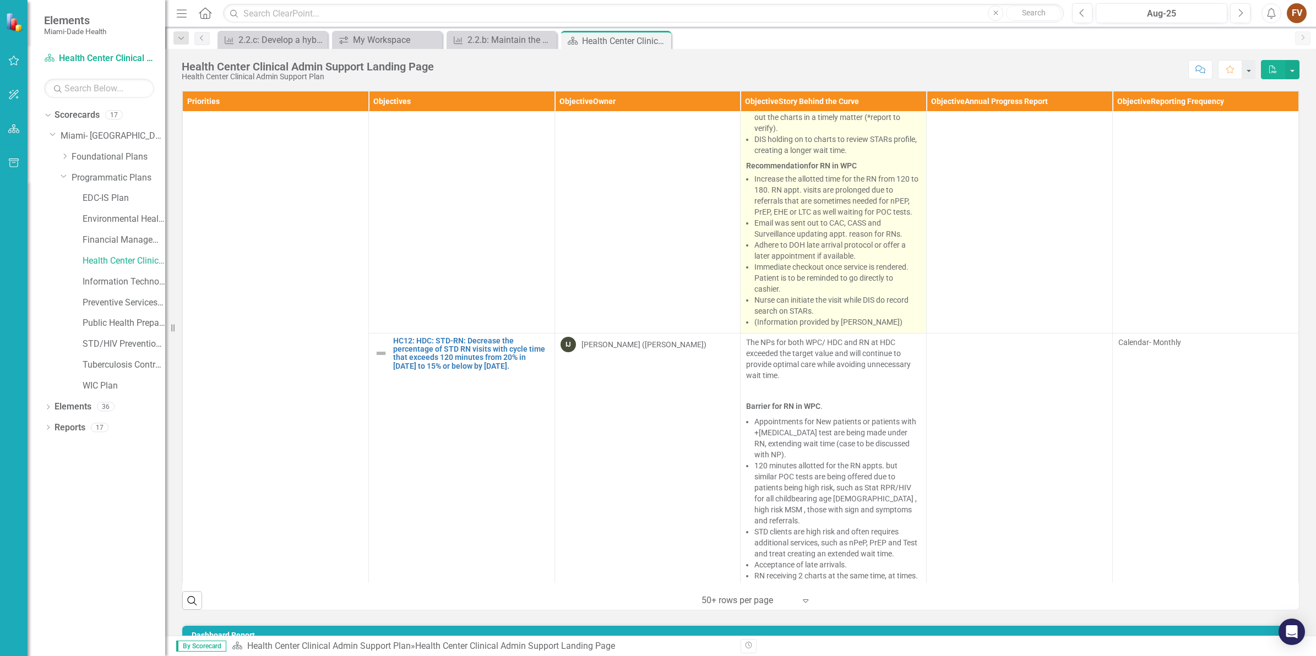
drag, startPoint x: 794, startPoint y: 298, endPoint x: 856, endPoint y: 298, distance: 62.8
click at [856, 240] on li "Email was sent out to CAC, CASS and Surveillance updating appt. reason for RNs." at bounding box center [837, 229] width 166 height 22
drag, startPoint x: 768, startPoint y: 325, endPoint x: 862, endPoint y: 321, distance: 94.2
click at [862, 262] on li "Adhere to DOH late arrival protocol or offer a later appointment if available." at bounding box center [837, 251] width 166 height 22
drag, startPoint x: 762, startPoint y: 355, endPoint x: 816, endPoint y: 356, distance: 54.0
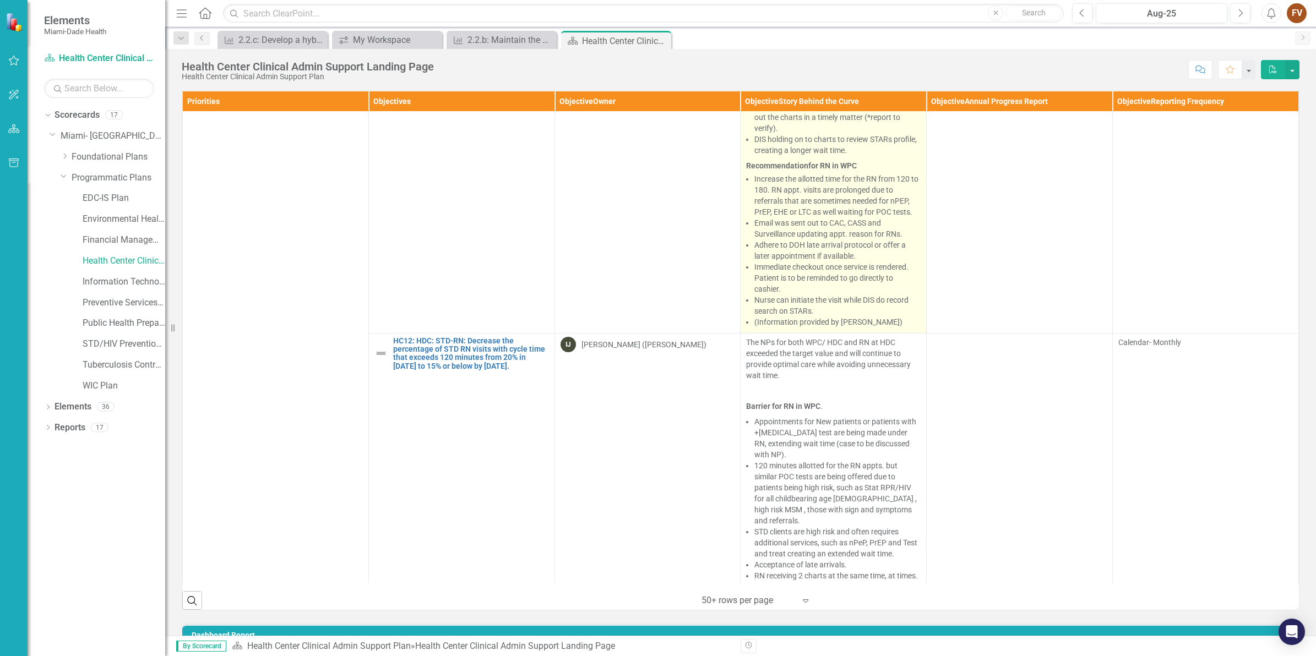
click at [816, 295] on li "Immediate checkout once service is rendered. Patient is to be reminded to go di…" at bounding box center [837, 278] width 166 height 33
click at [780, 295] on li "Immediate checkout once service is rendered. Patient is to be reminded to go di…" at bounding box center [837, 278] width 166 height 33
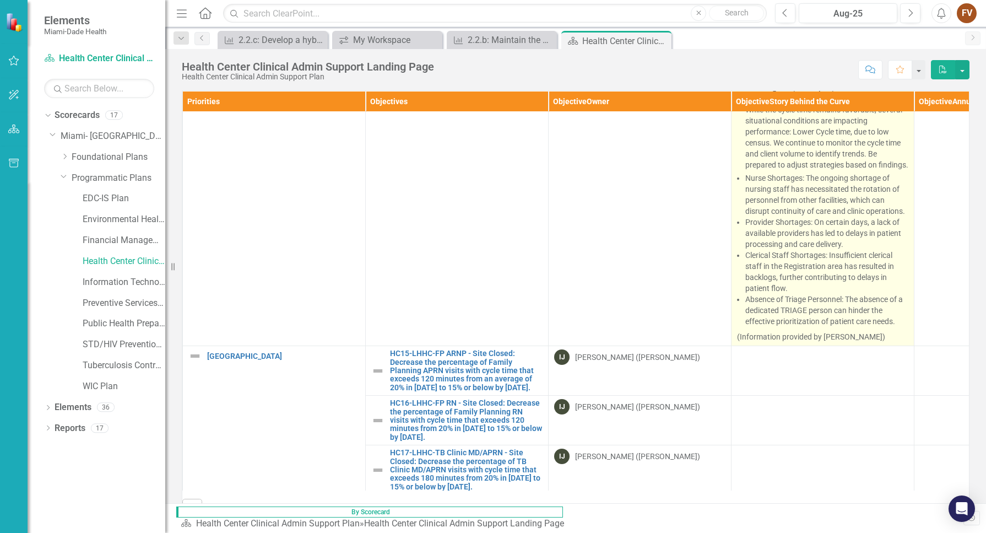
scroll to position [3511, 0]
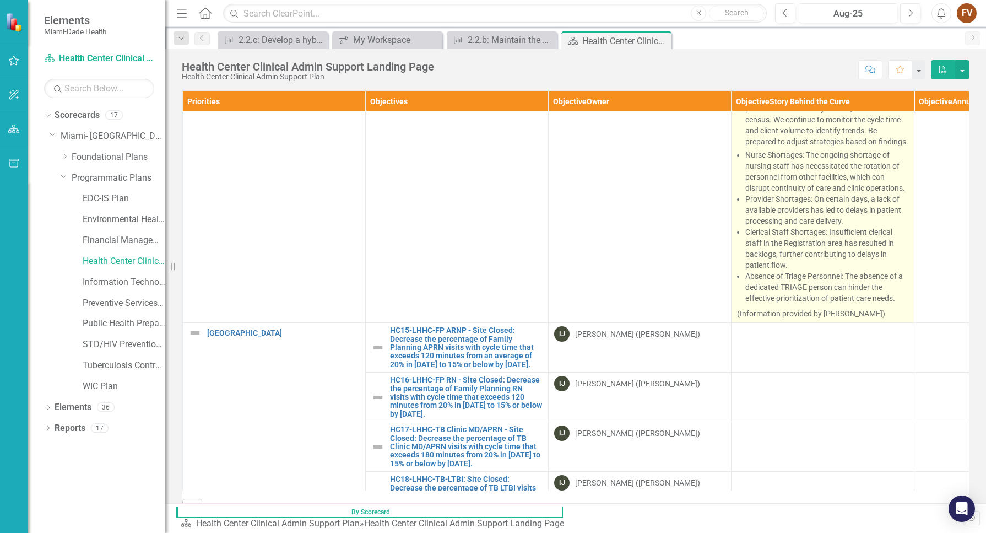
drag, startPoint x: 788, startPoint y: 318, endPoint x: 900, endPoint y: 309, distance: 112.7
click at [900, 303] on li "Absence of Triage Personnel: The absence of a dedicated TRIAGE person can hinde…" at bounding box center [826, 286] width 163 height 33
drag, startPoint x: 754, startPoint y: 311, endPoint x: 875, endPoint y: 314, distance: 120.1
click at [875, 303] on li "Absence of Triage Personnel: The absence of a dedicated TRIAGE person can hinde…" at bounding box center [826, 286] width 163 height 33
